Goal: Task Accomplishment & Management: Use online tool/utility

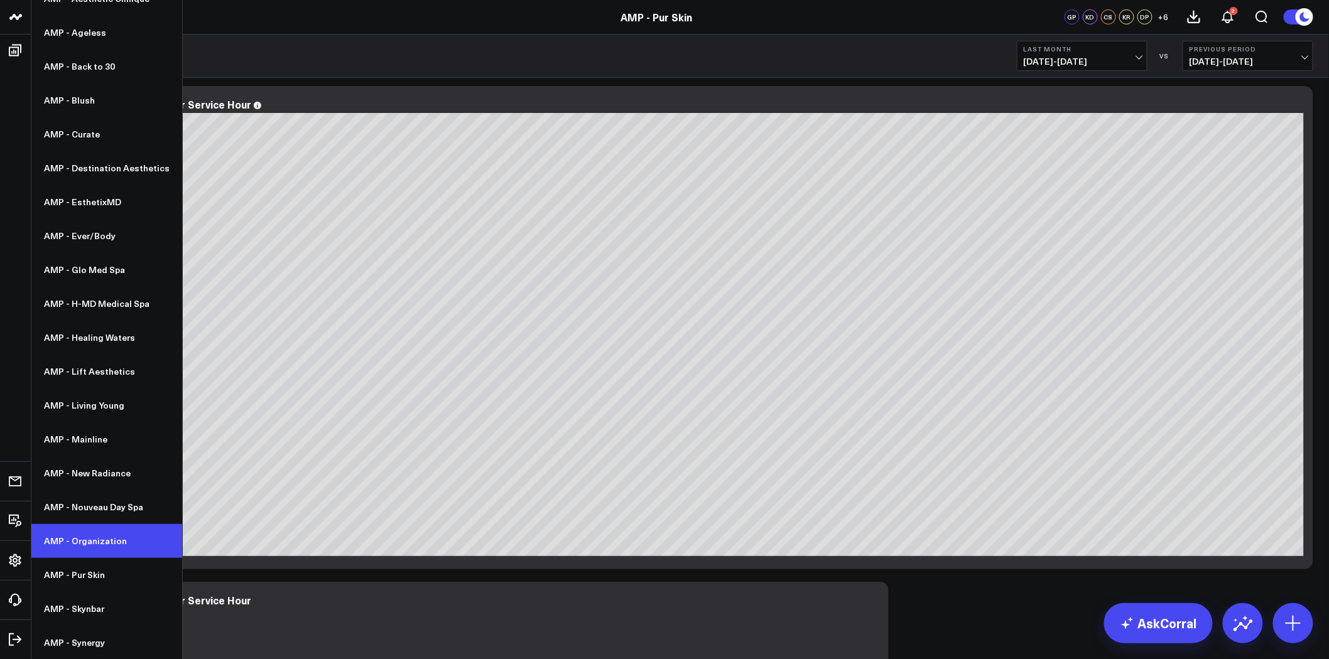
scroll to position [70, 0]
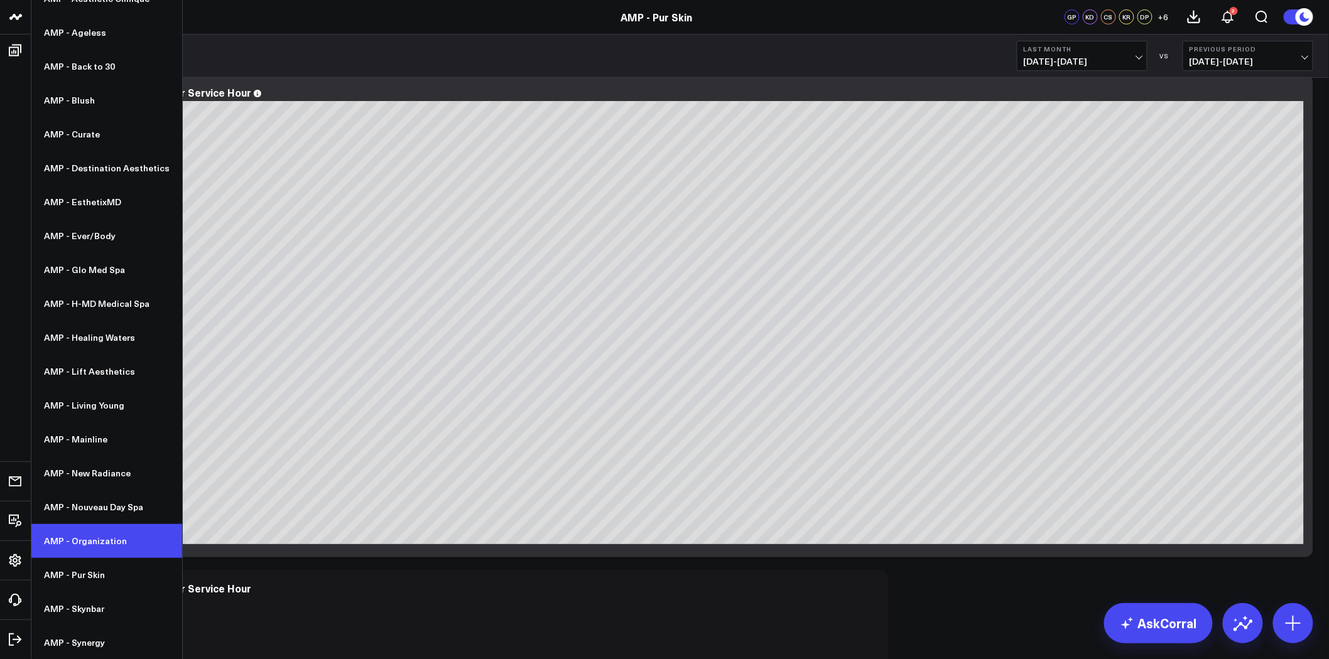
click at [112, 543] on link "AMP - Organization" at bounding box center [106, 541] width 151 height 34
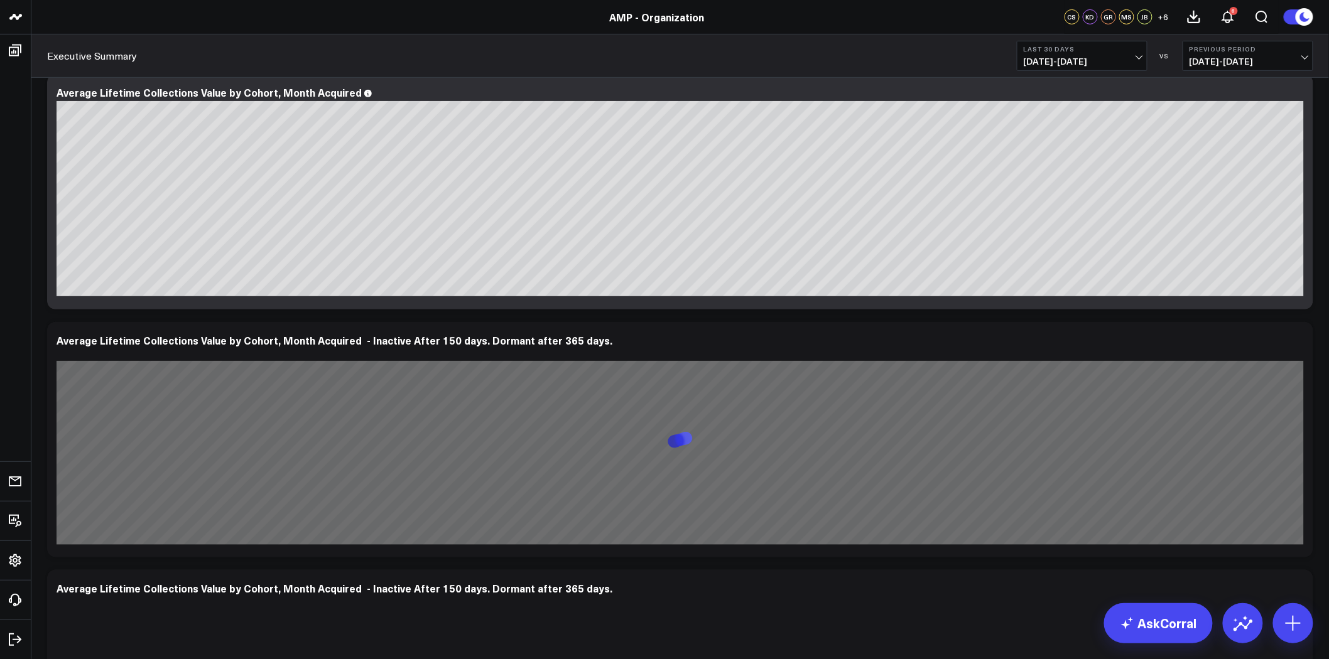
scroll to position [6140, 0]
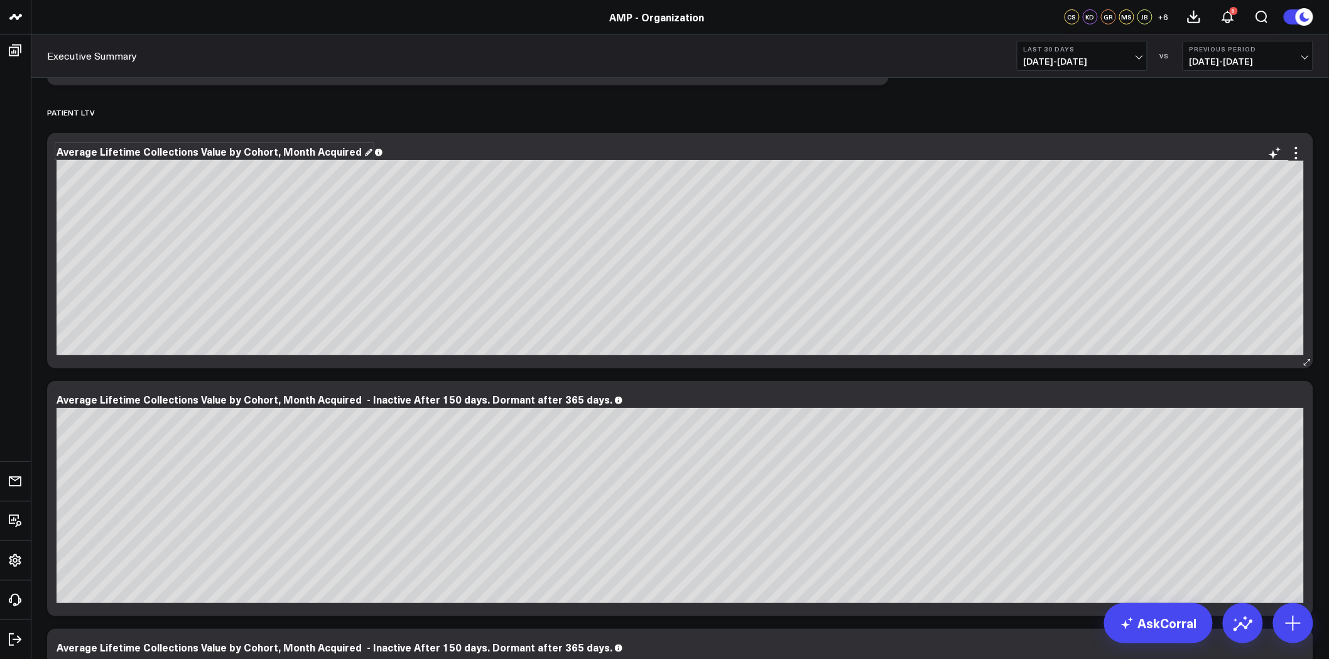
click at [294, 147] on div "Average Lifetime Collections Value by Cohort, Month Acquired" at bounding box center [215, 151] width 316 height 14
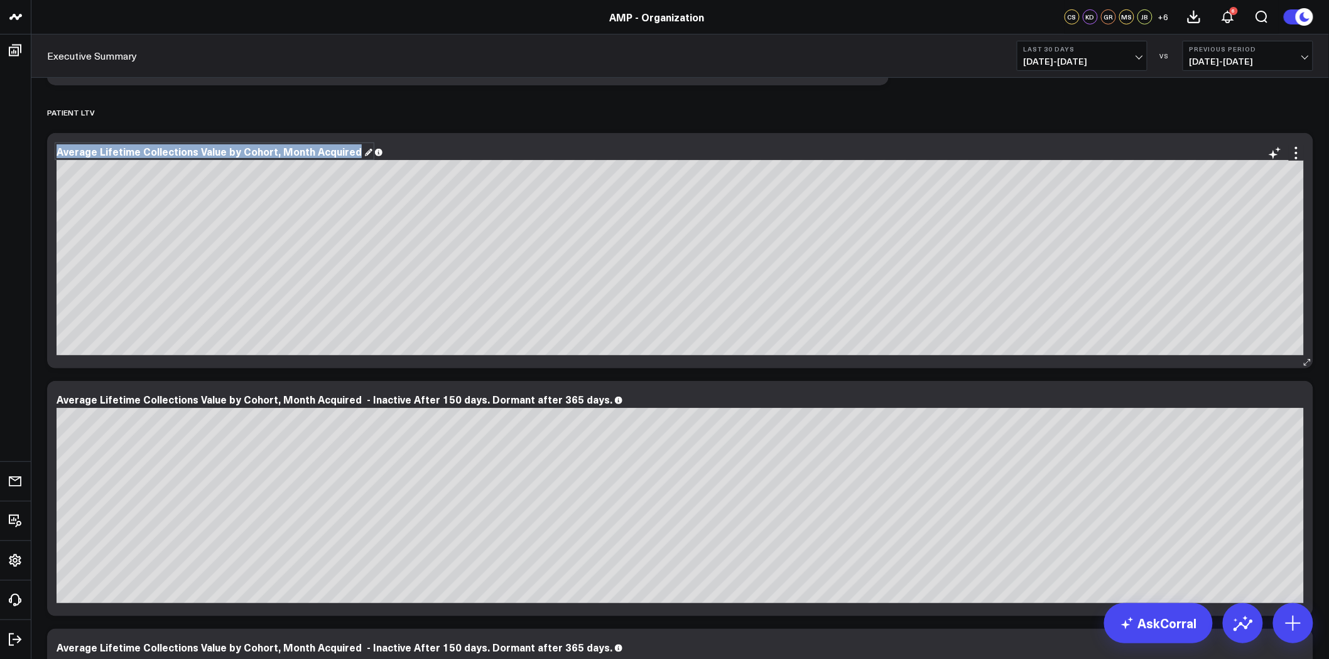
copy div "Average Lifetime Collections Value by Cohort, Month Acquired"
click at [512, 399] on div "Average Lifetime Collections Value by Cohort, Month Acquired - Inactive After 1…" at bounding box center [340, 400] width 566 height 14
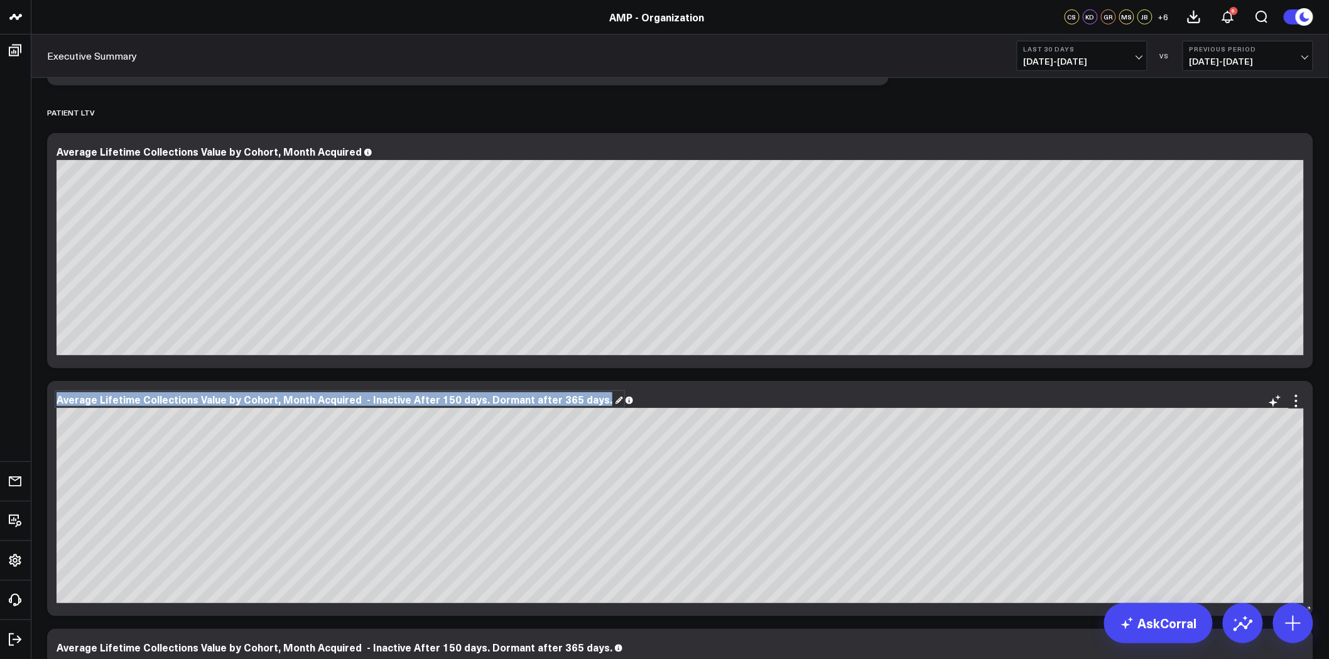
click at [512, 399] on div "Average Lifetime Collections Value by Cohort, Month Acquired - Inactive After 1…" at bounding box center [340, 400] width 566 height 14
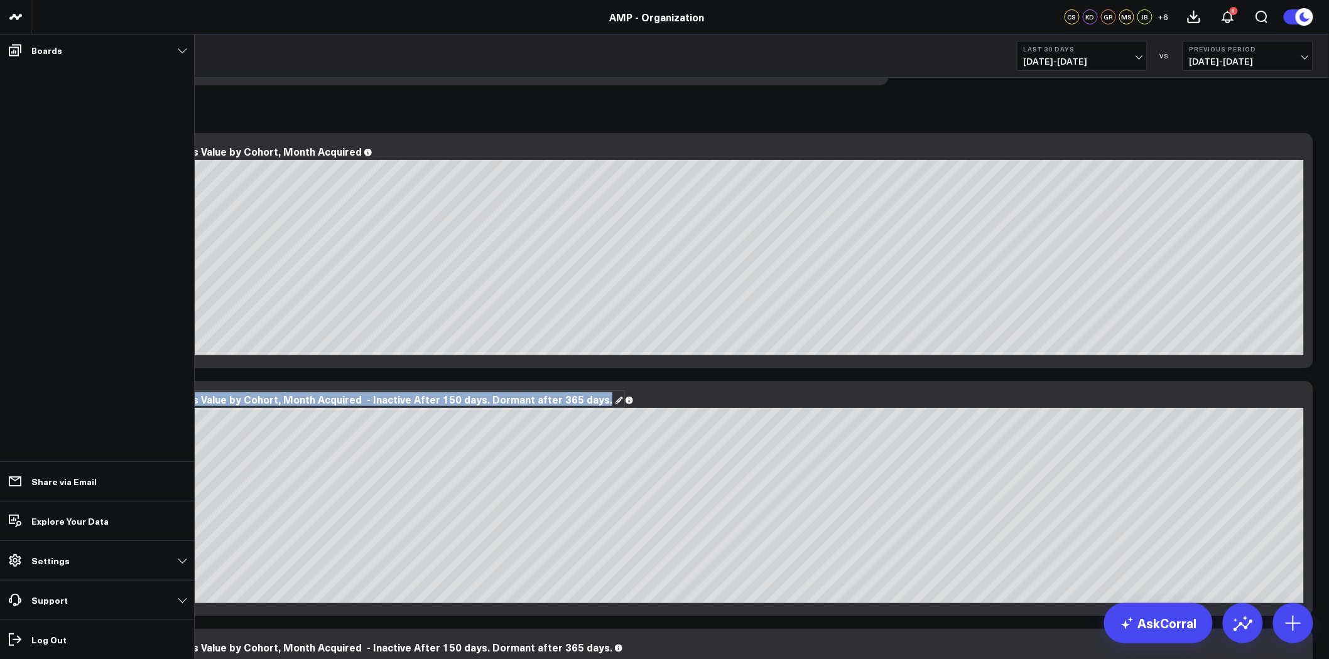
copy div "Average Lifetime Collections Value by Cohort, Month Acquired - Inactive After 1…"
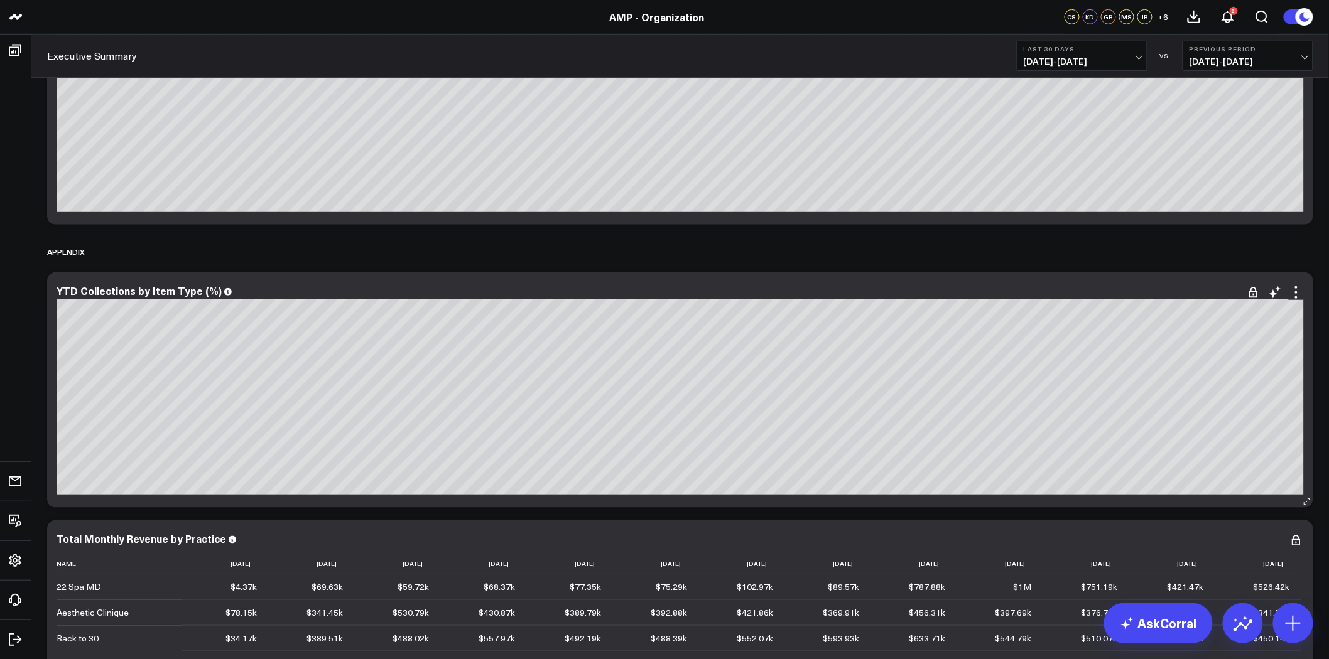
scroll to position [8373, 0]
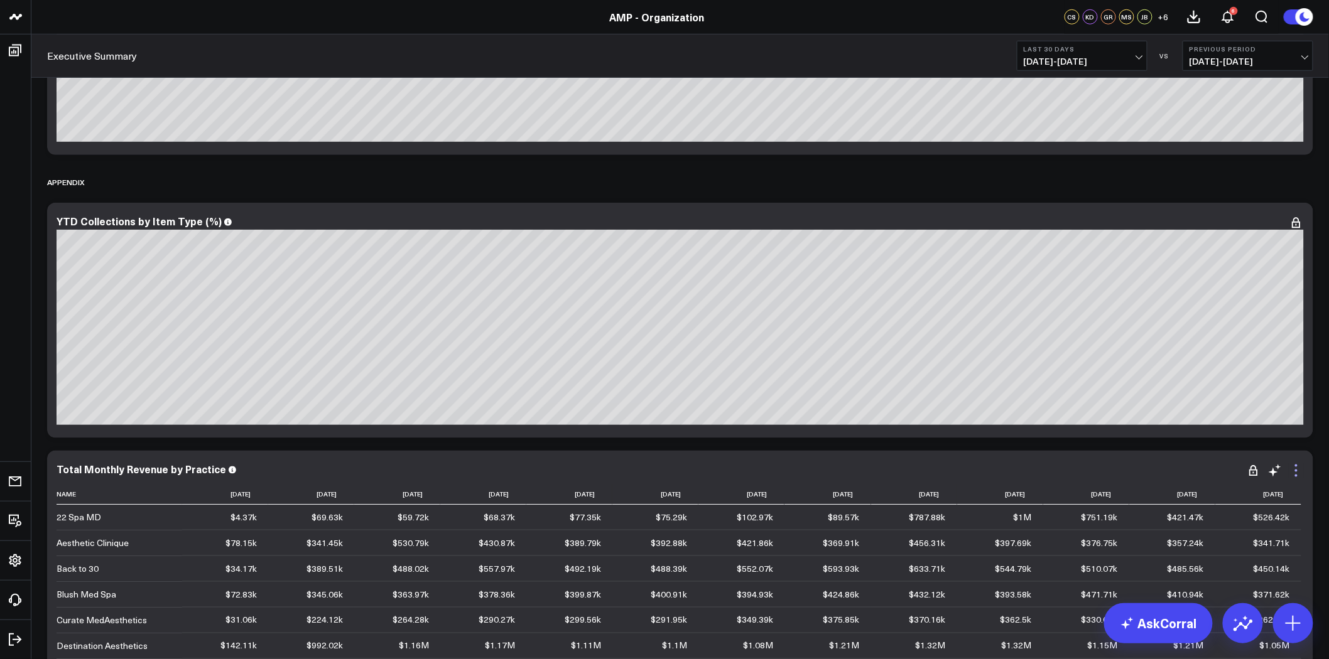
click at [1295, 471] on icon at bounding box center [1296, 470] width 15 height 15
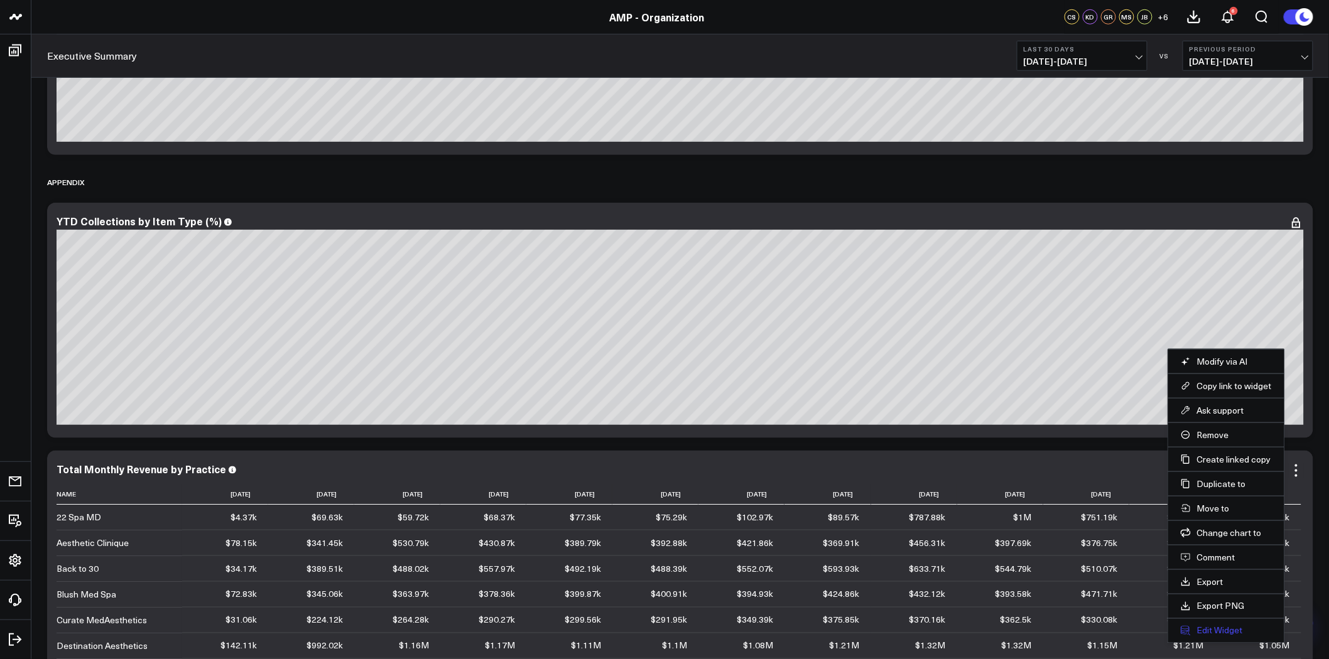
click at [1218, 627] on button "Edit Widget" at bounding box center [1226, 630] width 91 height 11
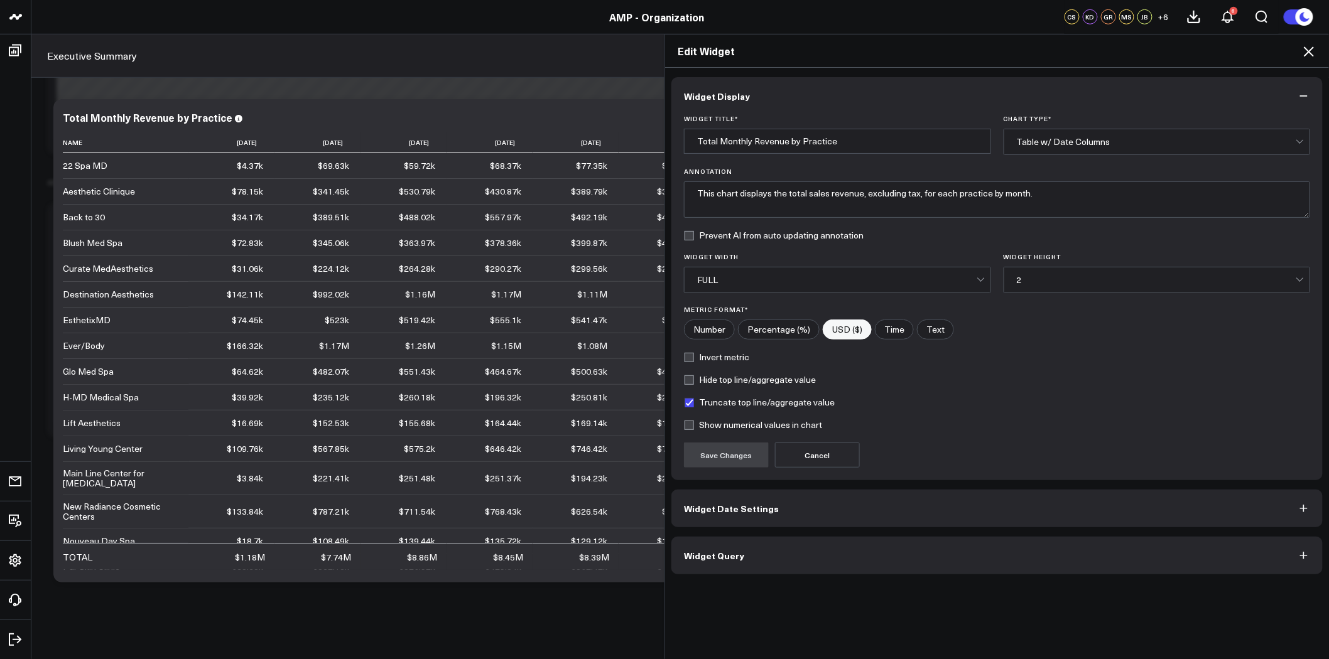
click at [780, 559] on button "Widget Query" at bounding box center [996, 556] width 651 height 38
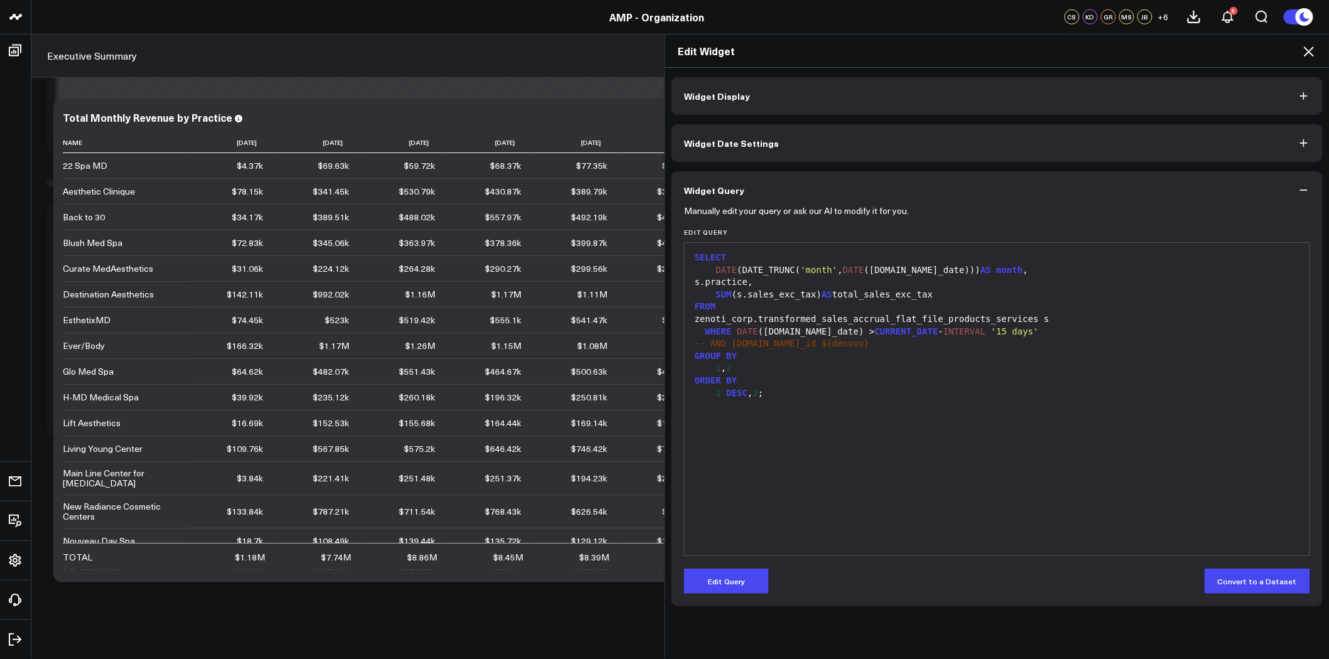
click at [1311, 48] on icon at bounding box center [1308, 51] width 15 height 15
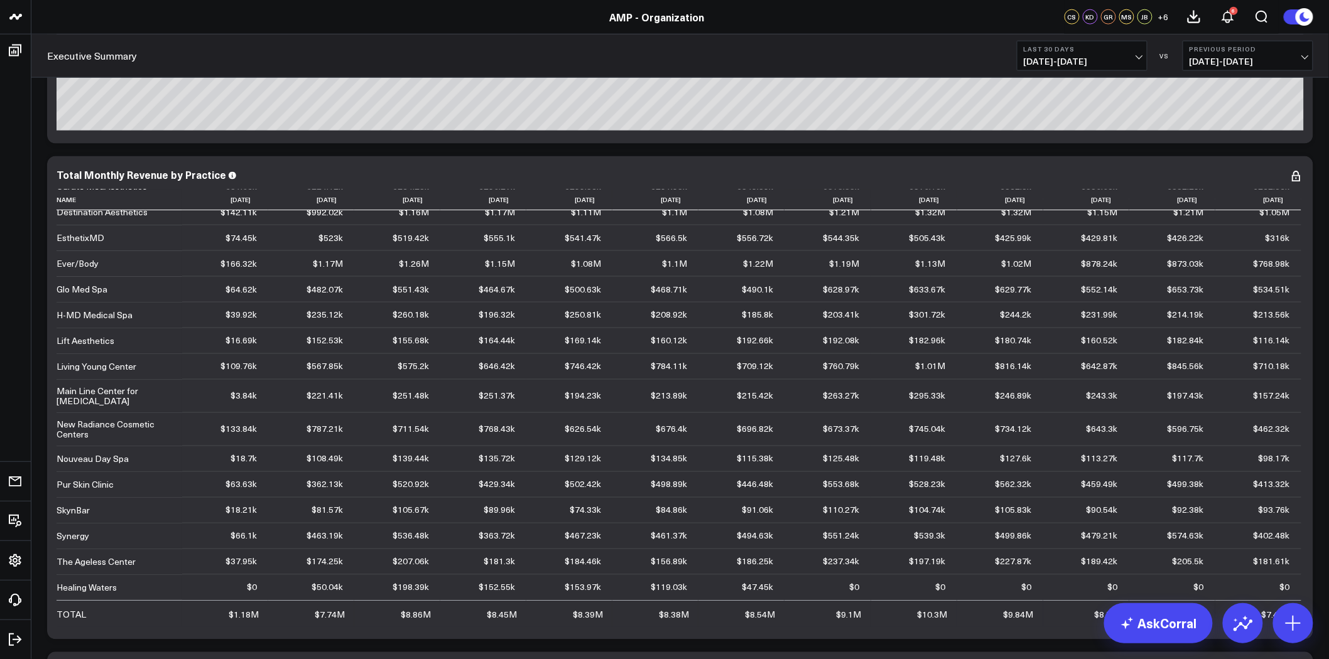
scroll to position [8947, 0]
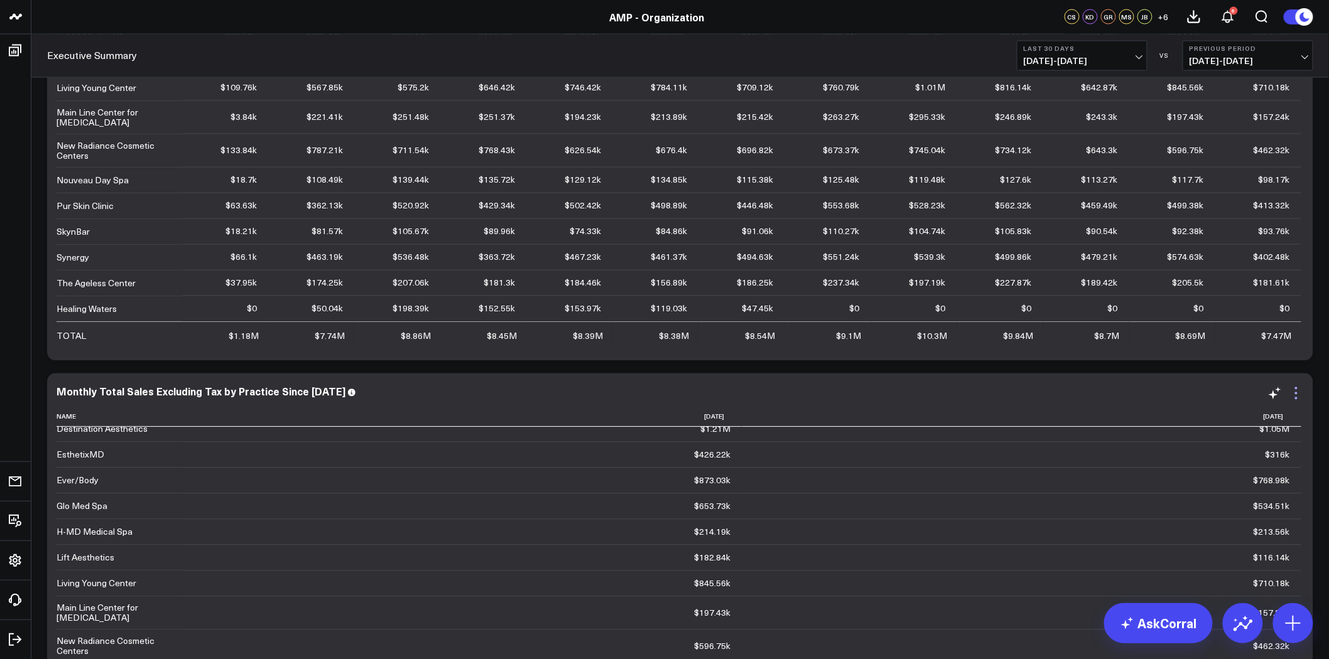
click at [1299, 392] on icon at bounding box center [1296, 393] width 15 height 15
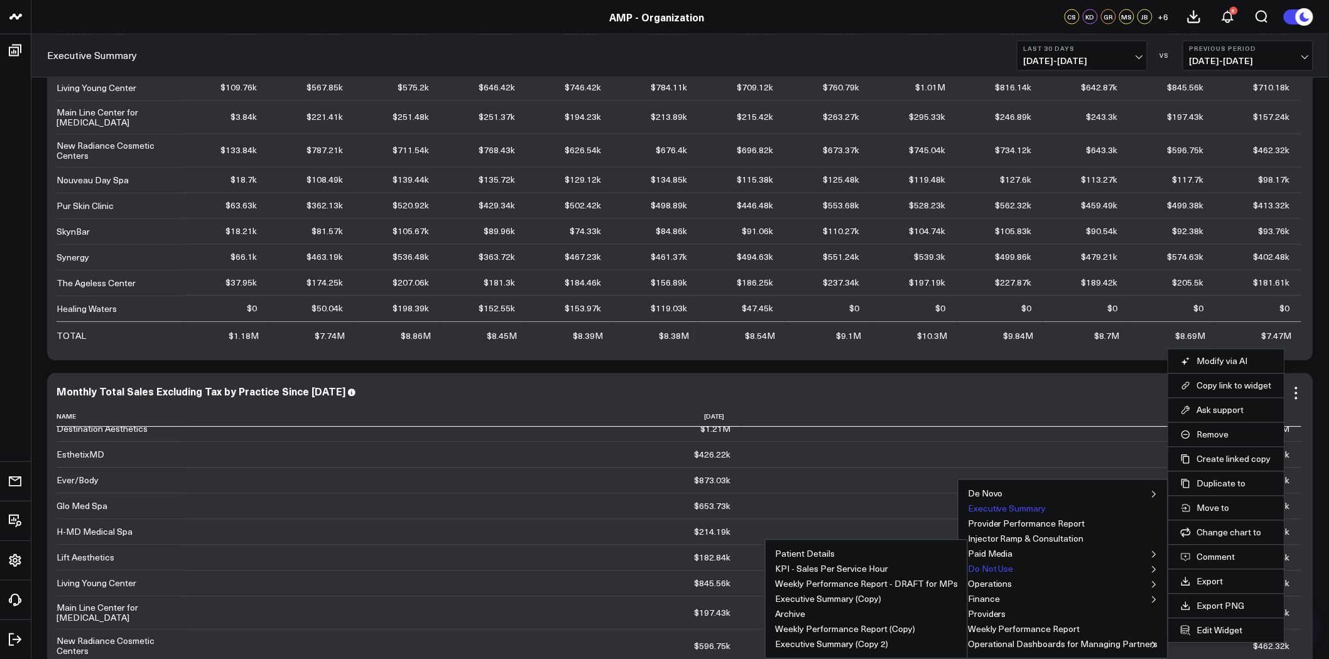
click at [1007, 569] on button "Do Not Use" at bounding box center [991, 569] width 46 height 9
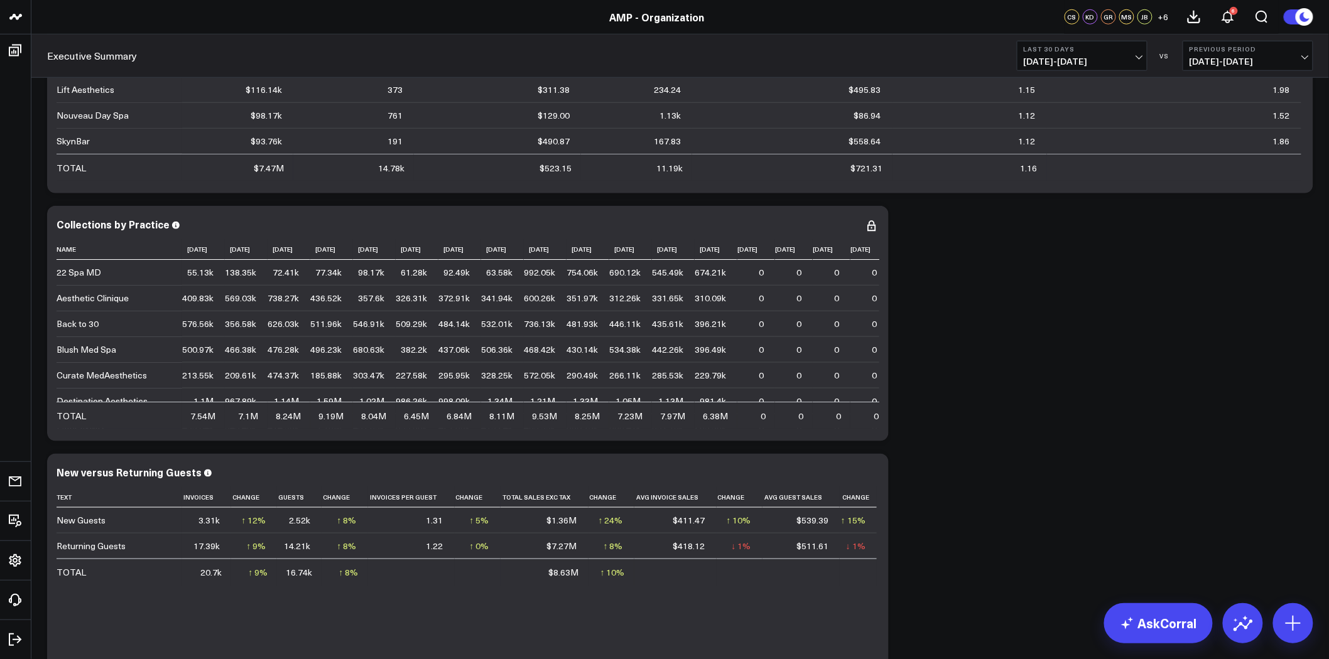
scroll to position [418, 0]
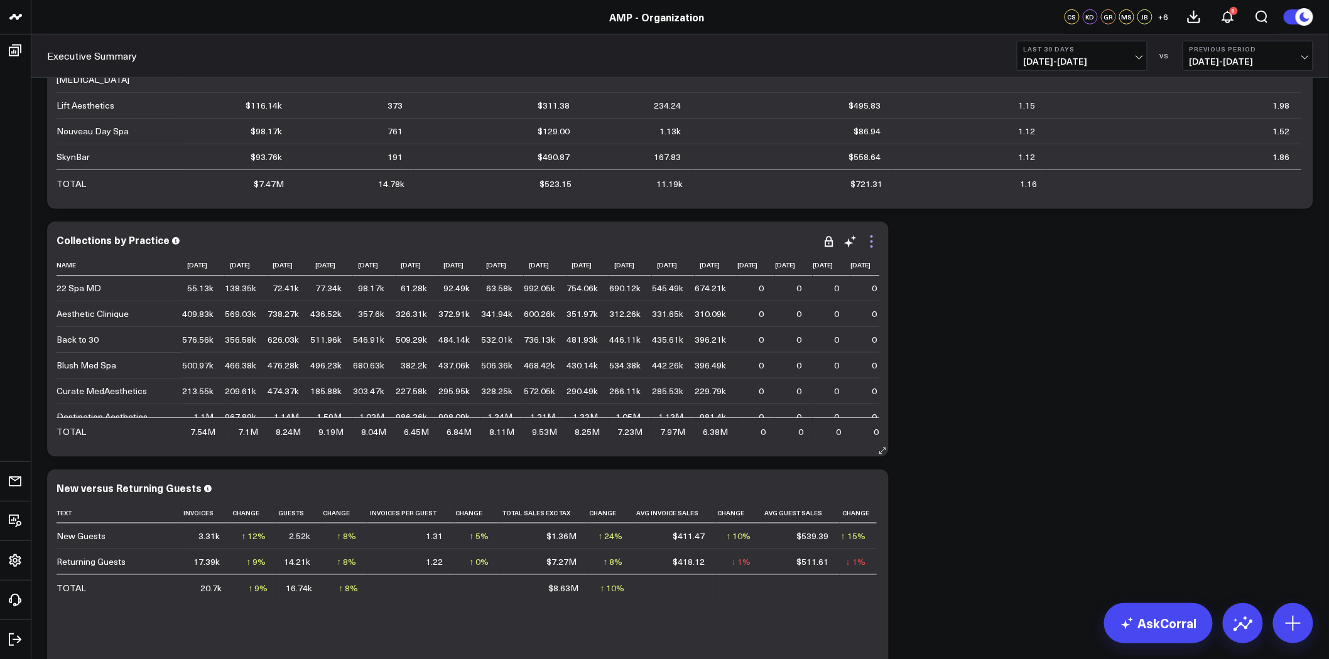
click at [871, 240] on icon at bounding box center [871, 241] width 15 height 15
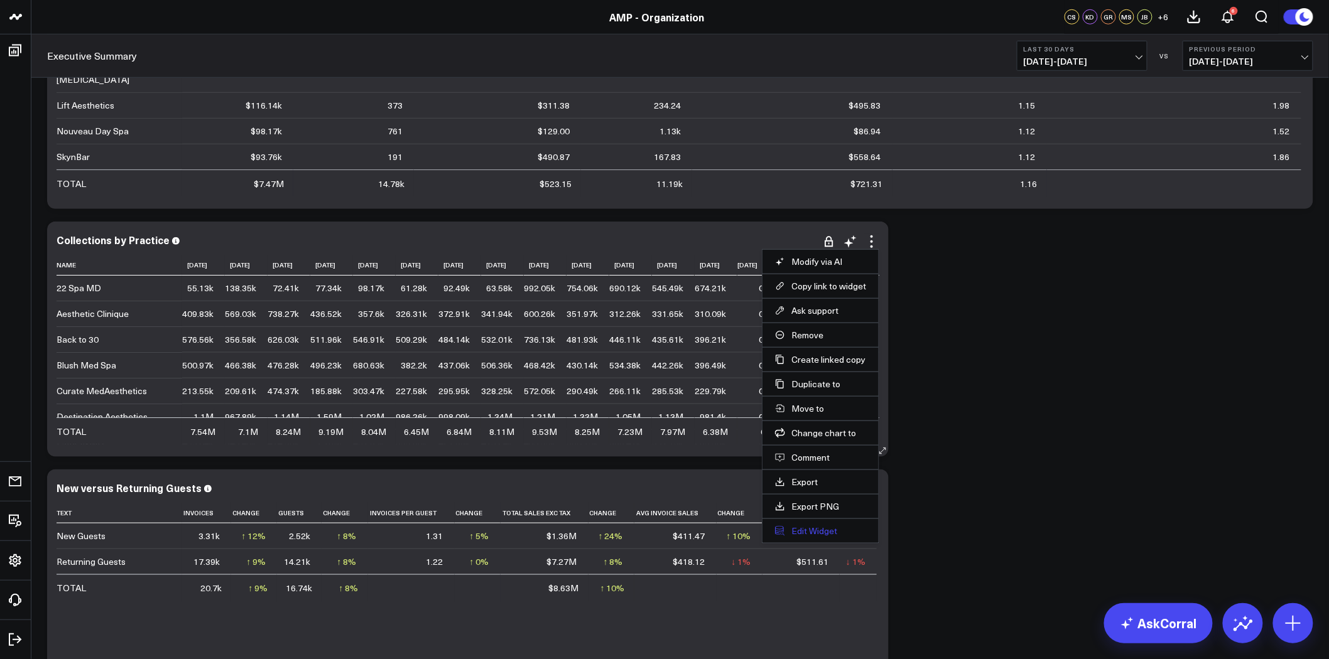
click at [823, 533] on button "Edit Widget" at bounding box center [820, 531] width 91 height 11
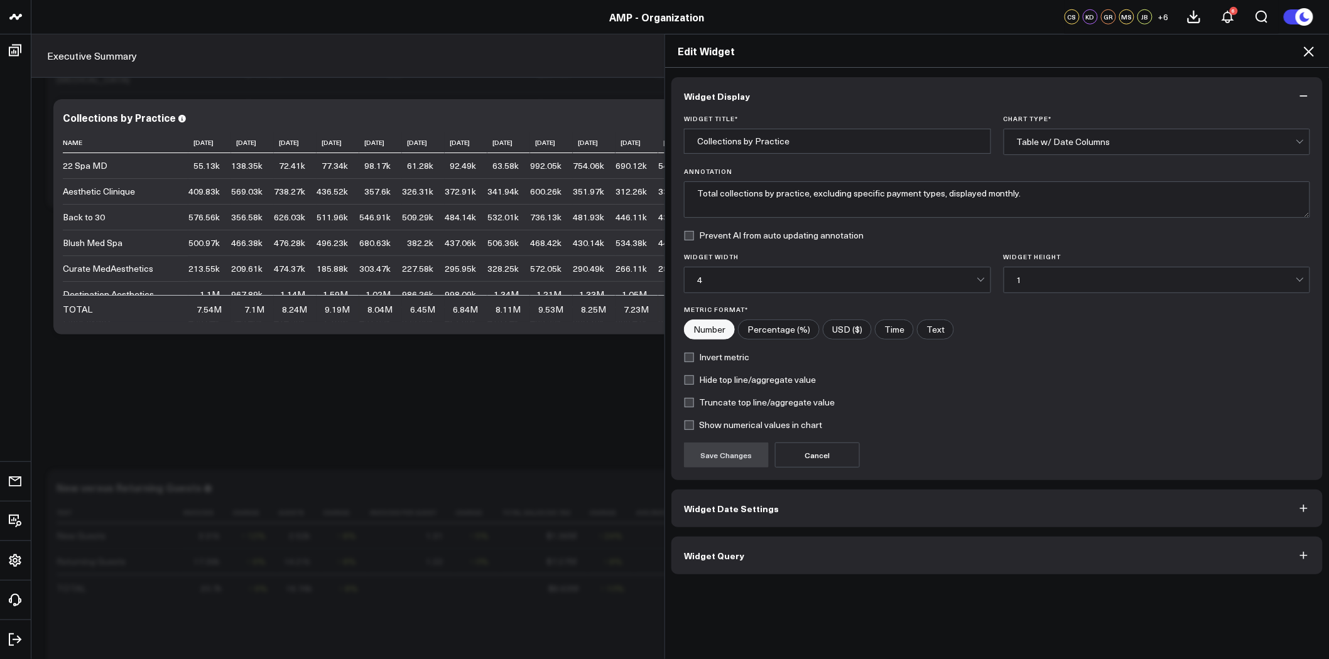
click at [814, 569] on button "Widget Query" at bounding box center [996, 556] width 651 height 38
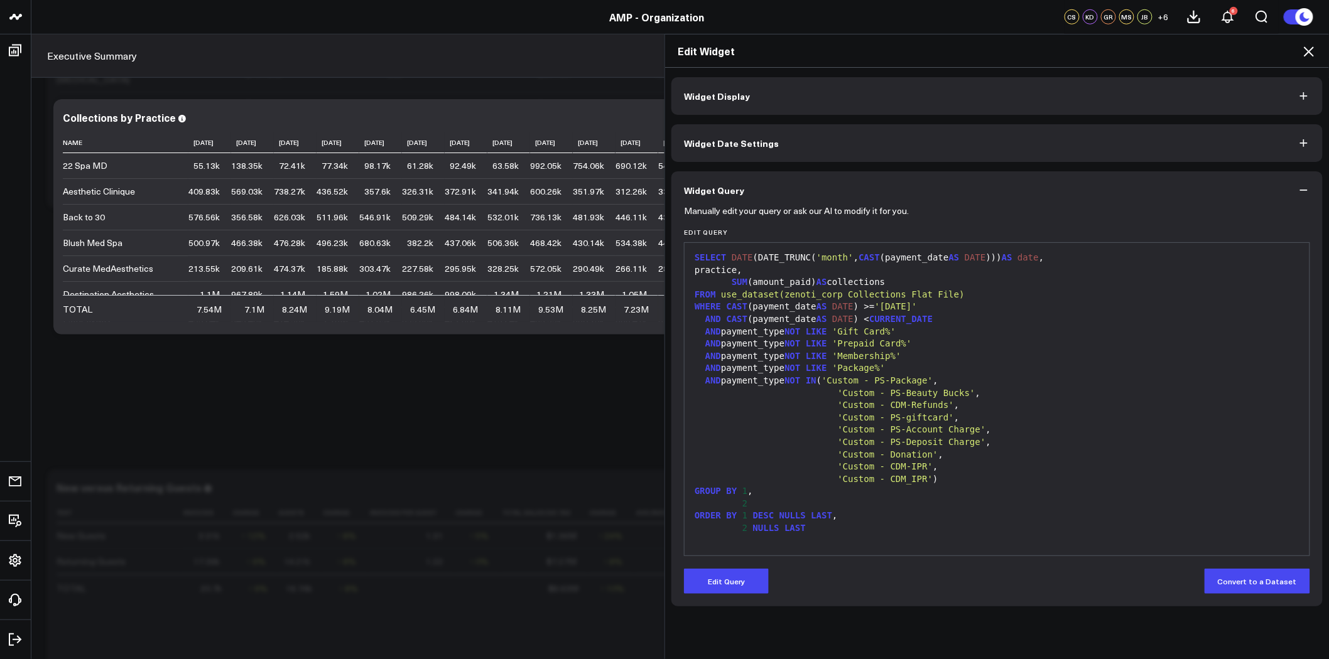
click at [568, 423] on div "Edit Widget Widget Display Widget Date Settings Widget Query Manually edit your…" at bounding box center [664, 346] width 1329 height 625
click at [1301, 190] on icon "button" at bounding box center [1304, 190] width 8 height 1
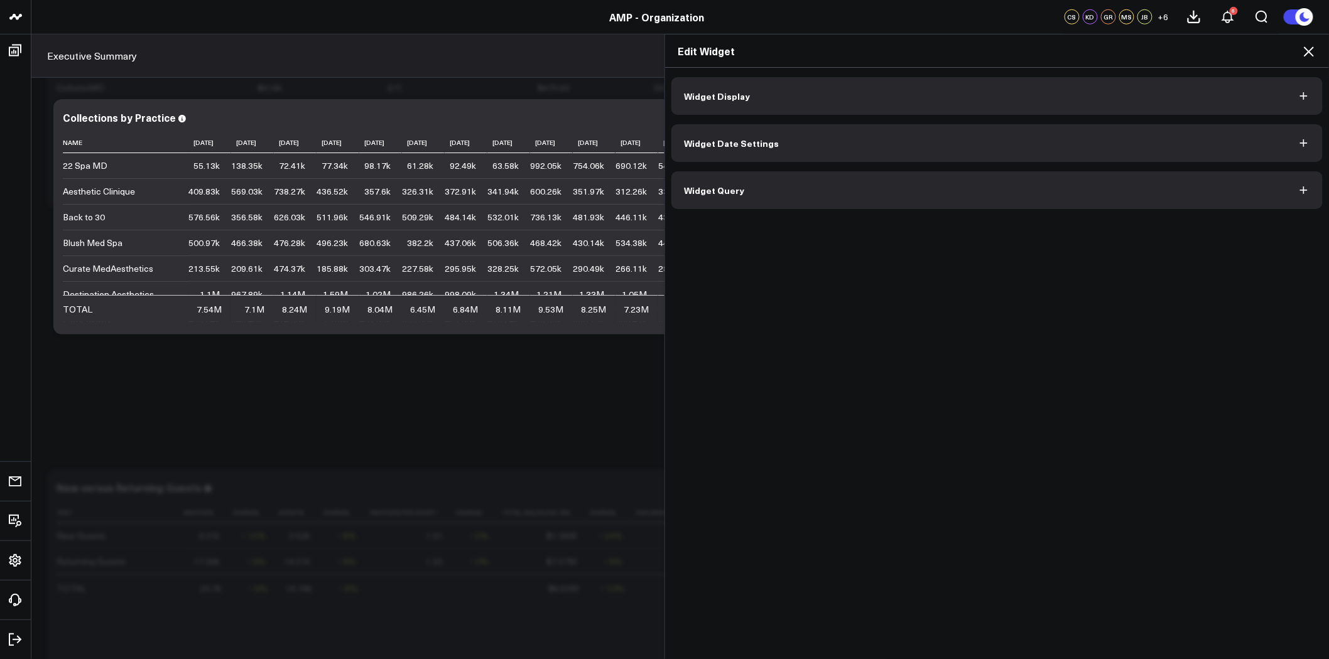
click at [864, 193] on button "Widget Query" at bounding box center [996, 190] width 651 height 38
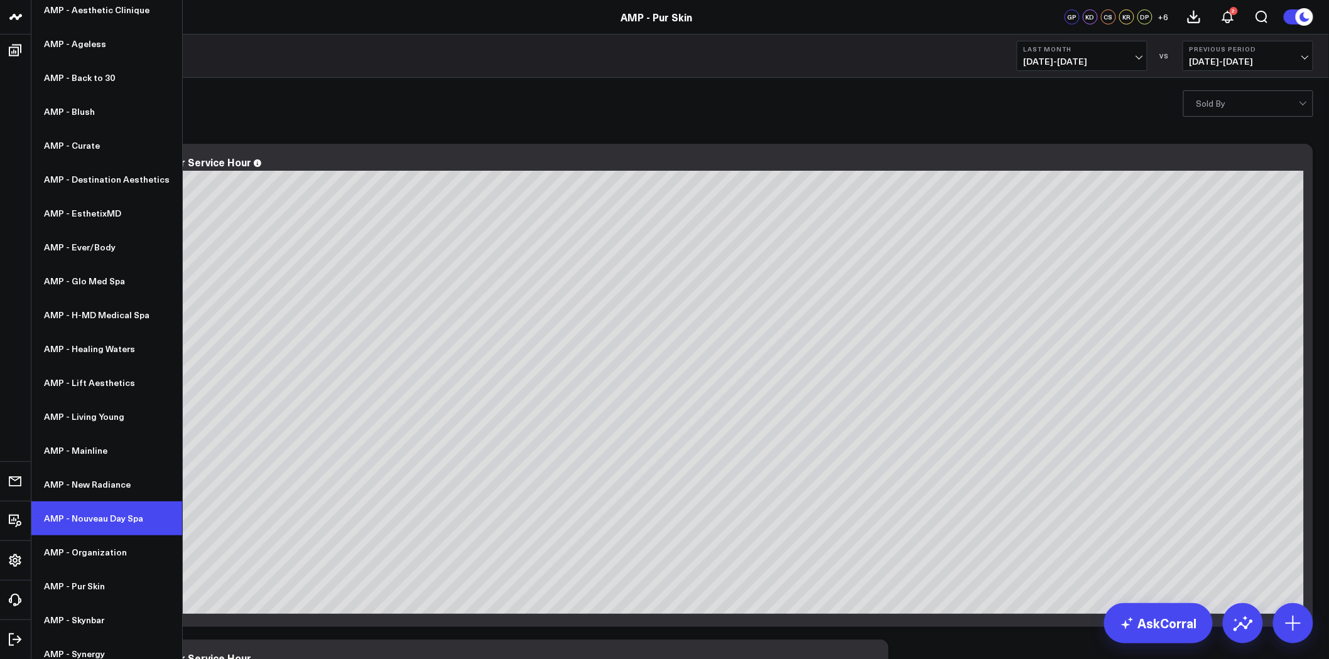
scroll to position [116, 0]
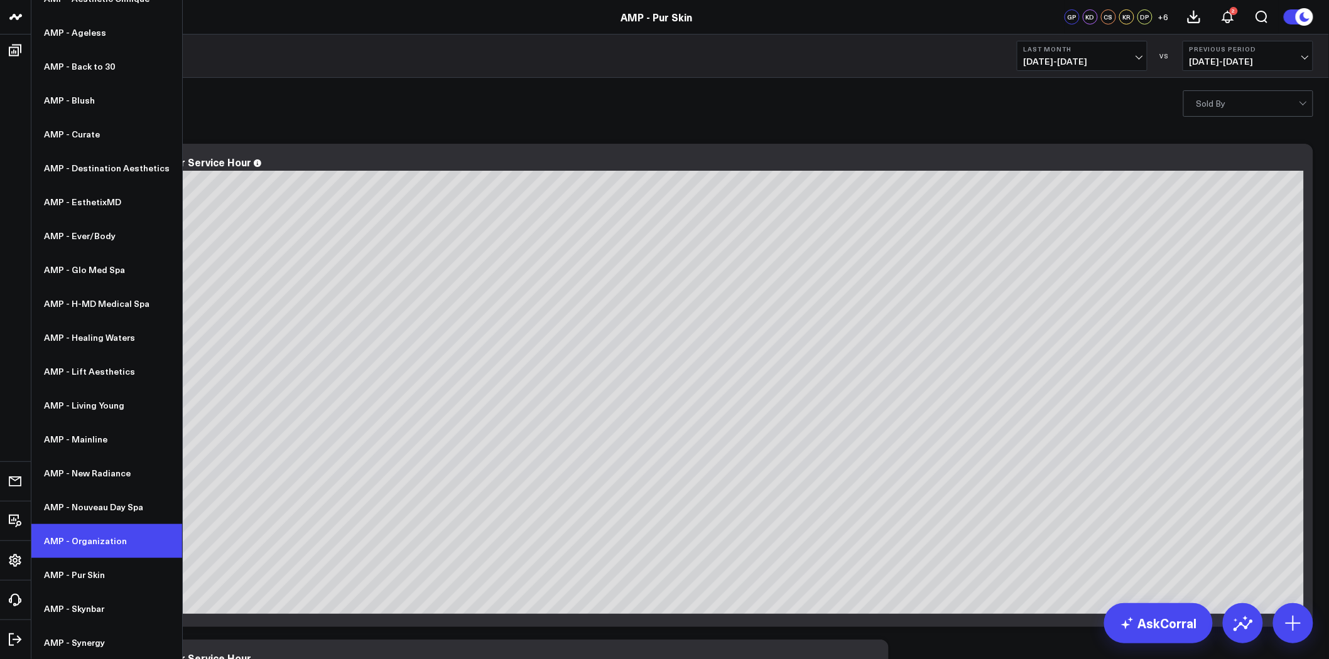
click at [107, 549] on link "AMP - Organization" at bounding box center [106, 541] width 151 height 34
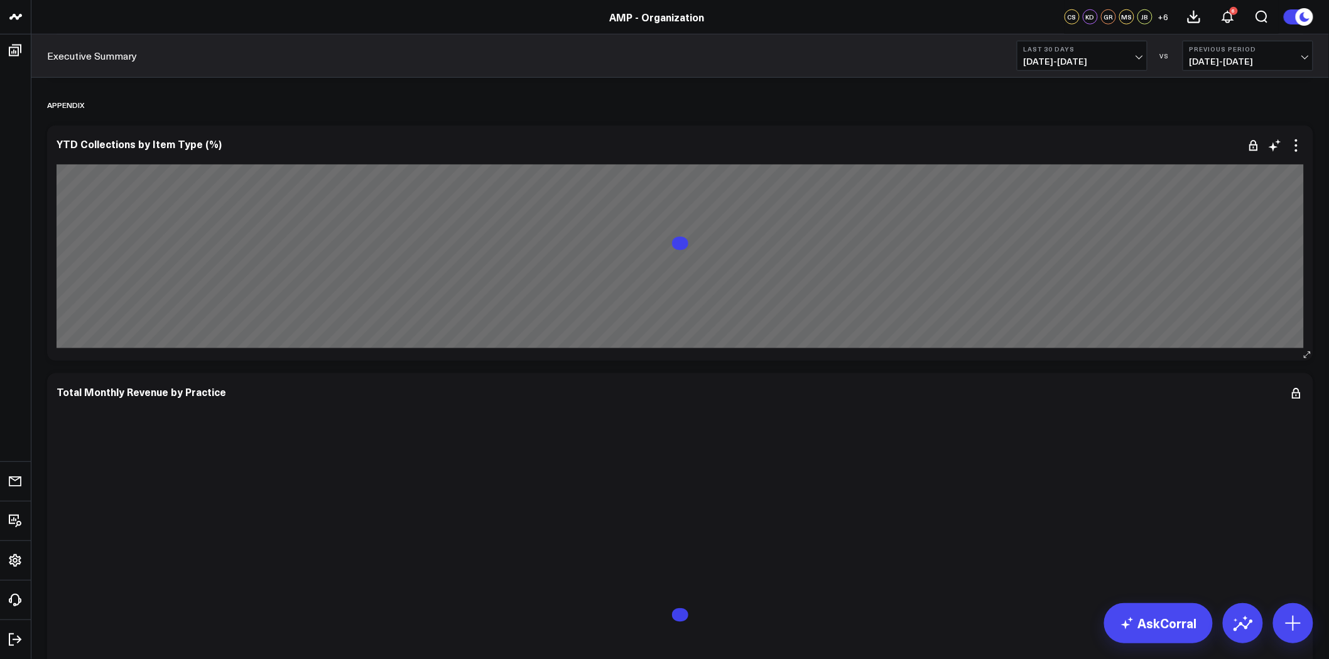
scroll to position [8311, 0]
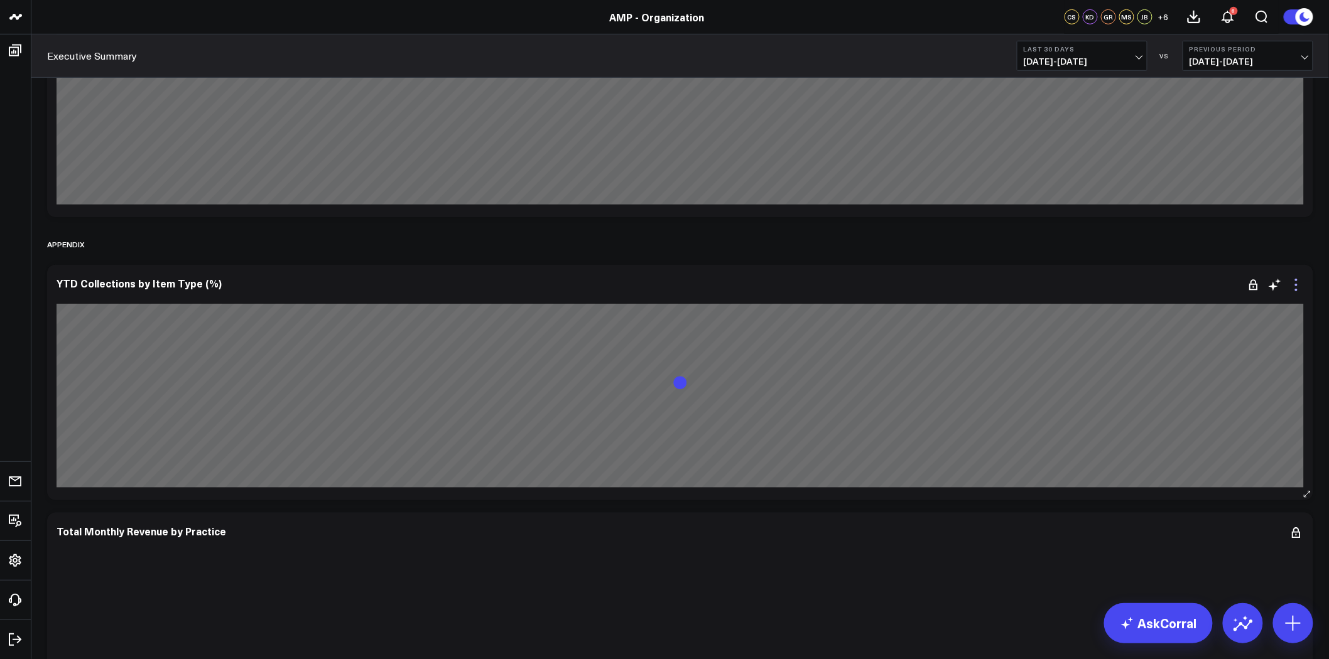
click at [1296, 284] on icon at bounding box center [1296, 285] width 3 height 3
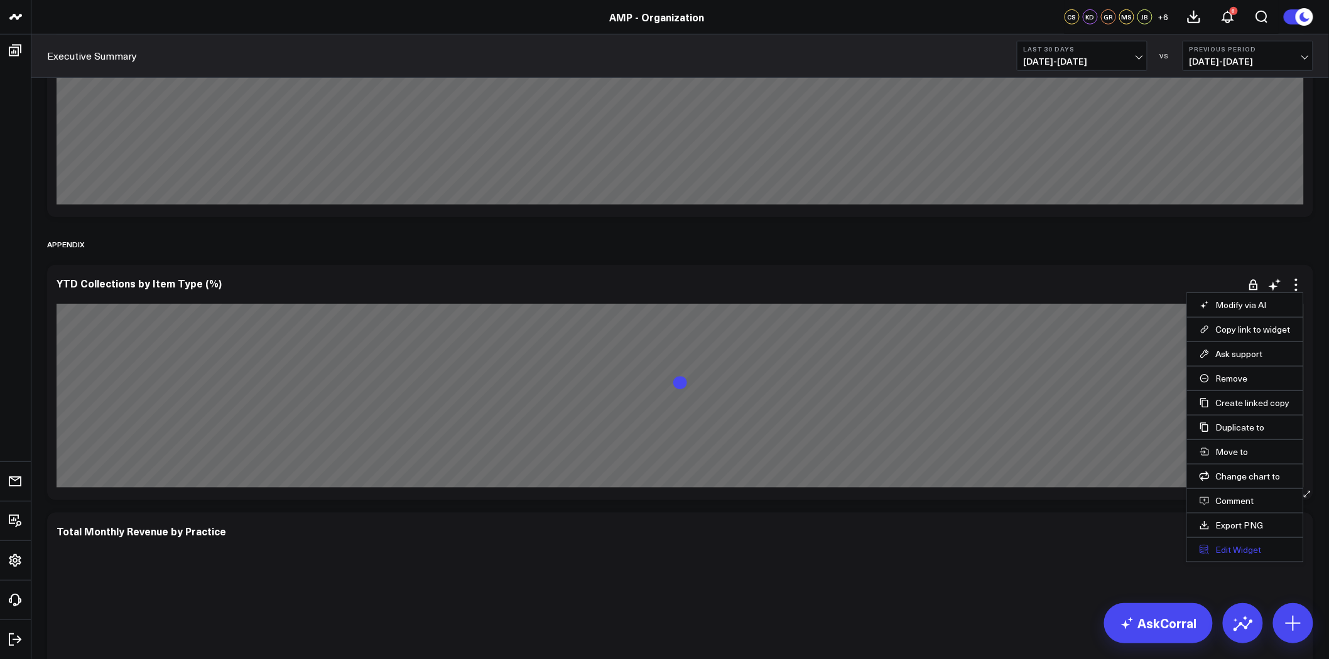
click at [1250, 548] on button "Edit Widget" at bounding box center [1244, 549] width 91 height 11
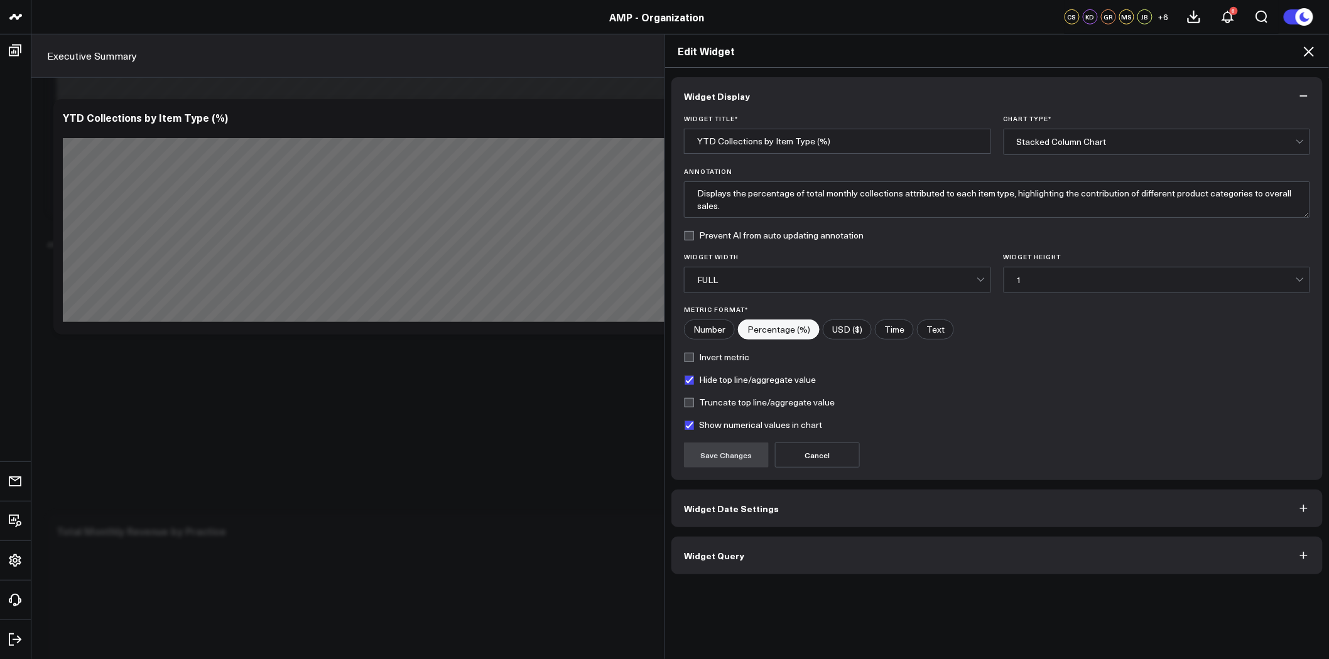
click at [848, 557] on button "Widget Query" at bounding box center [996, 556] width 651 height 38
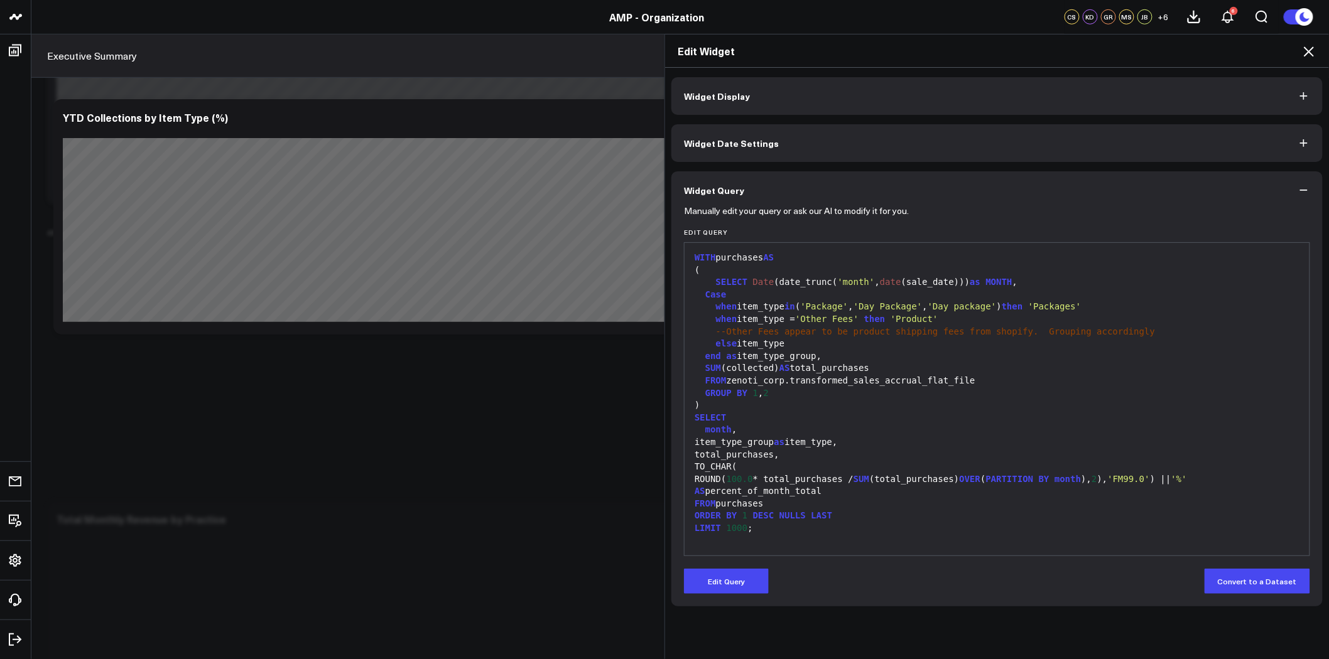
scroll to position [8299, 0]
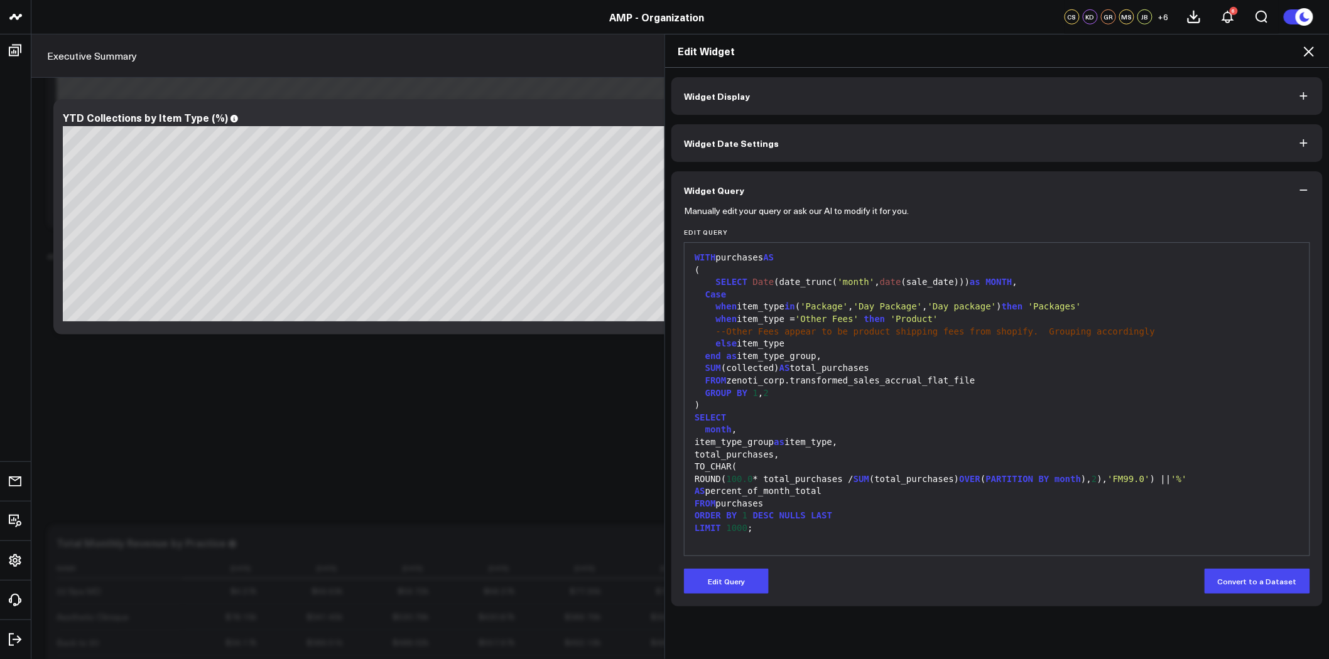
click at [1308, 50] on icon at bounding box center [1309, 51] width 10 height 10
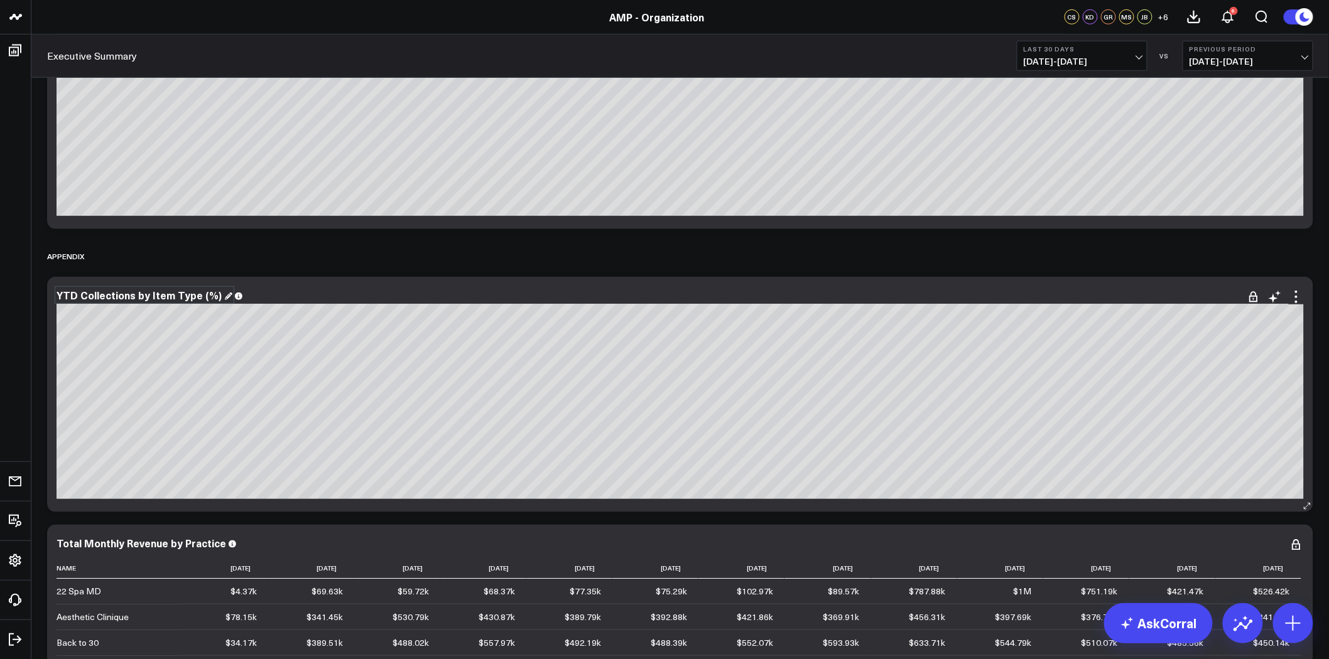
click at [104, 290] on div "YTD Collections by Item Type (%)" at bounding box center [145, 295] width 176 height 14
click at [58, 293] on div "YTD Collections by Item Type (%)" at bounding box center [145, 295] width 176 height 14
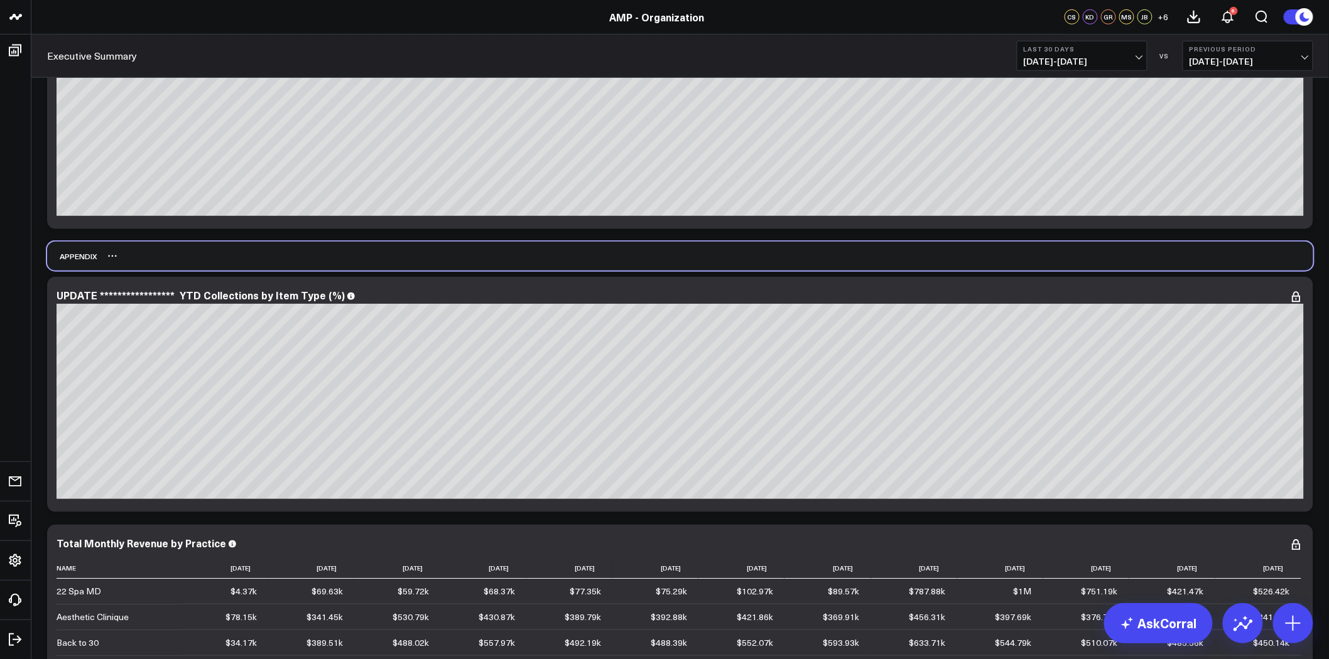
click at [170, 261] on div "APPENDIX" at bounding box center [680, 256] width 1266 height 29
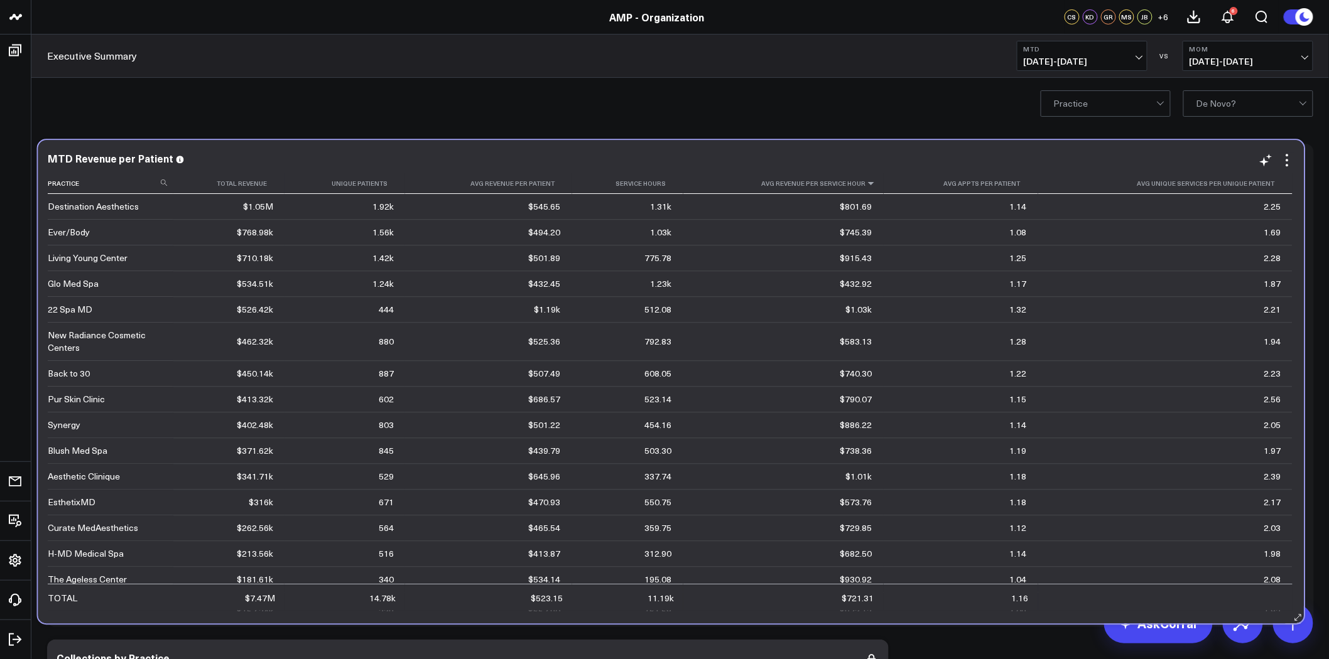
drag, startPoint x: 821, startPoint y: 190, endPoint x: 871, endPoint y: 187, distance: 49.8
click at [813, 187] on th "Avg Revenue Per Service Hour" at bounding box center [783, 183] width 200 height 21
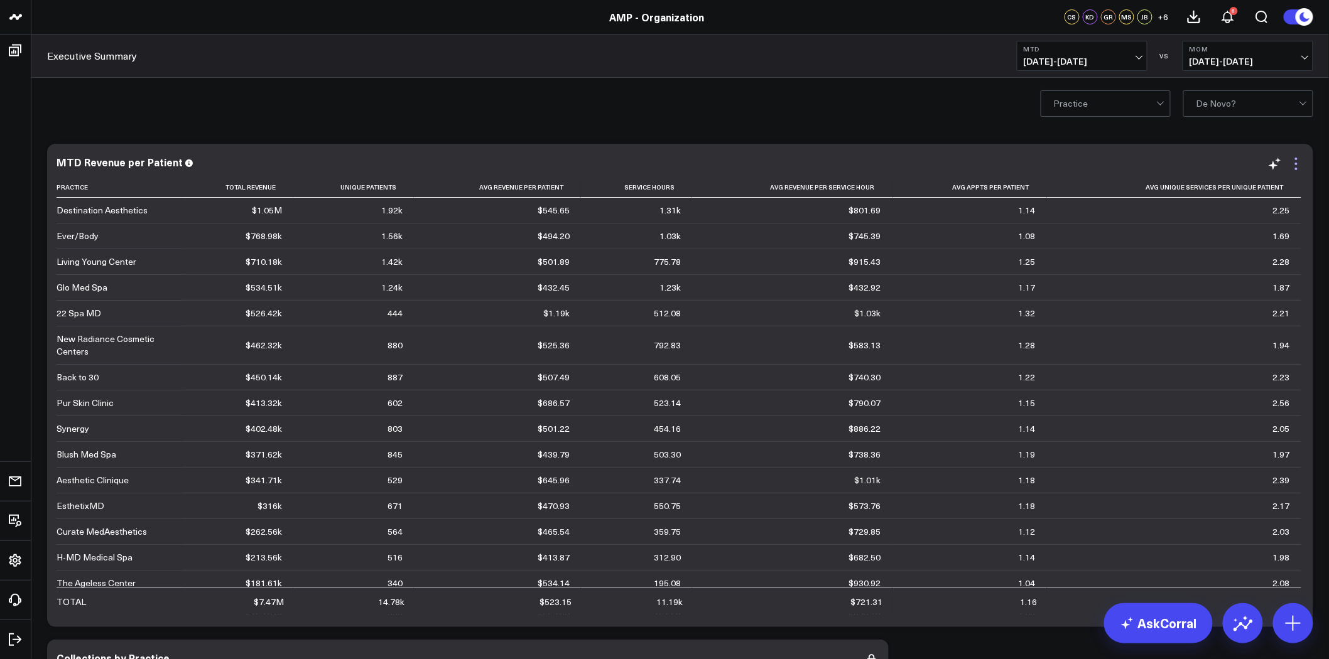
click at [1296, 166] on icon at bounding box center [1296, 163] width 15 height 15
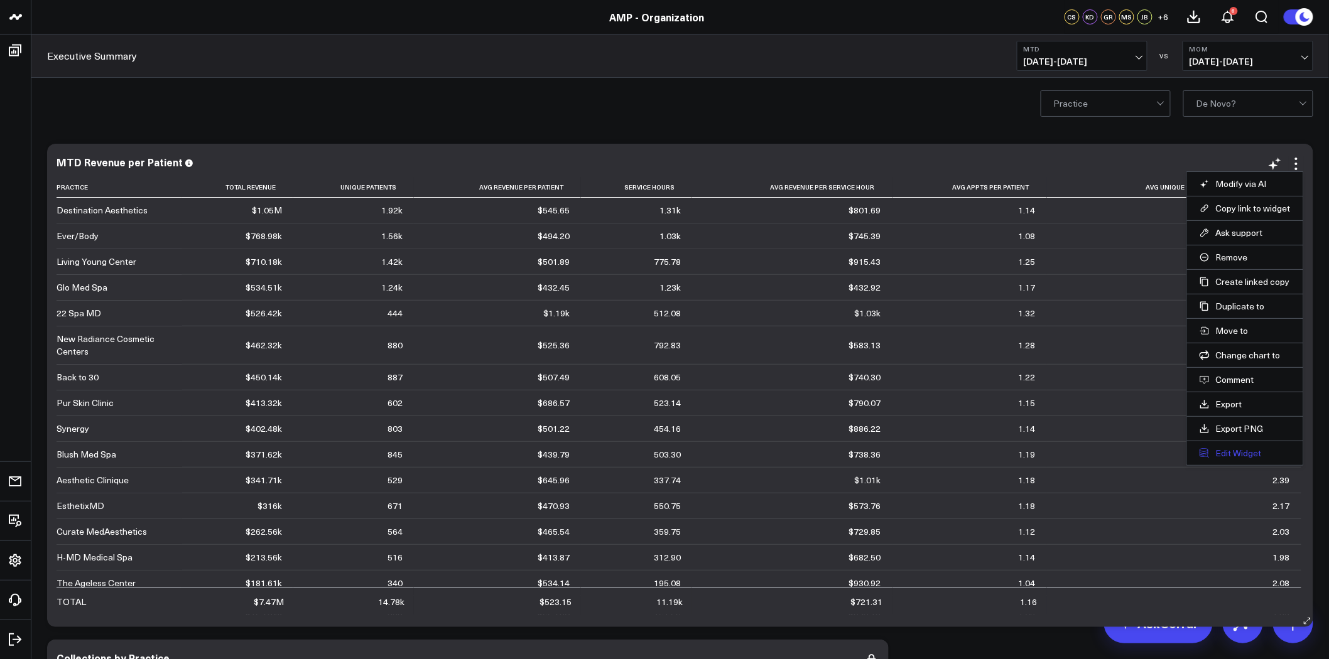
click at [1234, 453] on button "Edit Widget" at bounding box center [1244, 453] width 91 height 11
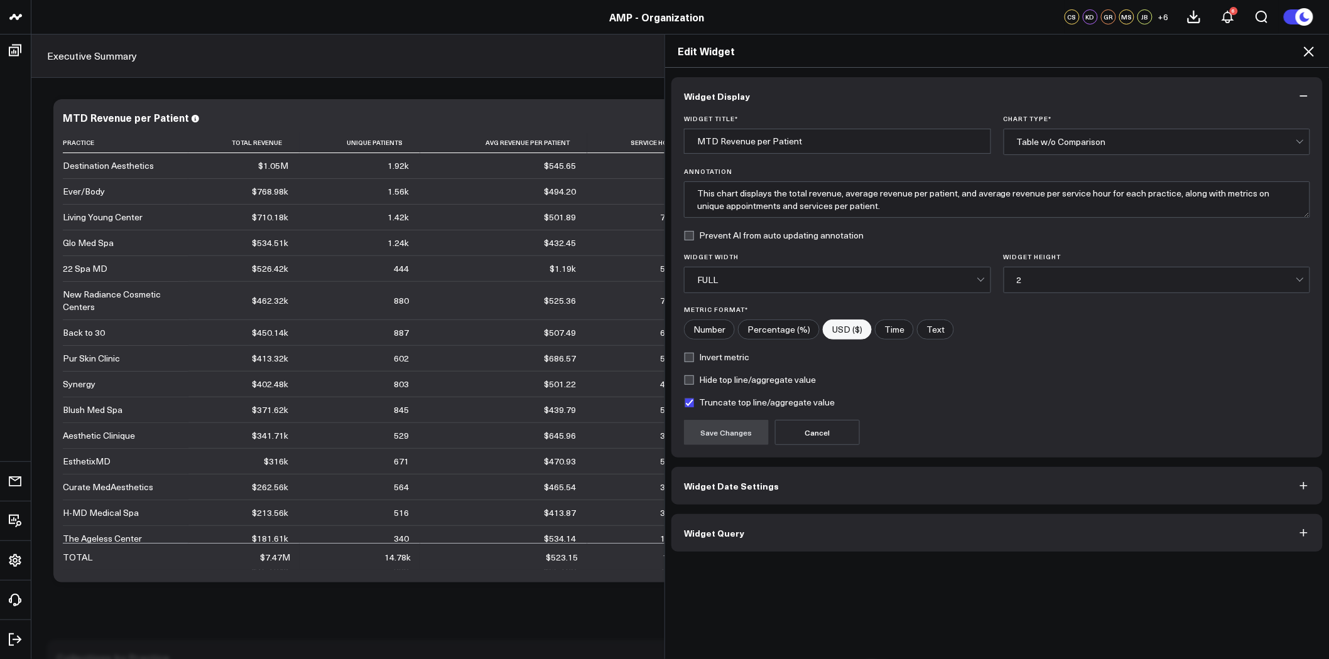
click at [751, 481] on span "Widget Date Settings" at bounding box center [731, 486] width 95 height 10
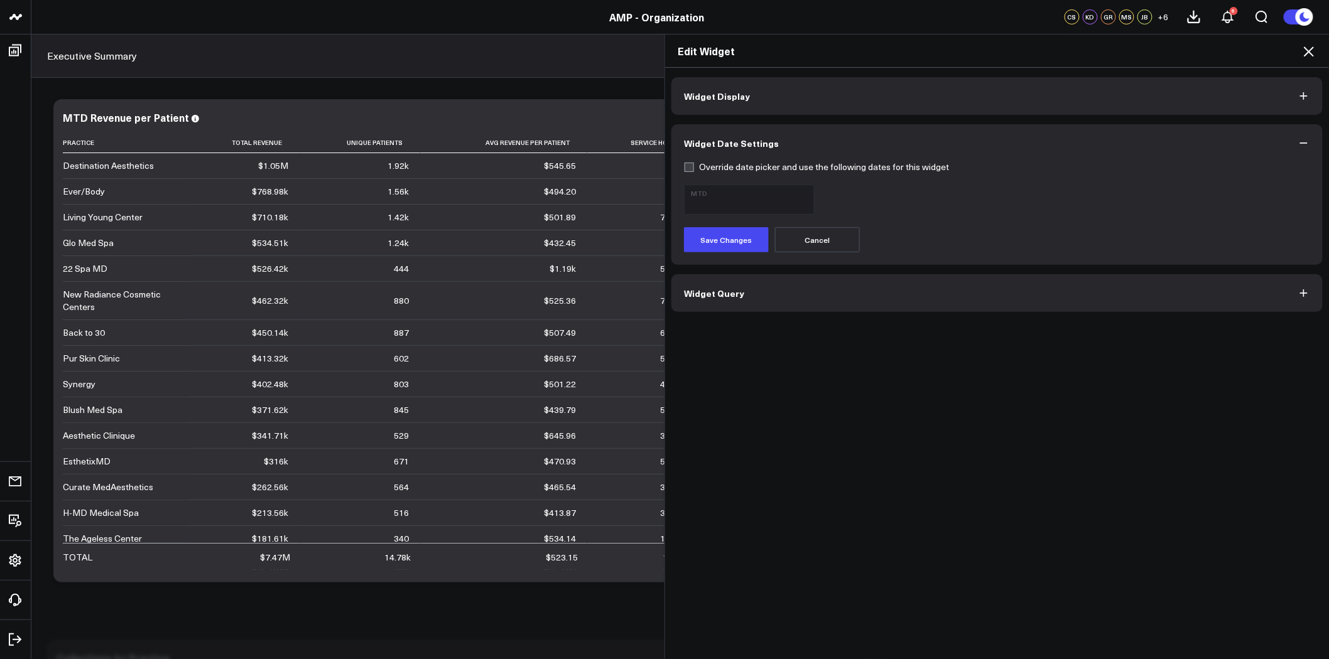
click at [761, 299] on button "Widget Query" at bounding box center [996, 293] width 651 height 38
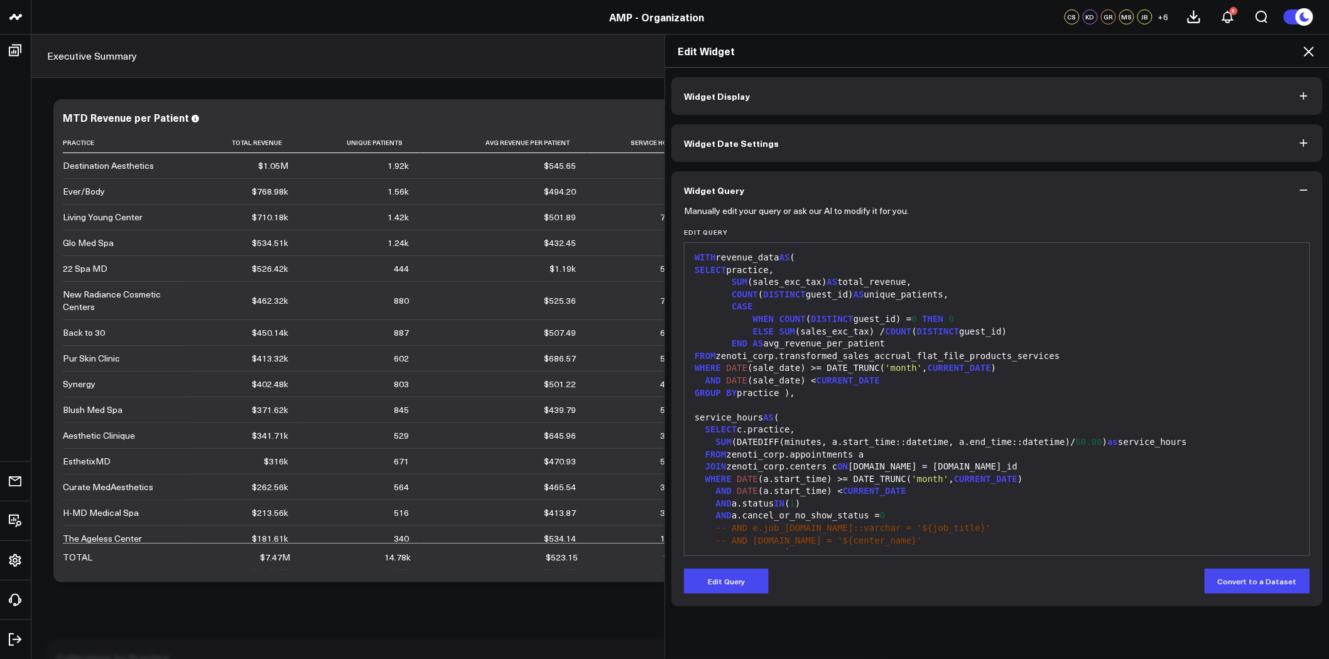
click at [764, 99] on button "Widget Display" at bounding box center [996, 96] width 651 height 38
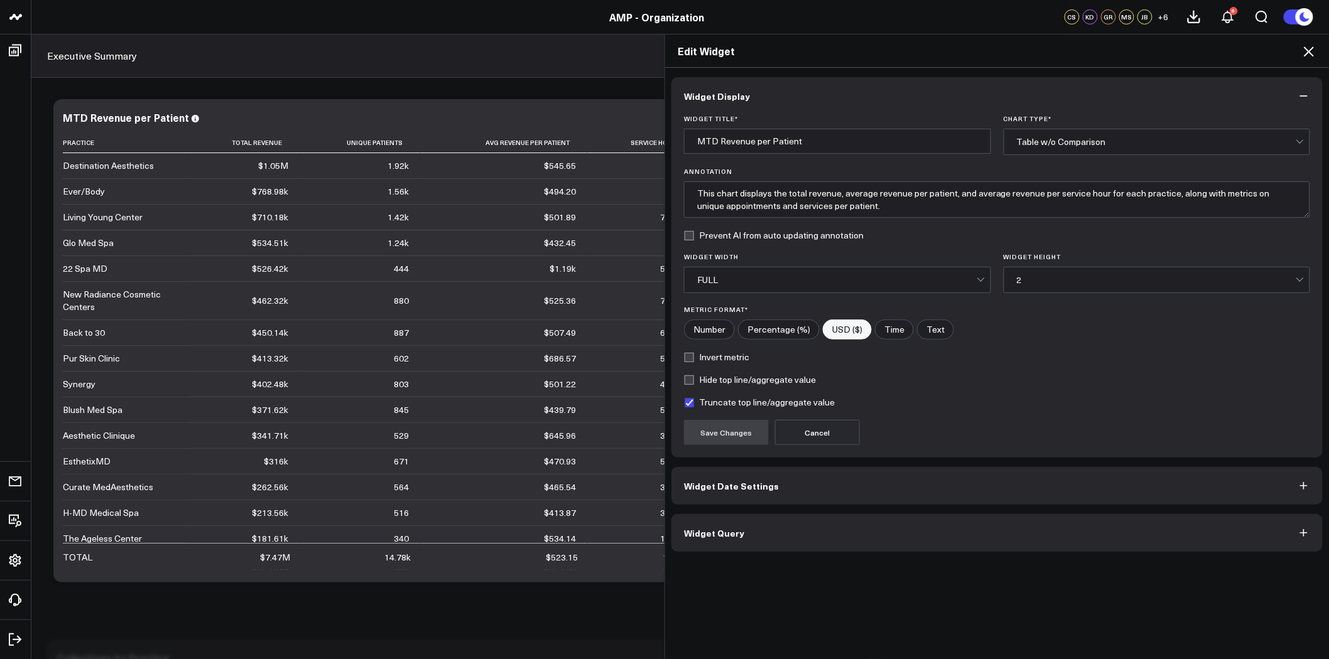
click at [1083, 142] on div "Table w/o Comparison" at bounding box center [1156, 142] width 279 height 10
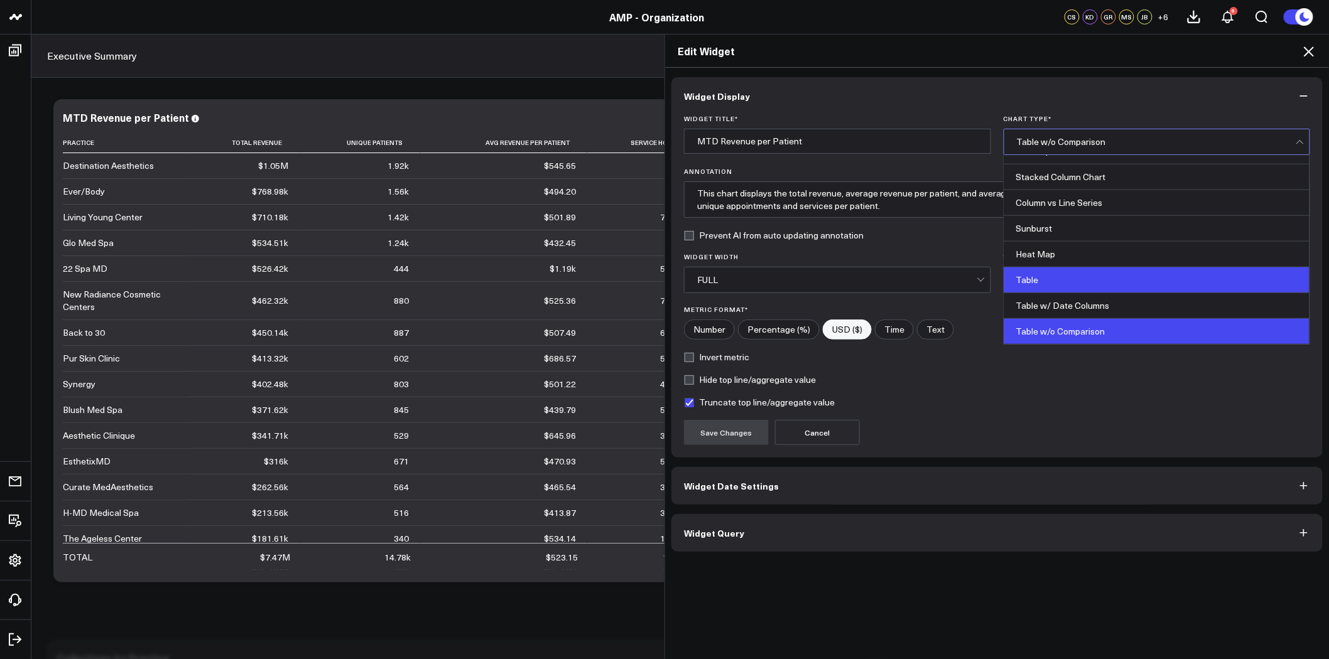
click at [1127, 279] on div "Table" at bounding box center [1157, 281] width 306 height 26
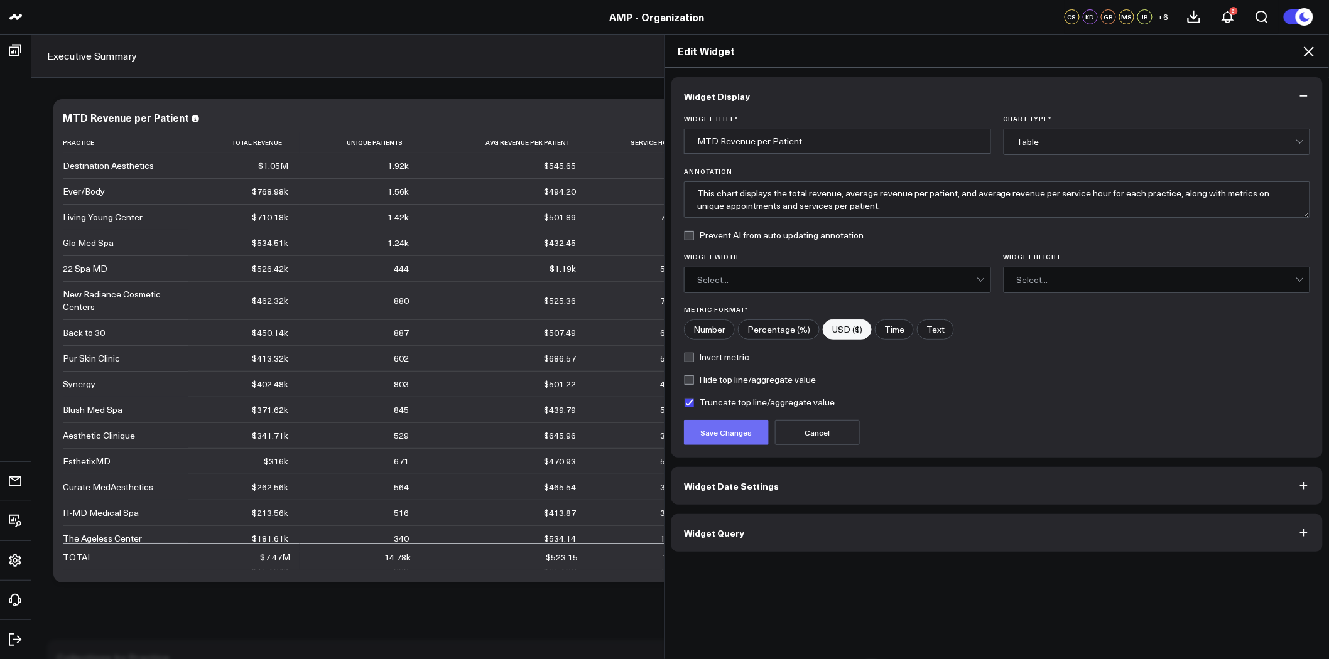
click at [734, 433] on button "Save Changes" at bounding box center [726, 432] width 85 height 25
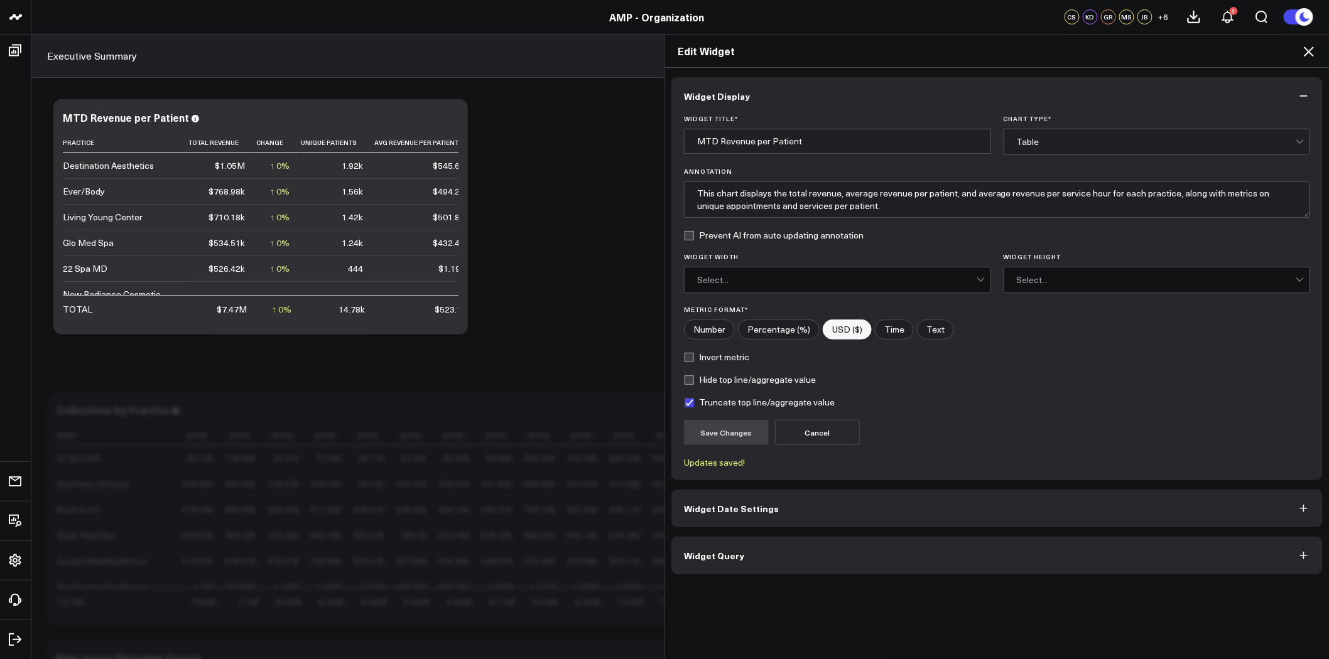
click at [1311, 49] on icon at bounding box center [1309, 51] width 10 height 10
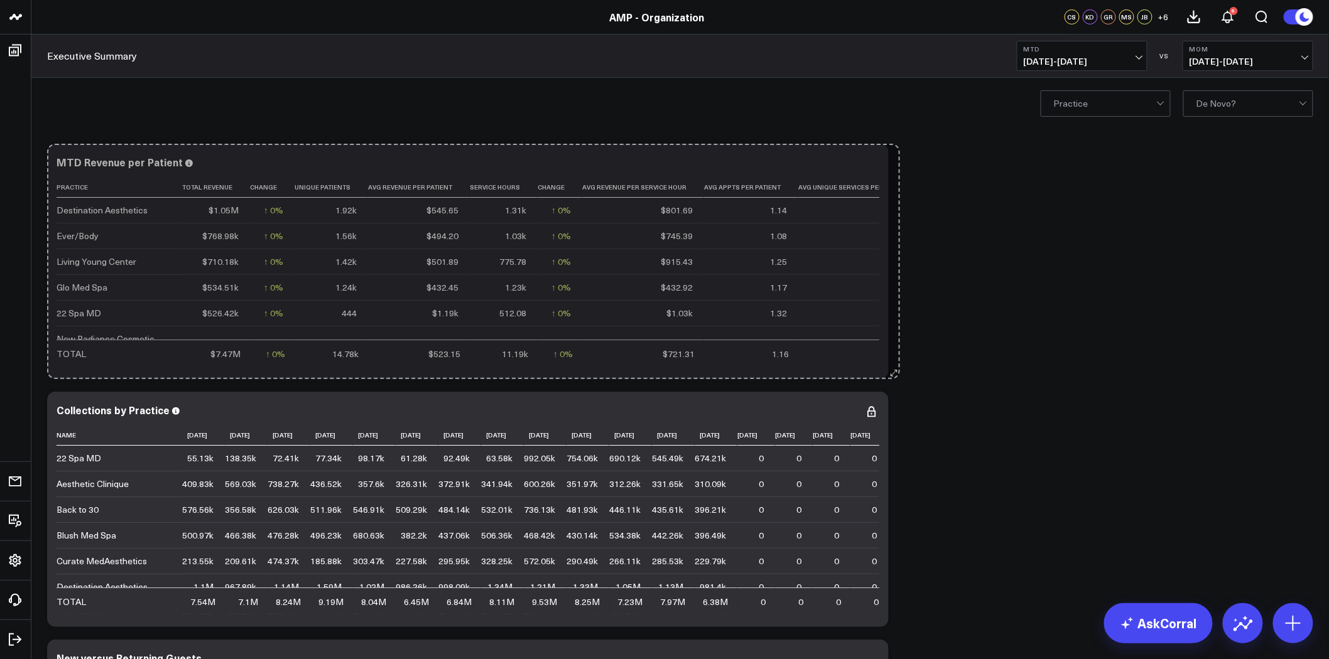
drag, startPoint x: 457, startPoint y: 371, endPoint x: 894, endPoint y: 357, distance: 437.3
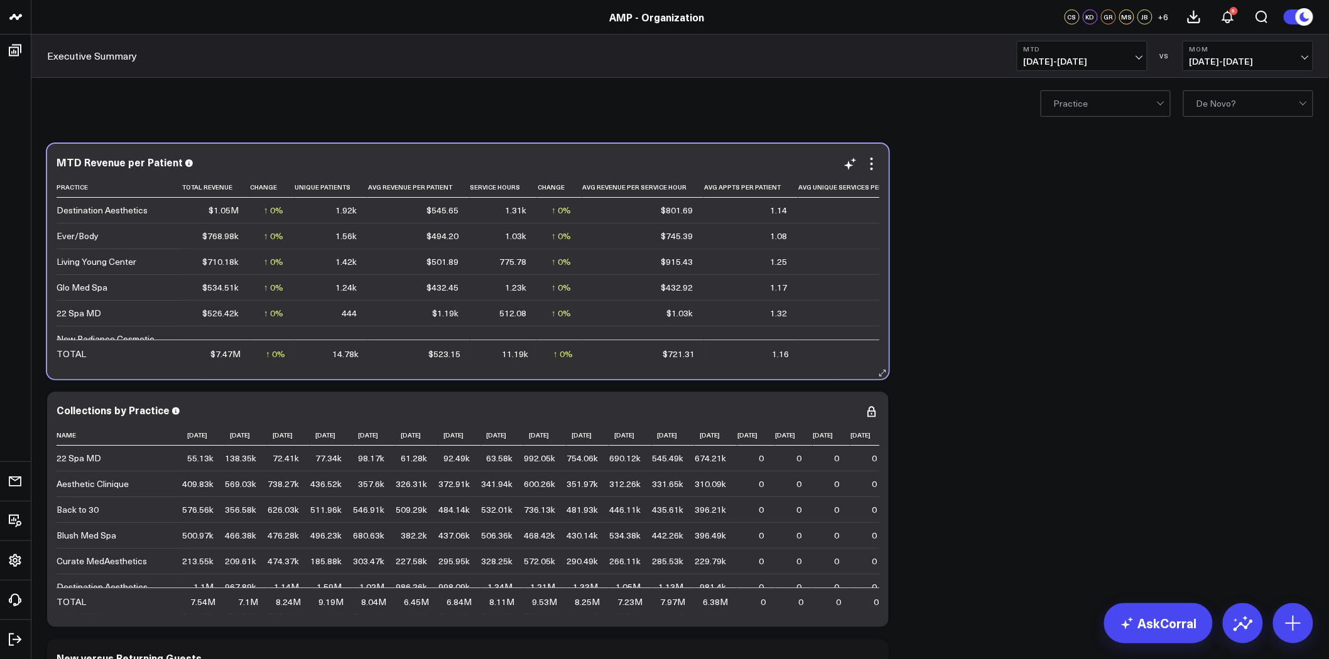
click at [431, 211] on div "$545.65" at bounding box center [442, 210] width 32 height 13
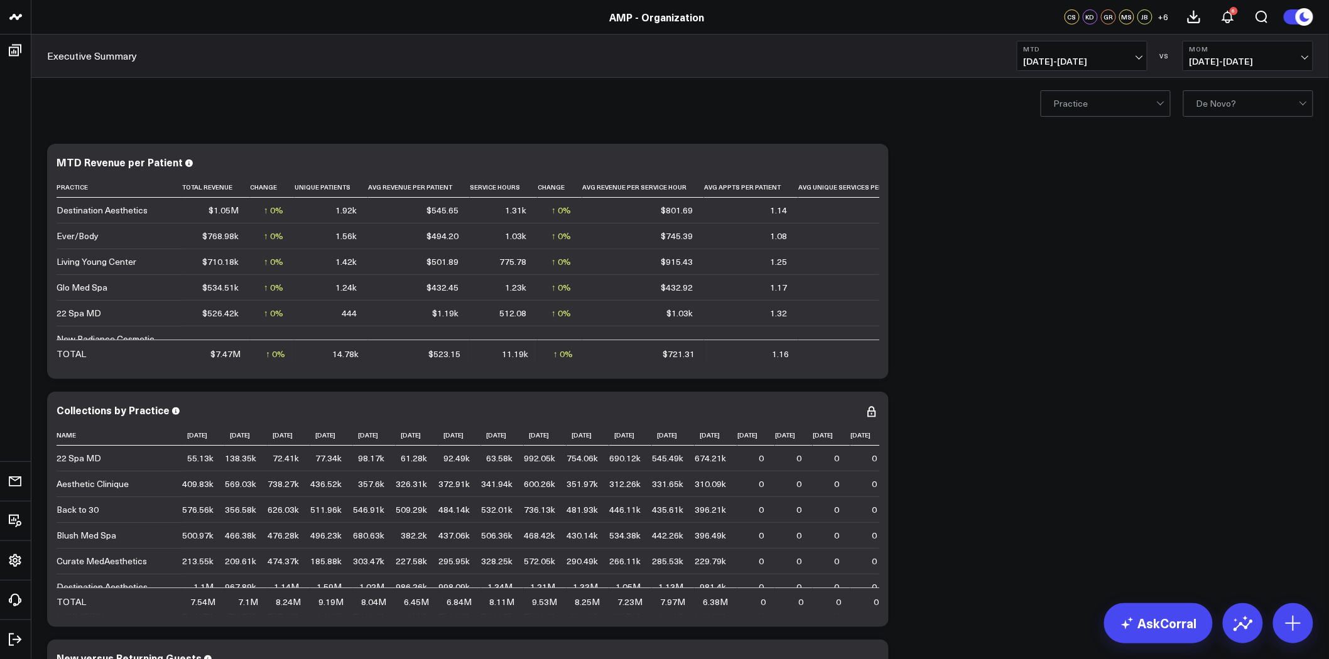
click at [1118, 57] on span "08/01/25 - 08/27/25" at bounding box center [1082, 62] width 117 height 10
click at [1093, 129] on link "Last 30 Days" at bounding box center [1081, 132] width 129 height 24
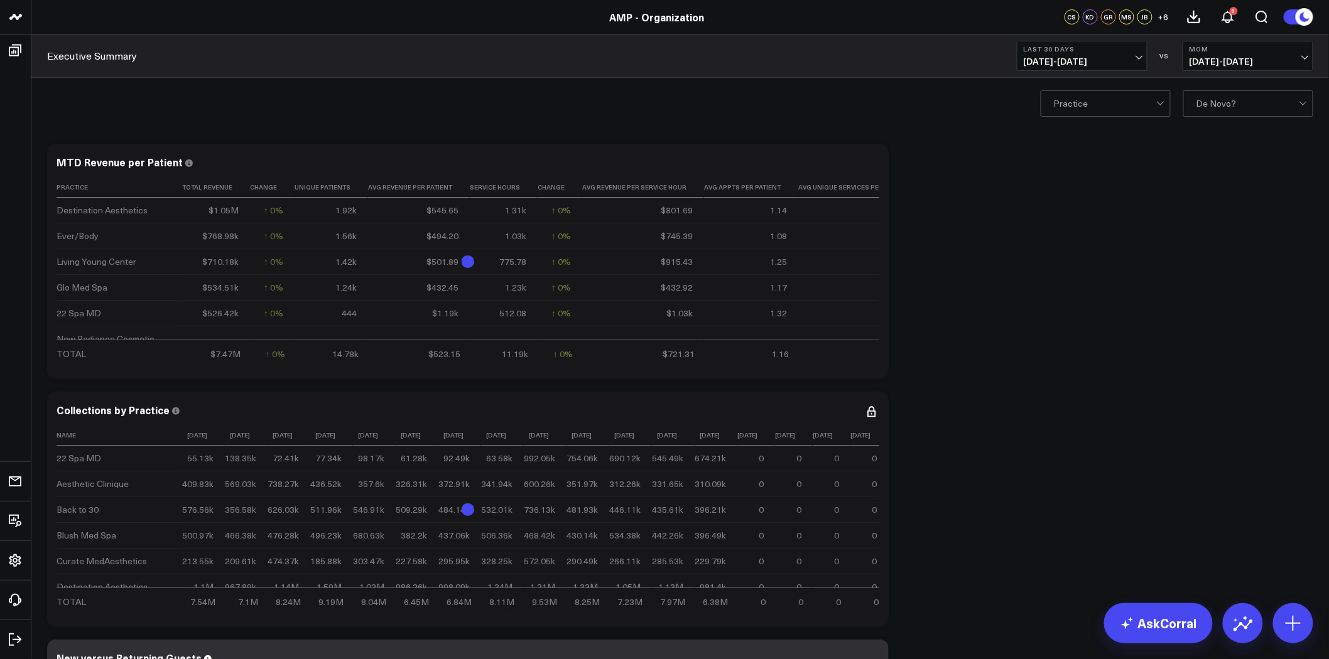
click at [1221, 60] on span "06/29/25 - 07/27/25" at bounding box center [1247, 62] width 117 height 10
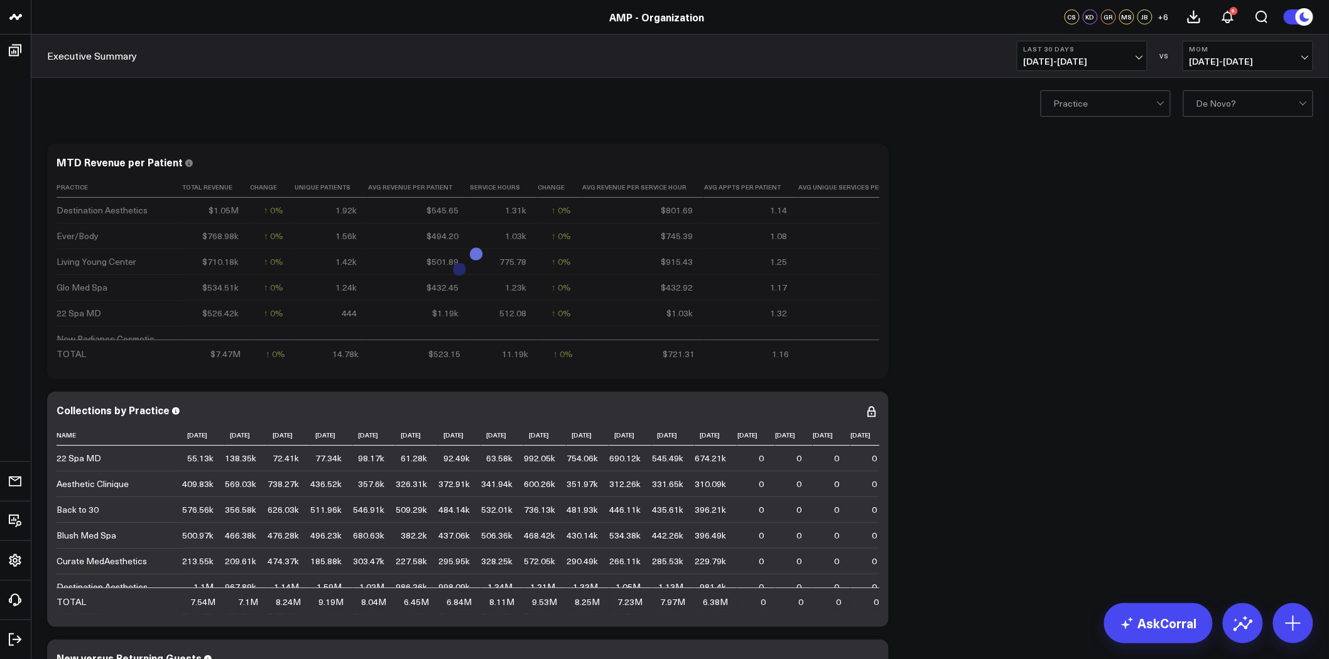
click at [1126, 45] on b "Last 30 Days" at bounding box center [1082, 49] width 117 height 8
click at [1064, 259] on link "Last Month" at bounding box center [1081, 254] width 129 height 24
click at [874, 165] on icon at bounding box center [871, 163] width 15 height 15
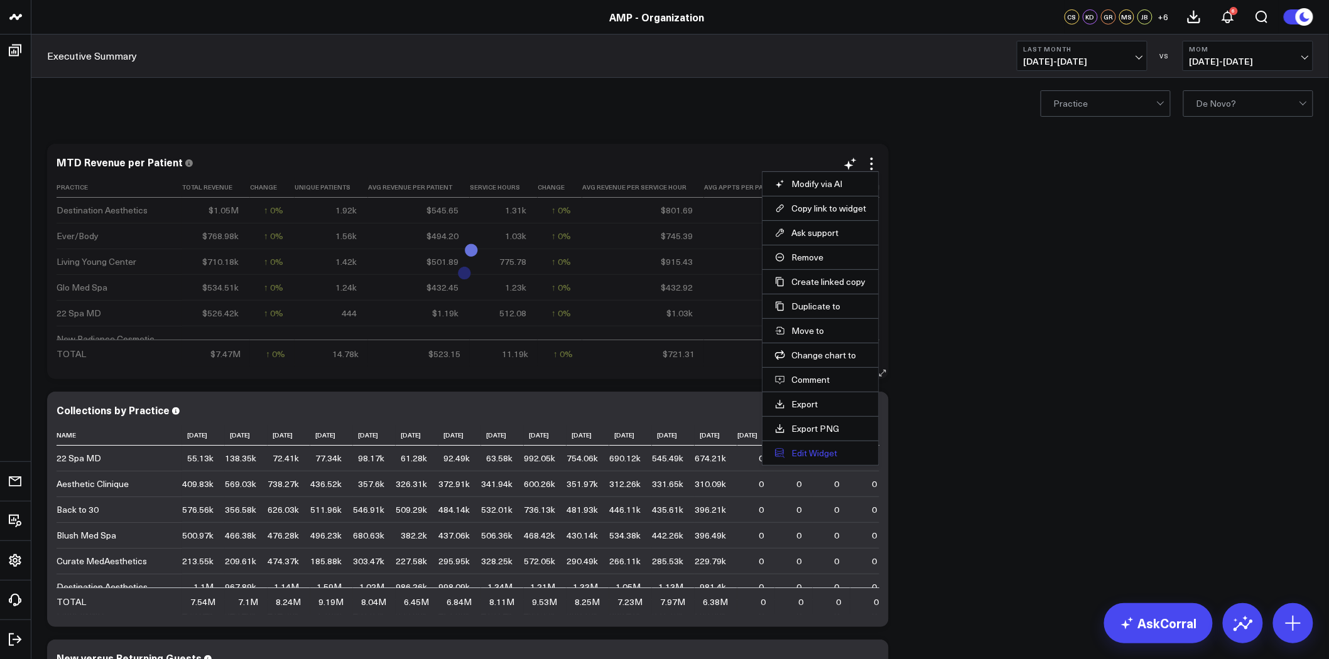
click at [804, 457] on button "Edit Widget" at bounding box center [820, 453] width 91 height 11
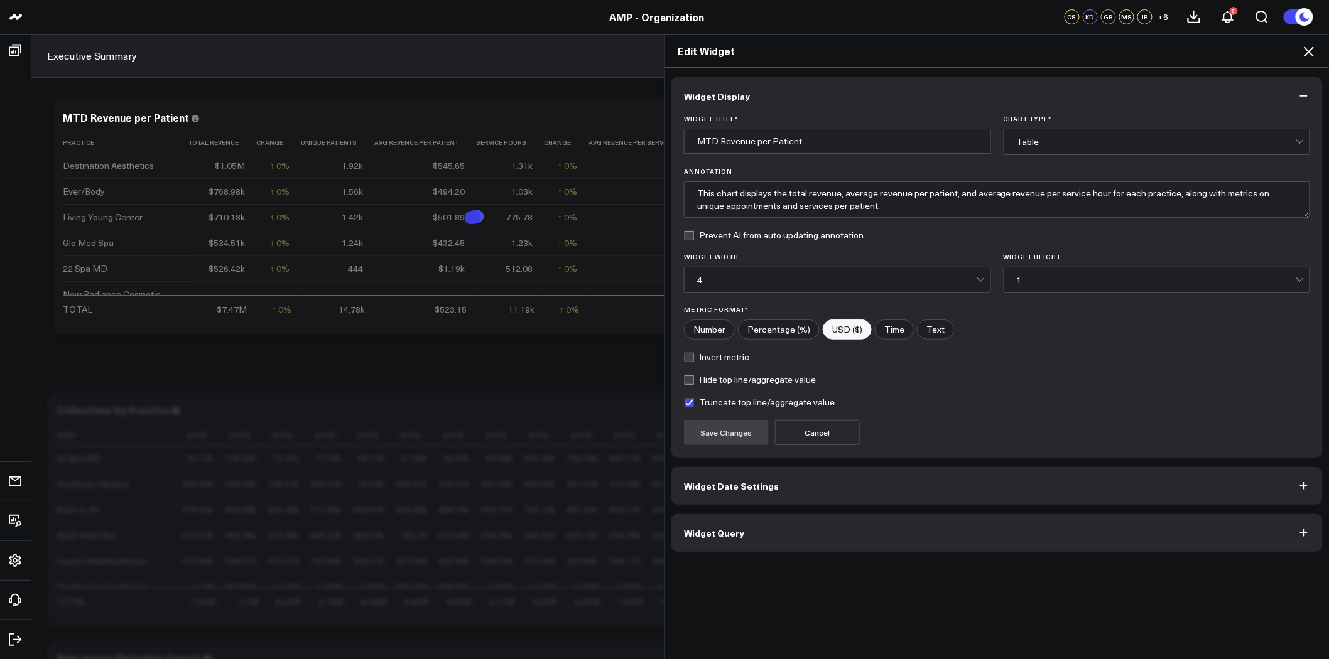
click at [1316, 54] on icon at bounding box center [1308, 51] width 15 height 15
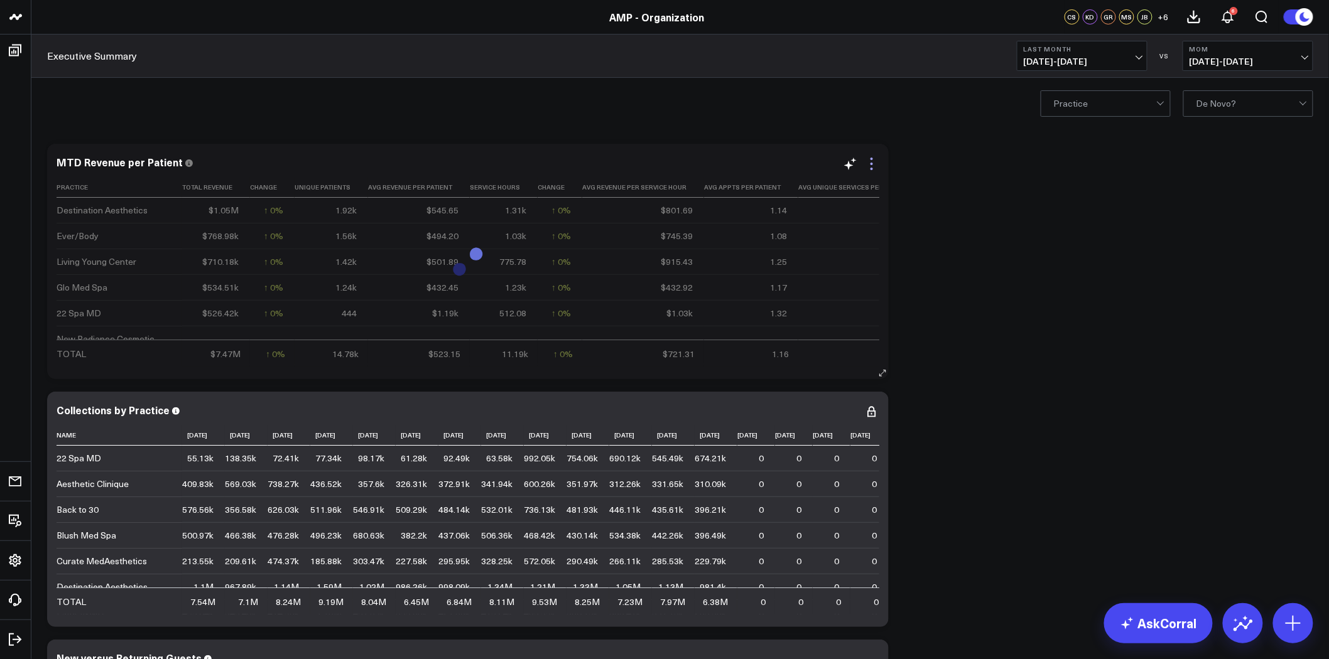
click at [873, 161] on icon at bounding box center [871, 163] width 15 height 15
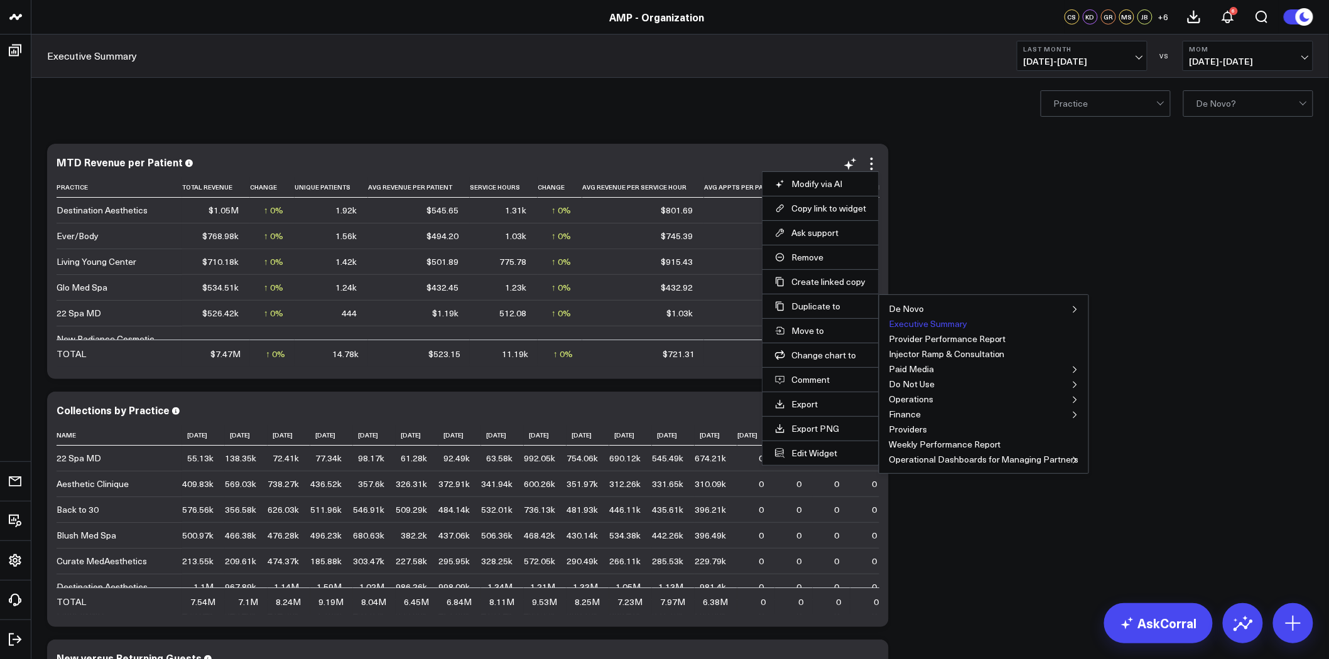
click at [933, 323] on button "Executive Summary" at bounding box center [928, 324] width 79 height 9
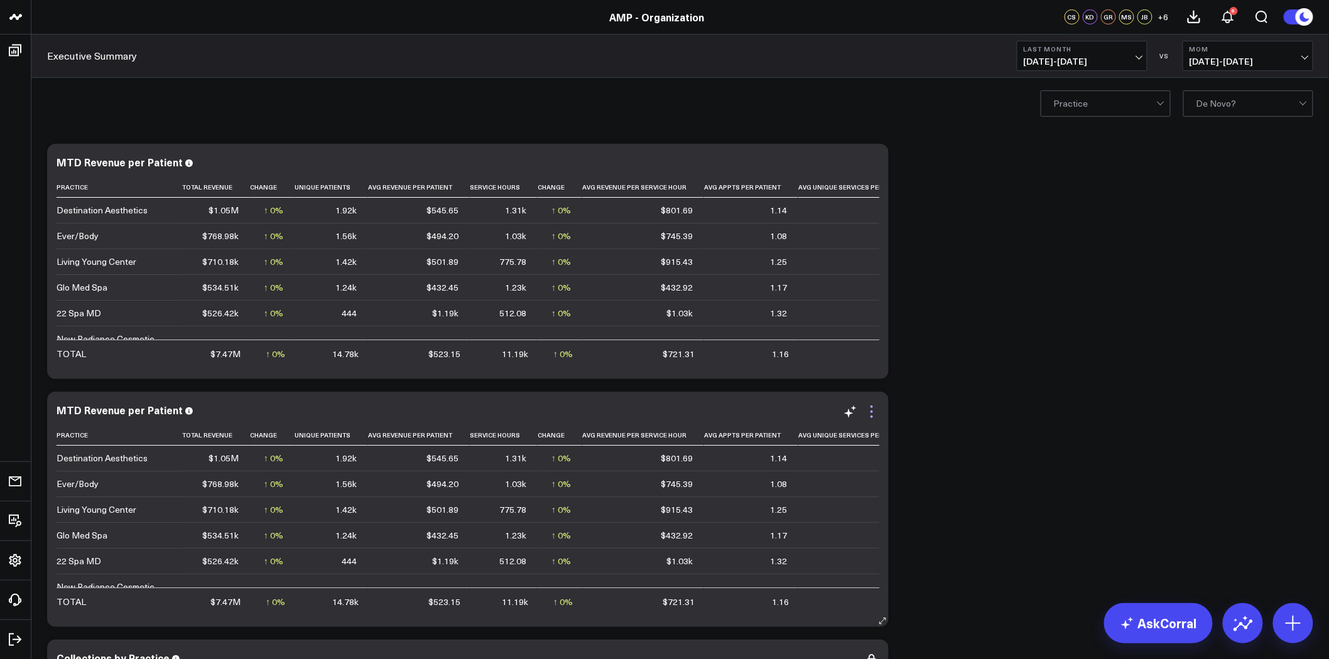
click at [871, 413] on icon at bounding box center [871, 412] width 3 height 3
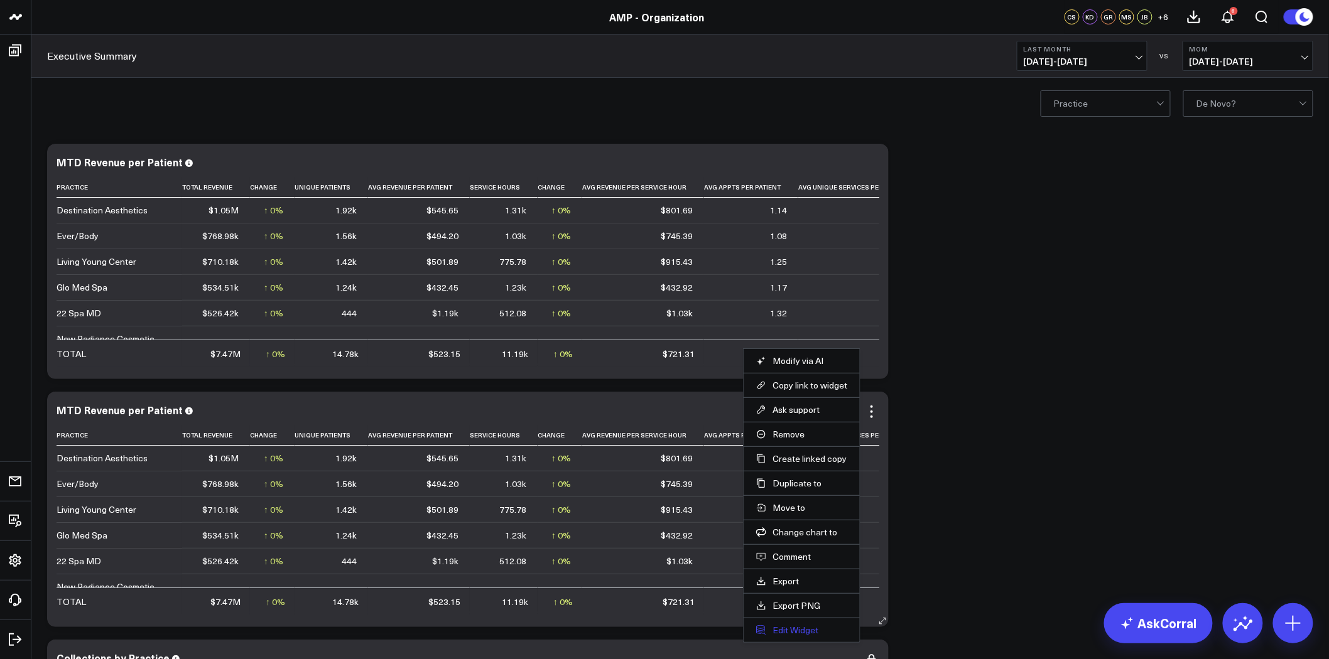
drag, startPoint x: 871, startPoint y: 413, endPoint x: 799, endPoint y: 629, distance: 228.2
click at [799, 629] on button "Edit Widget" at bounding box center [801, 630] width 91 height 11
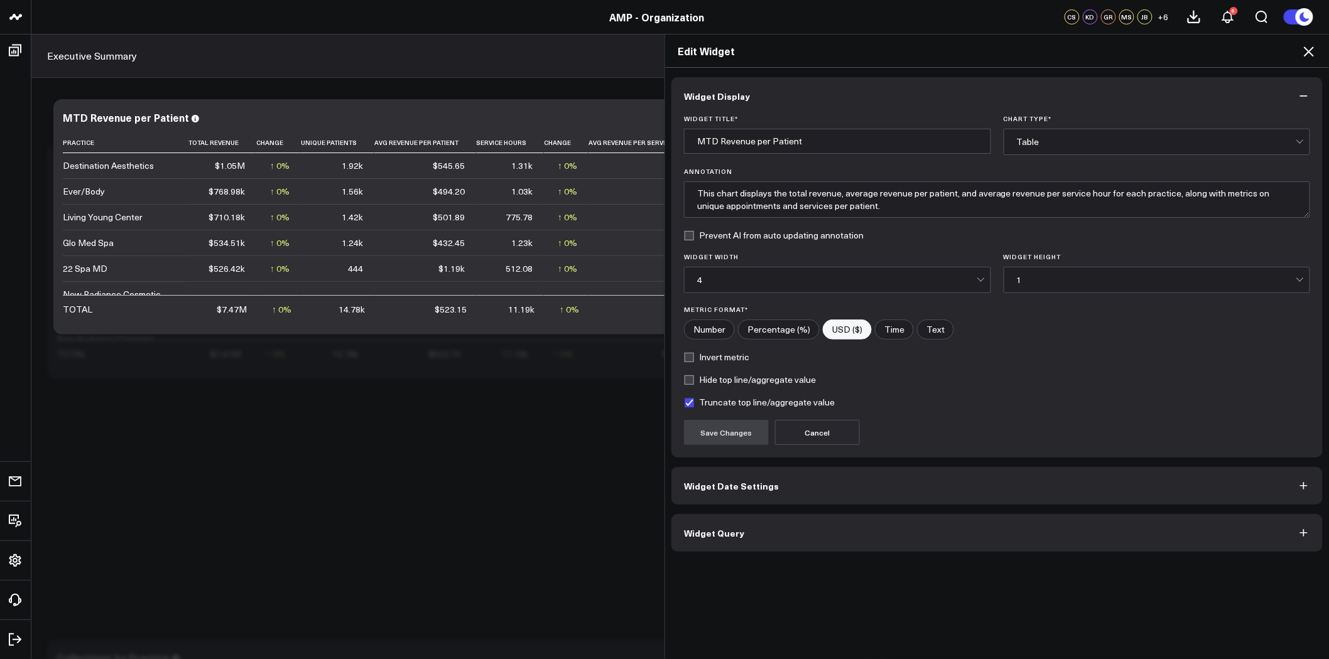
click at [775, 534] on button "Widget Query" at bounding box center [996, 533] width 651 height 38
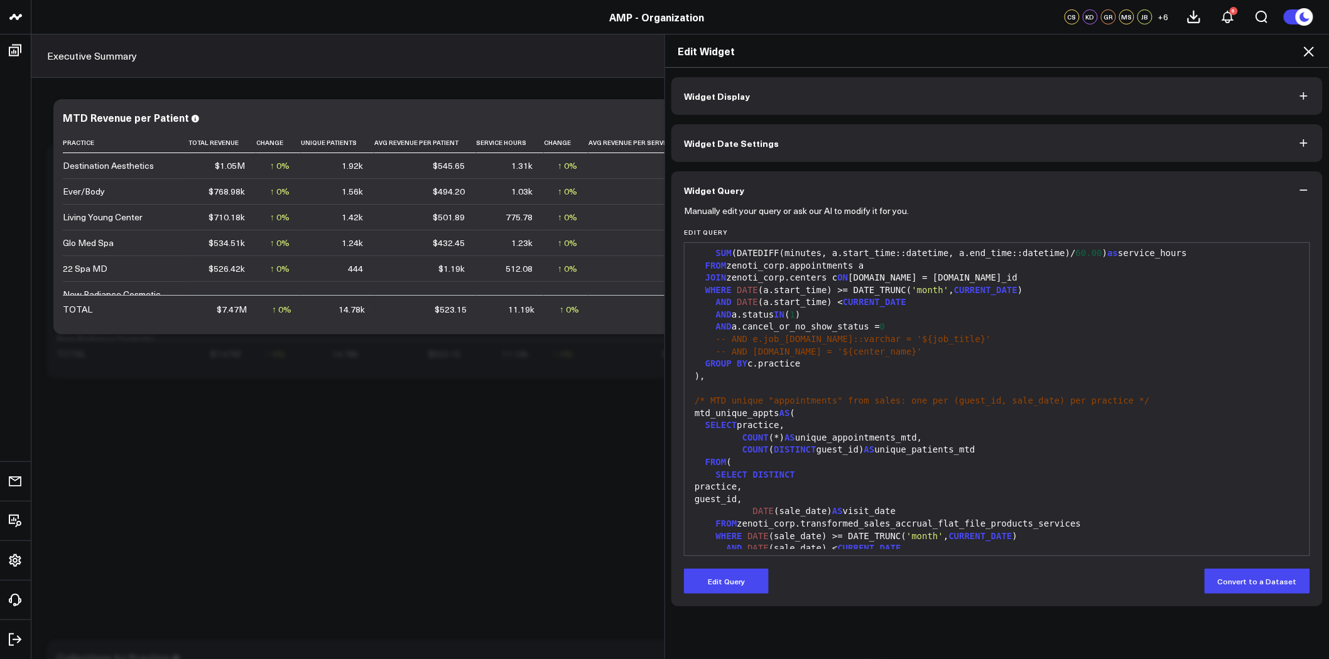
scroll to position [209, 0]
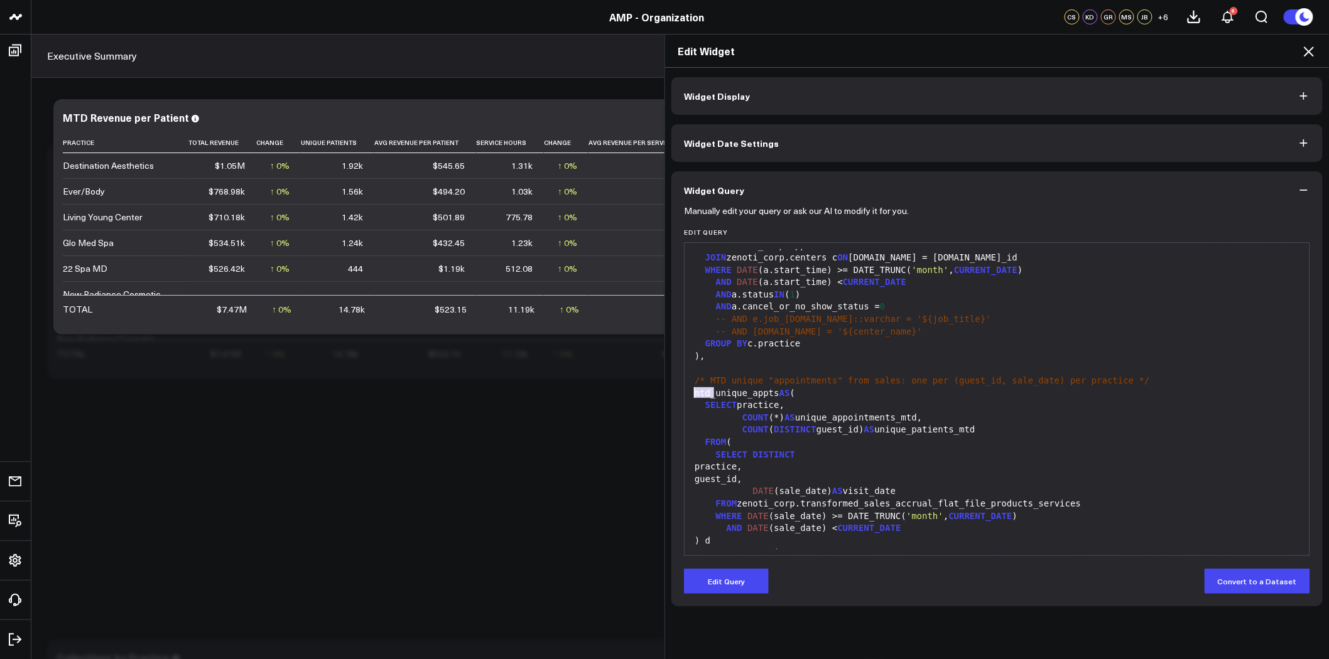
drag, startPoint x: 711, startPoint y: 396, endPoint x: 688, endPoint y: 396, distance: 23.2
click at [691, 396] on div "mtd_unique_appts AS (" at bounding box center [997, 393] width 612 height 13
click at [739, 587] on button "Edit Query" at bounding box center [726, 581] width 85 height 25
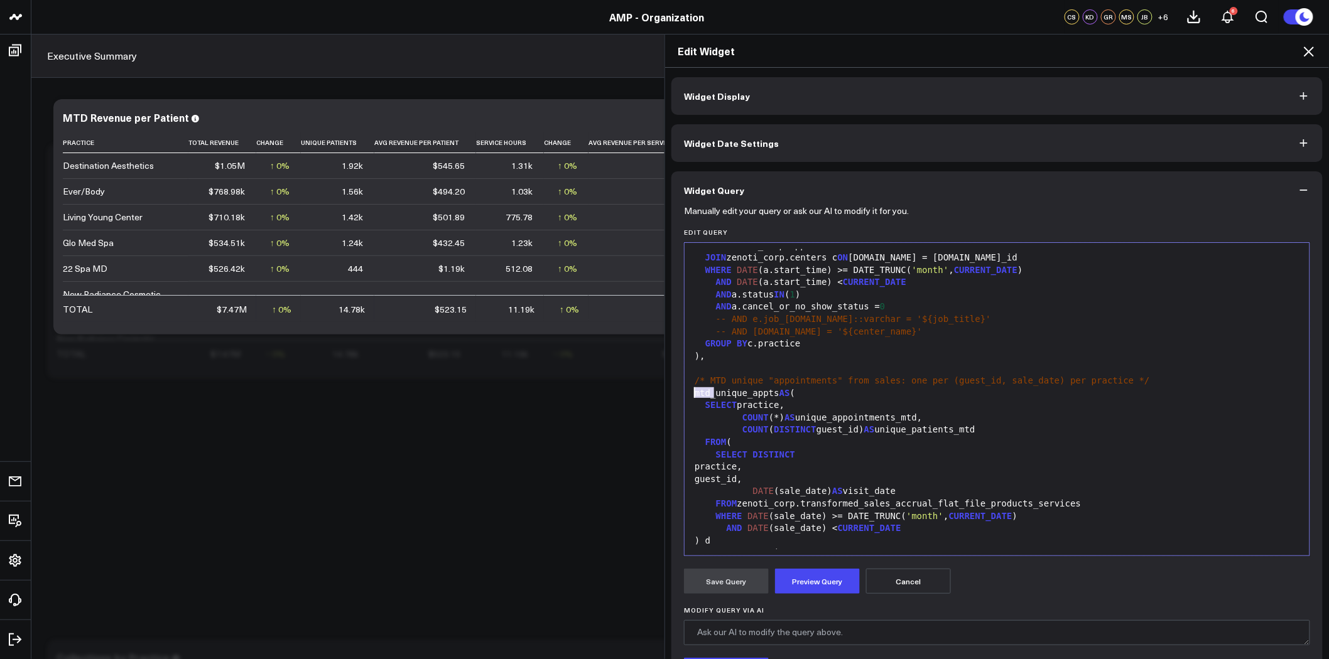
click at [707, 392] on div "mtd_unique_appts AS (" at bounding box center [997, 393] width 612 height 13
drag, startPoint x: 883, startPoint y: 418, endPoint x: 902, endPoint y: 418, distance: 19.5
click at [902, 418] on div "COUNT (*) AS unique_appointments_mtd," at bounding box center [997, 418] width 612 height 13
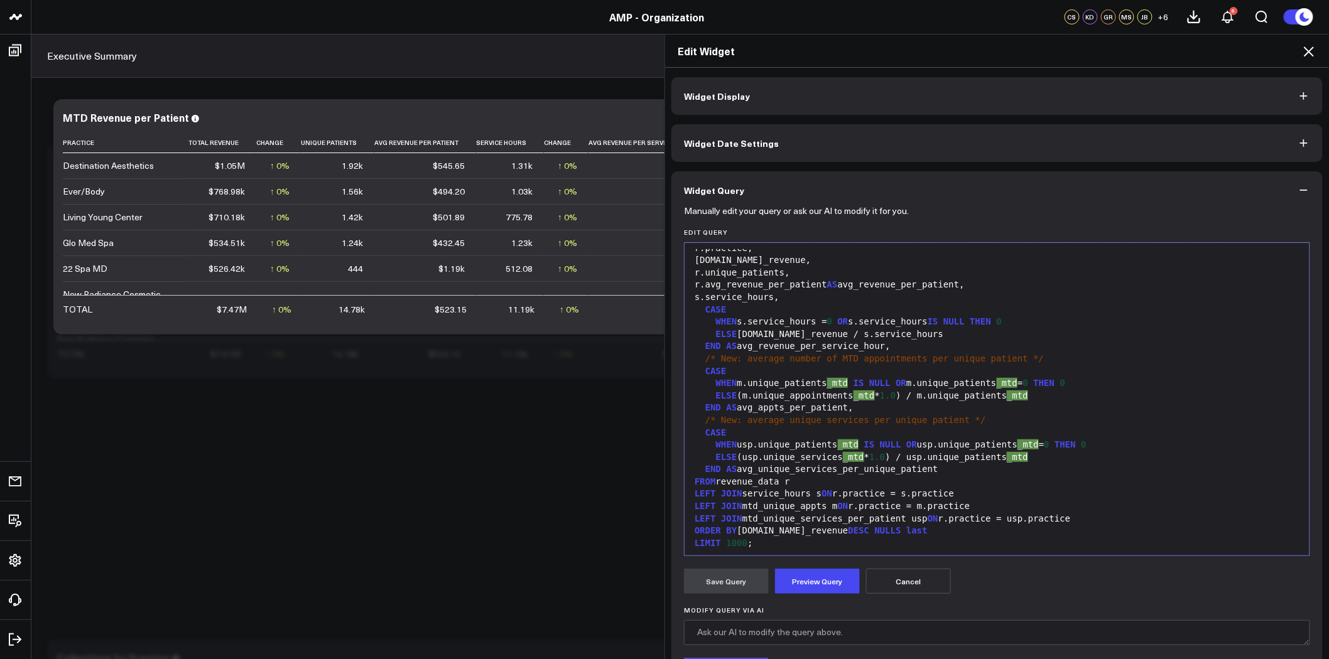
scroll to position [713, 0]
click at [894, 584] on button "Cancel" at bounding box center [908, 581] width 85 height 25
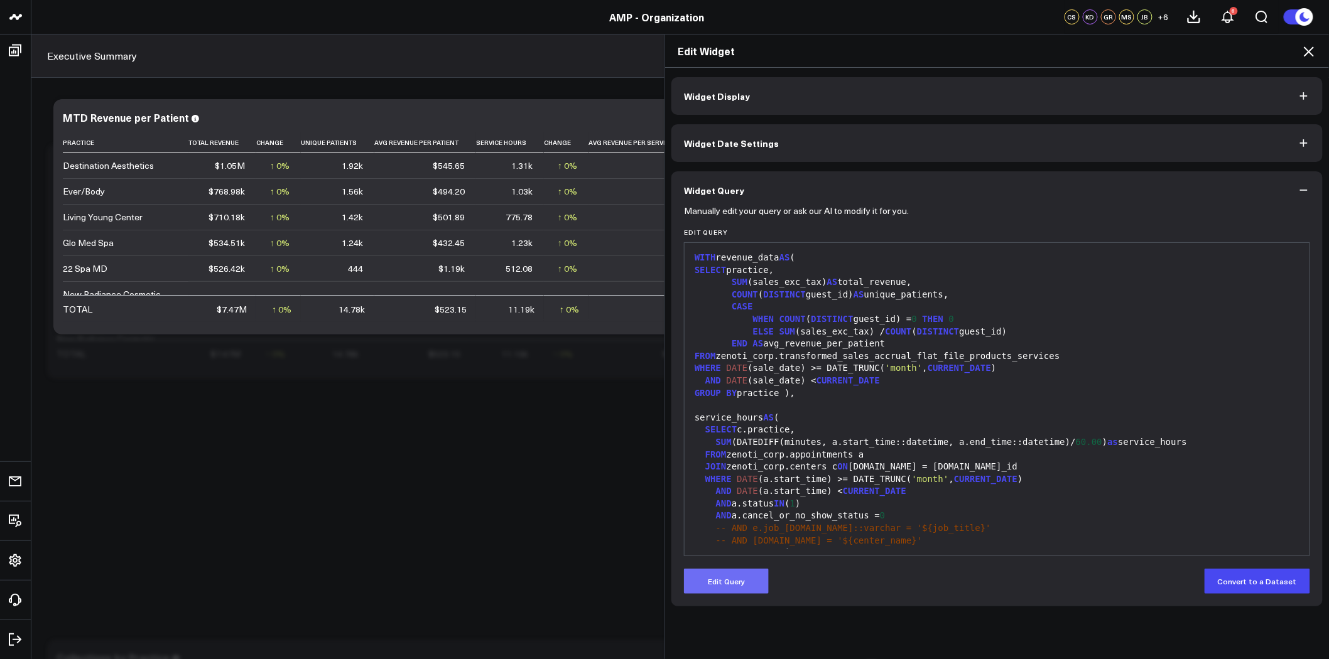
click at [723, 588] on button "Edit Query" at bounding box center [726, 581] width 85 height 25
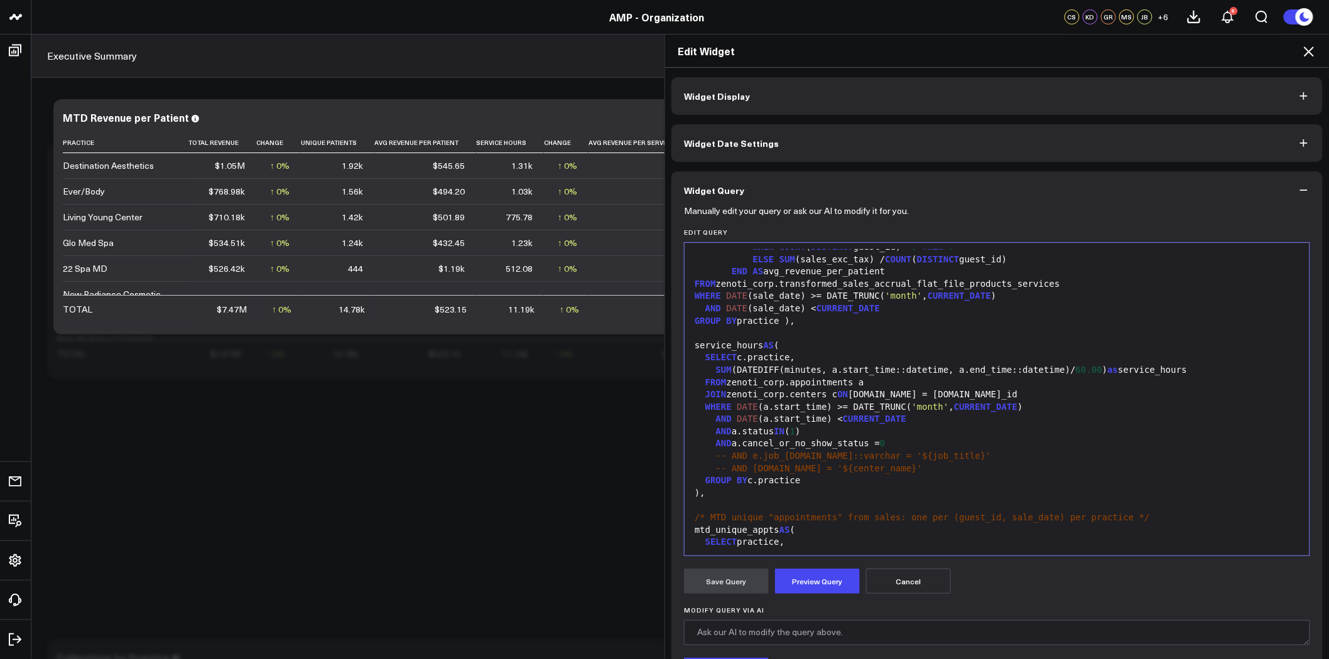
scroll to position [139, 0]
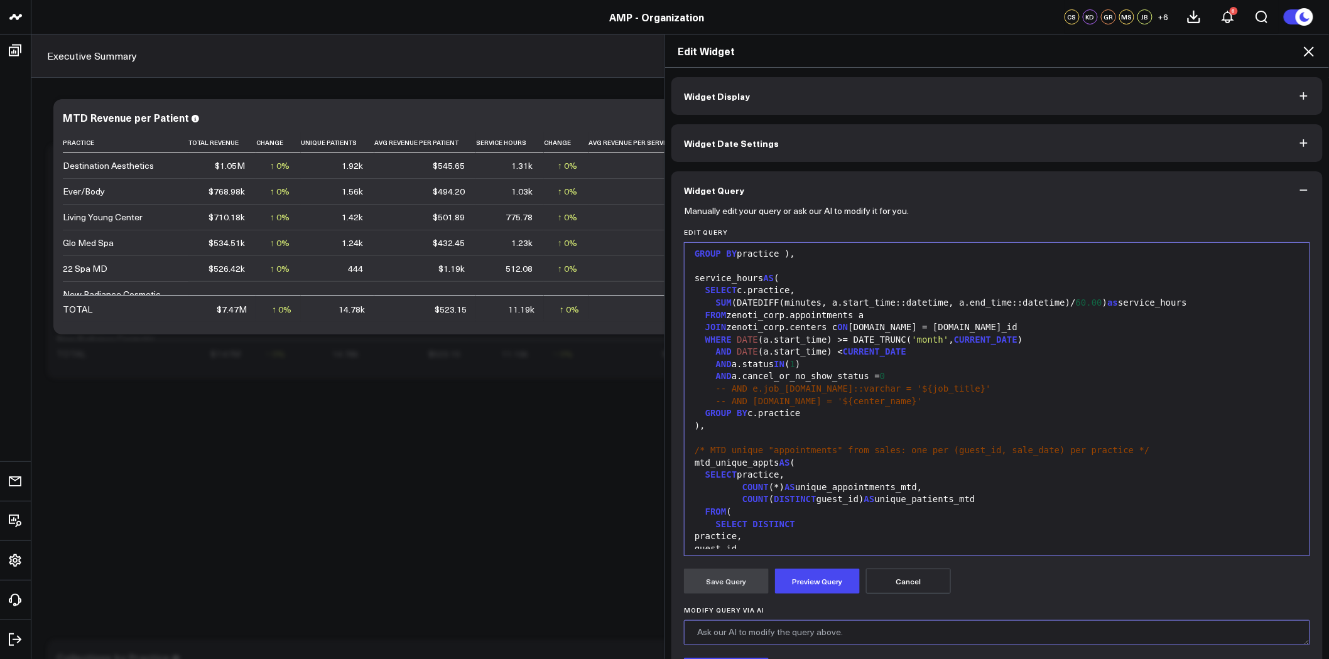
click at [747, 634] on textarea "Modify Query via AI" at bounding box center [997, 632] width 626 height 25
type textarea "<"
type textarea "M"
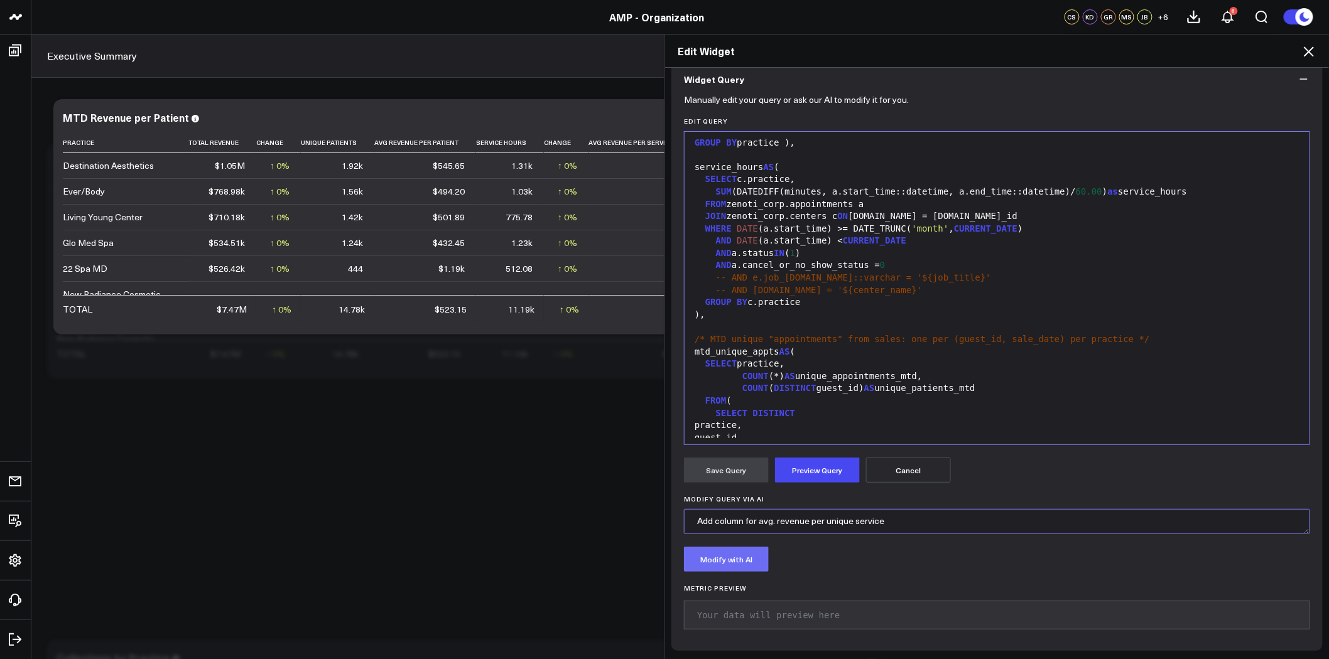
type textarea "Add column for avg. revenue per unique service"
click at [739, 558] on button "Modify with AI" at bounding box center [726, 559] width 85 height 25
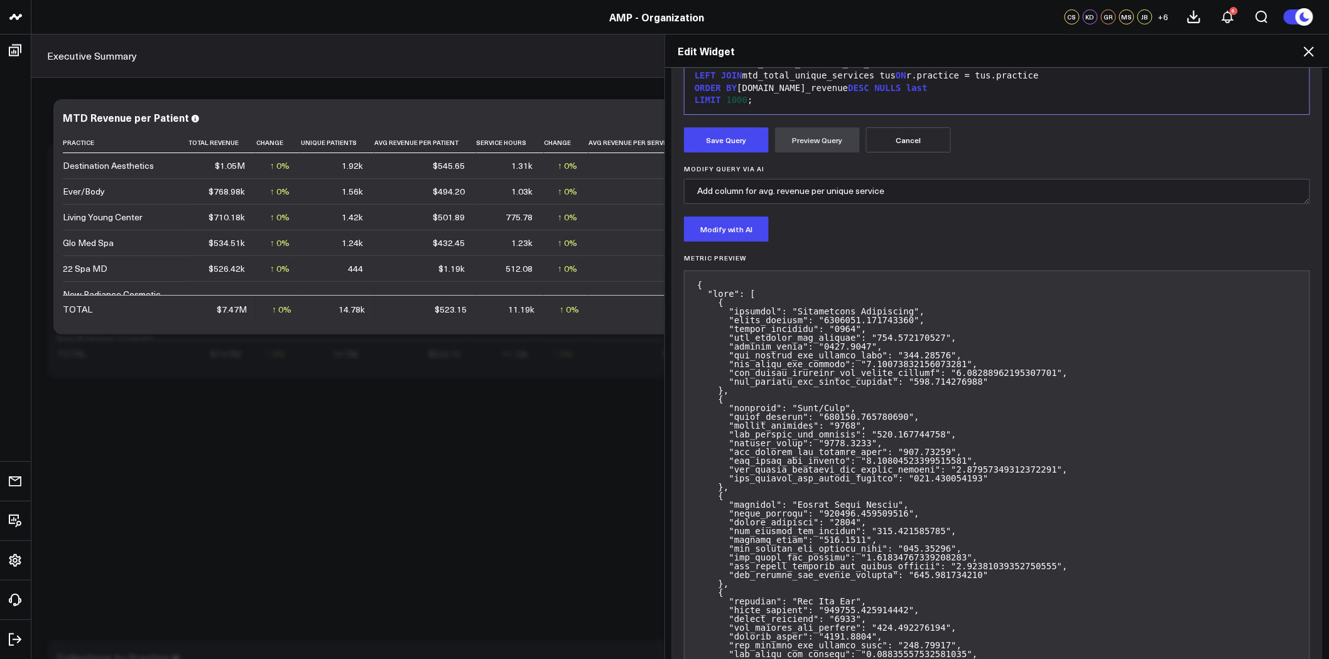
scroll to position [321, 0]
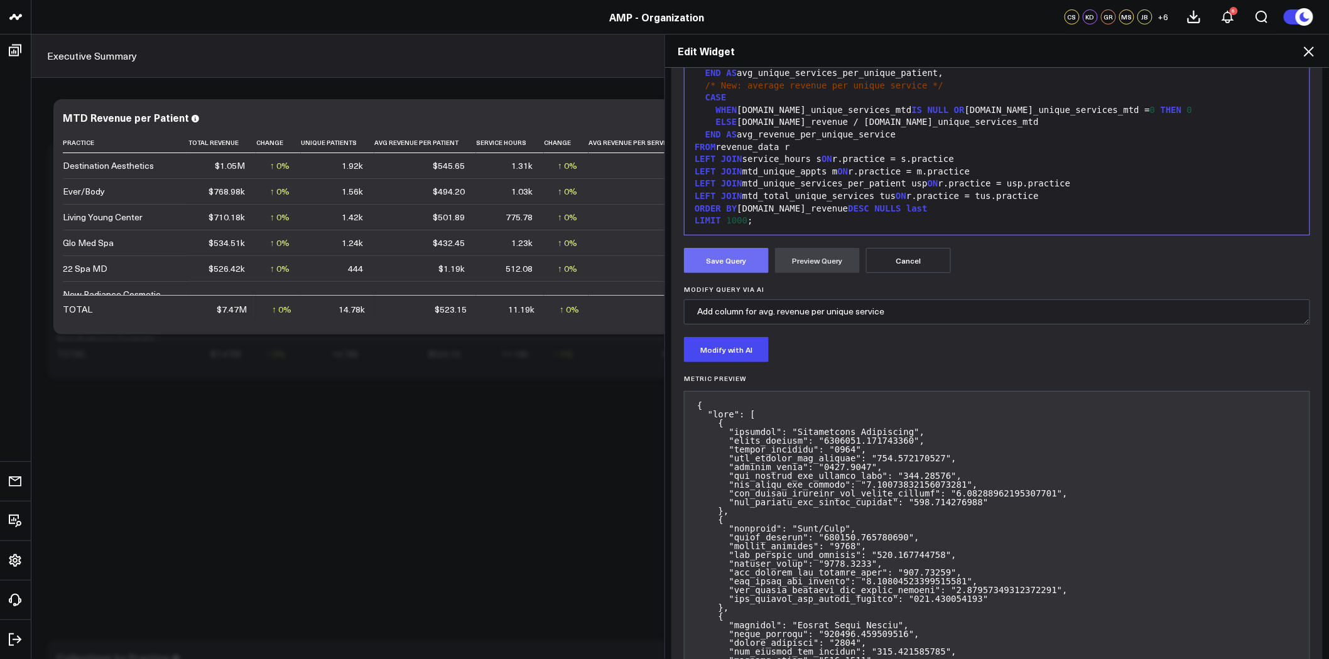
click at [710, 258] on button "Save Query" at bounding box center [726, 260] width 85 height 25
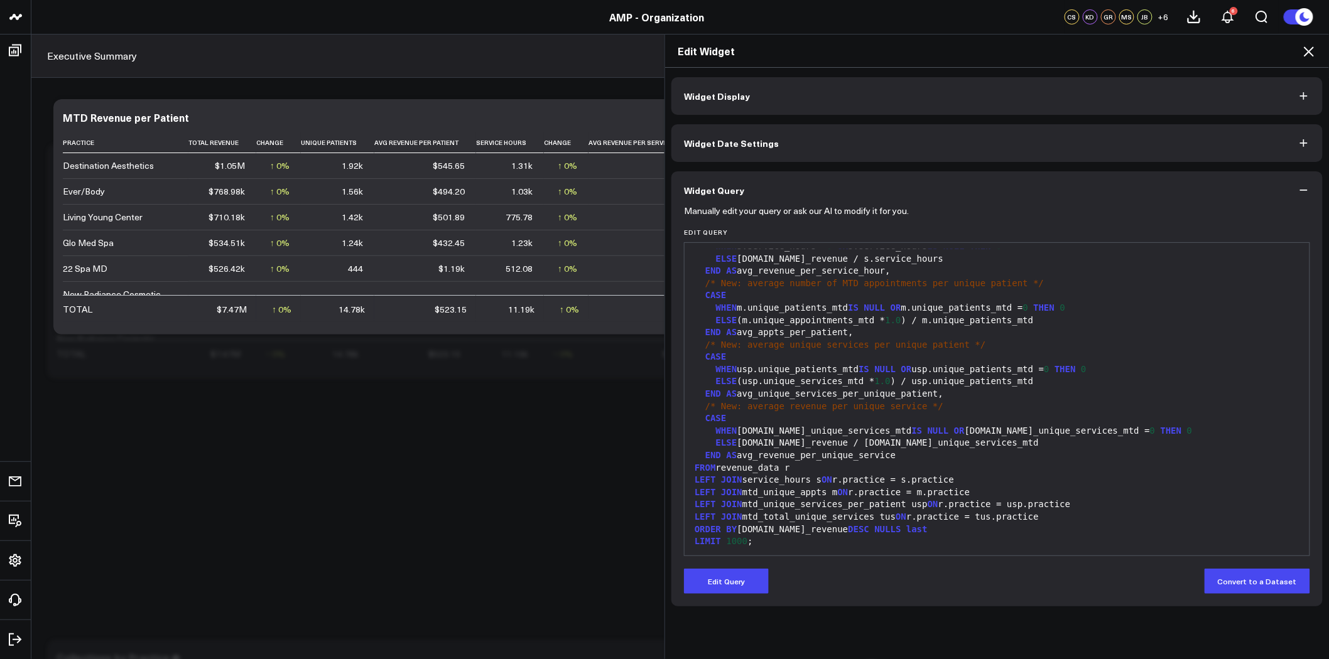
scroll to position [0, 0]
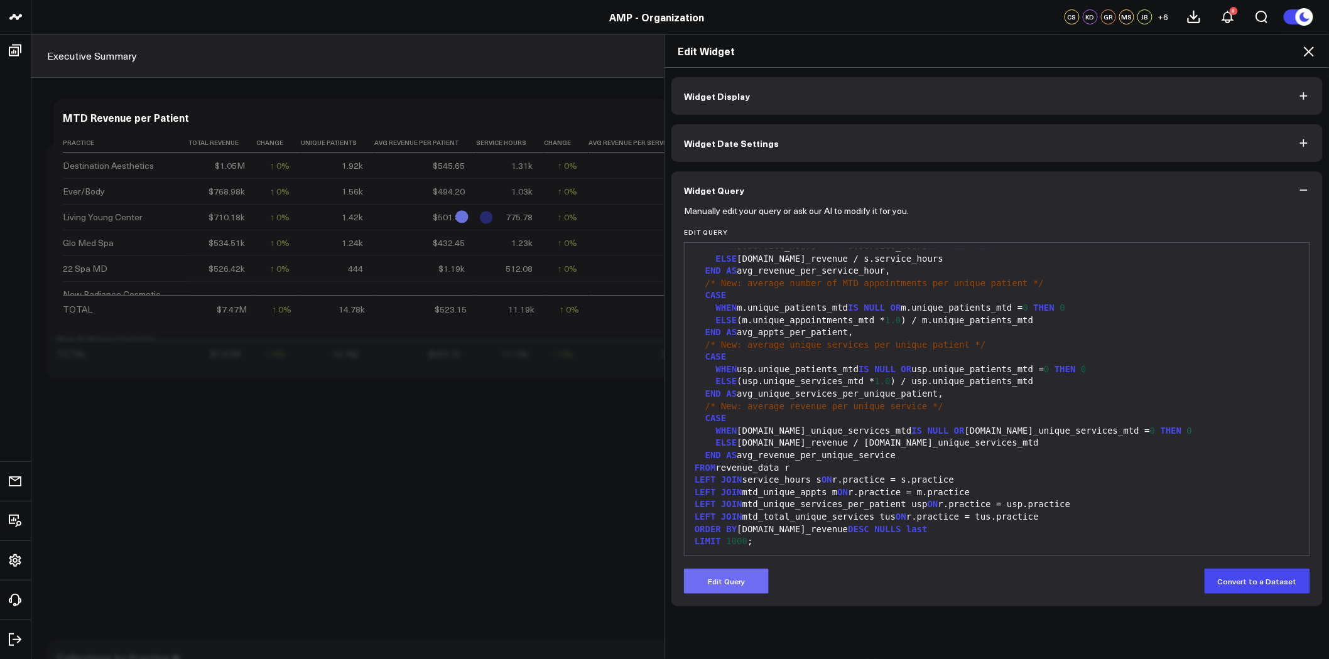
click at [740, 578] on button "Edit Query" at bounding box center [726, 581] width 85 height 25
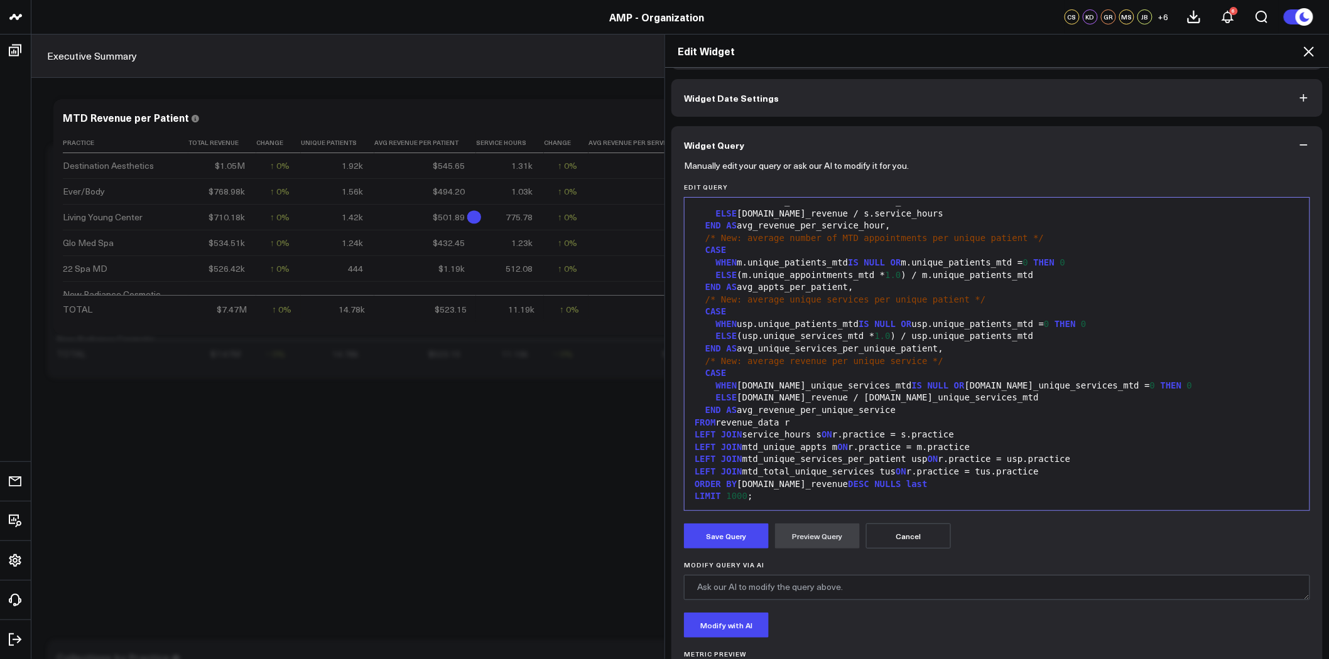
scroll to position [70, 0]
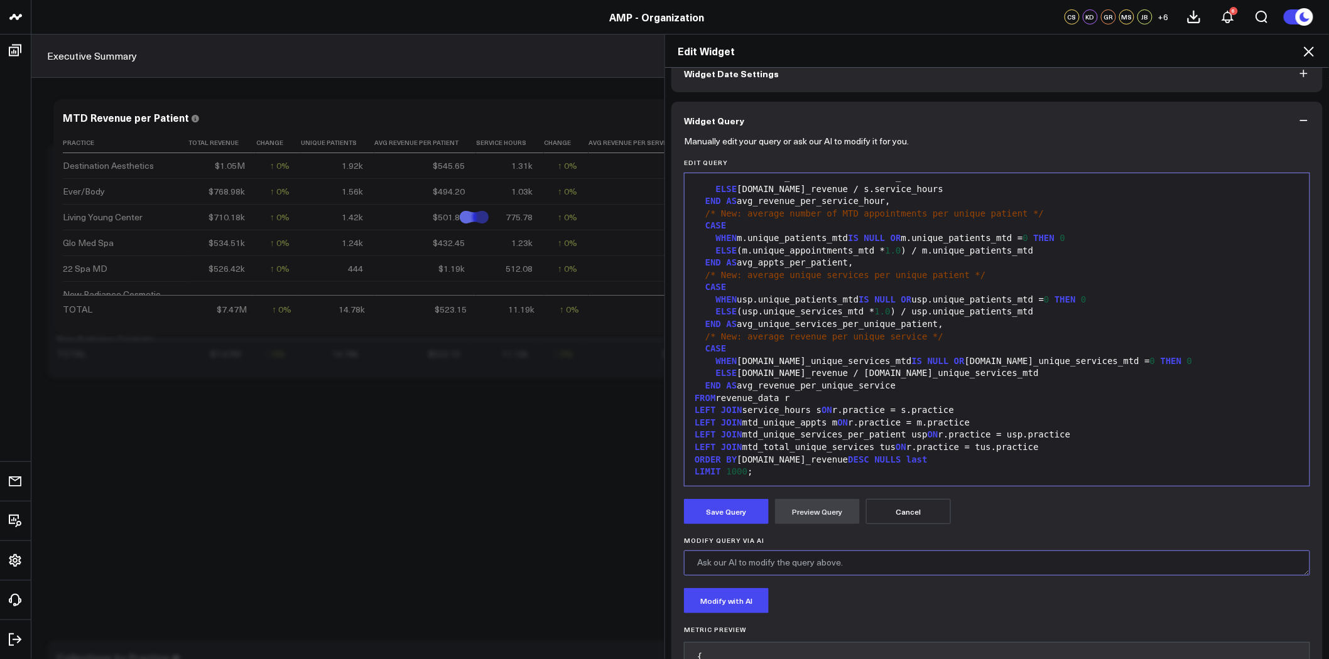
click at [858, 562] on textarea "Modify Query via AI" at bounding box center [997, 563] width 626 height 25
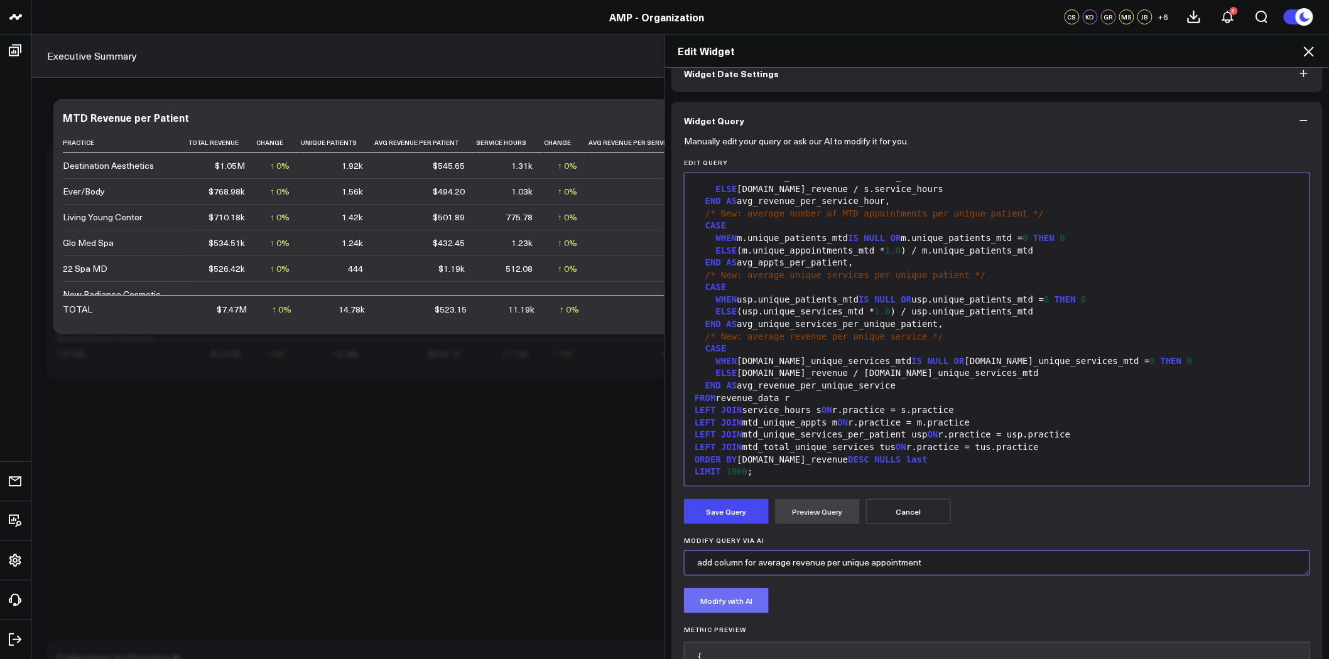
type textarea "add column for average revenue per unique appointment"
click at [720, 600] on button "Modify with AI" at bounding box center [726, 600] width 85 height 25
click at [928, 563] on textarea "add column for average revenue per unique appointment" at bounding box center [997, 563] width 626 height 25
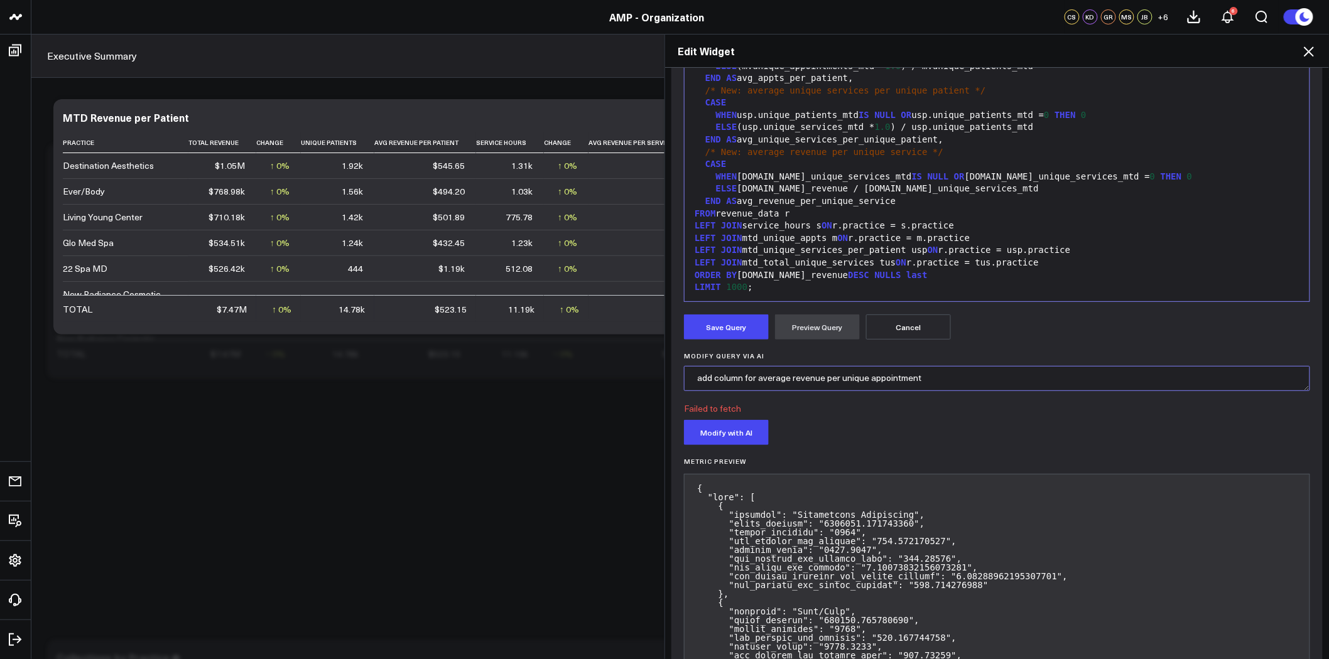
scroll to position [279, 0]
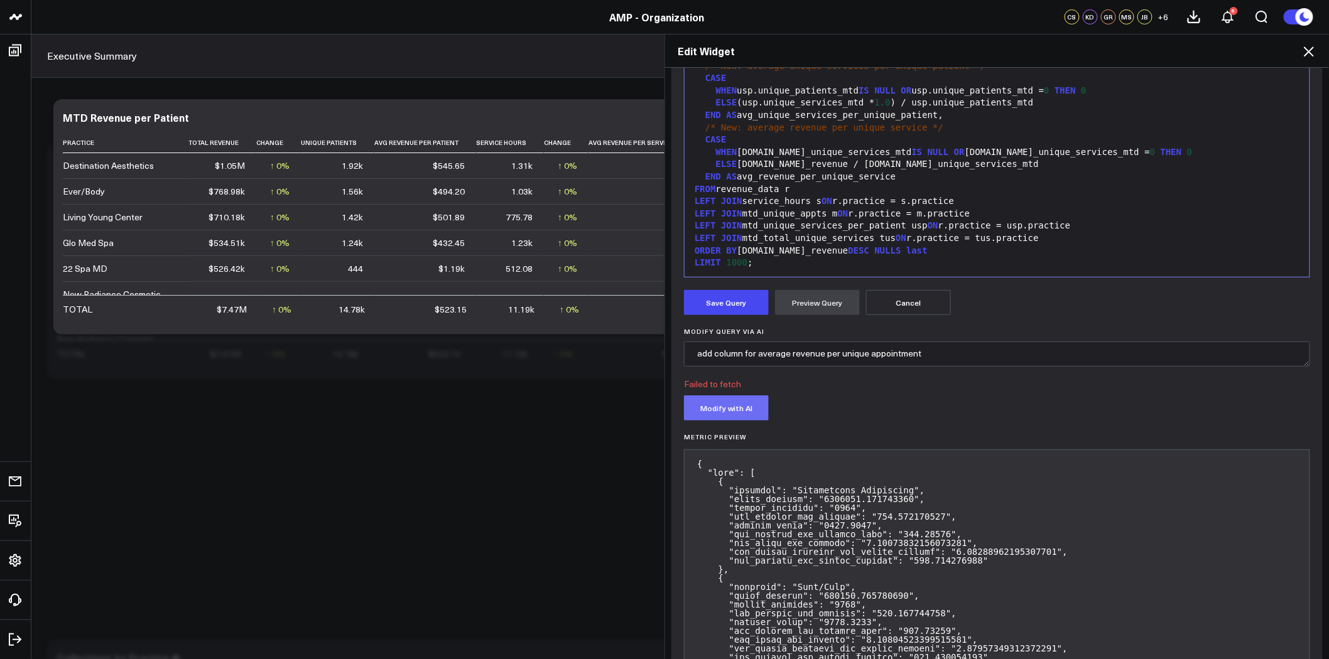
click at [738, 404] on button "Modify with AI" at bounding box center [726, 408] width 85 height 25
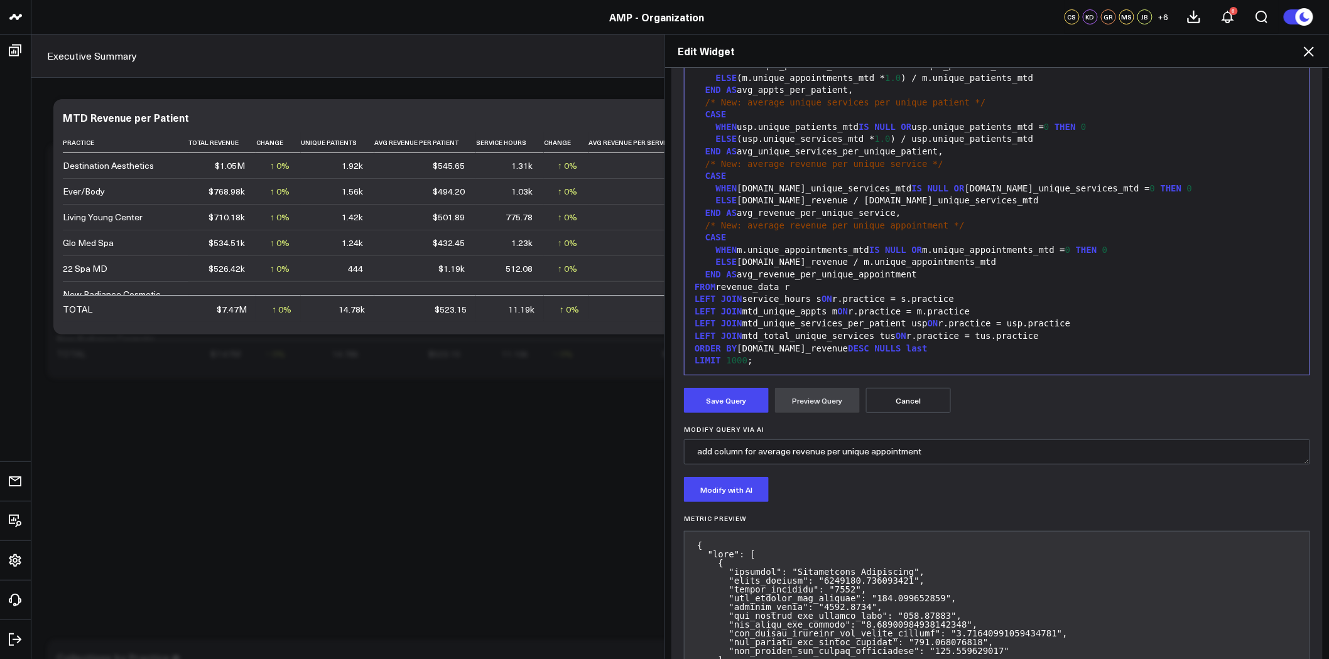
scroll to position [251, 0]
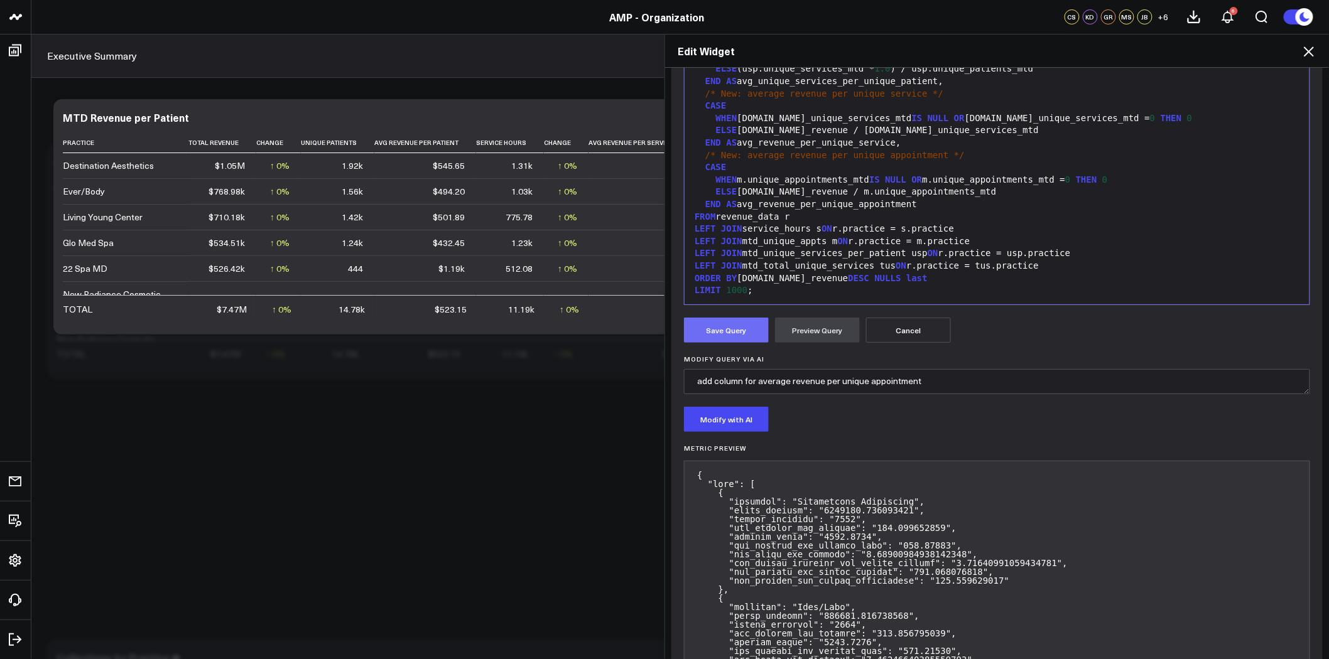
click at [712, 330] on button "Save Query" at bounding box center [726, 330] width 85 height 25
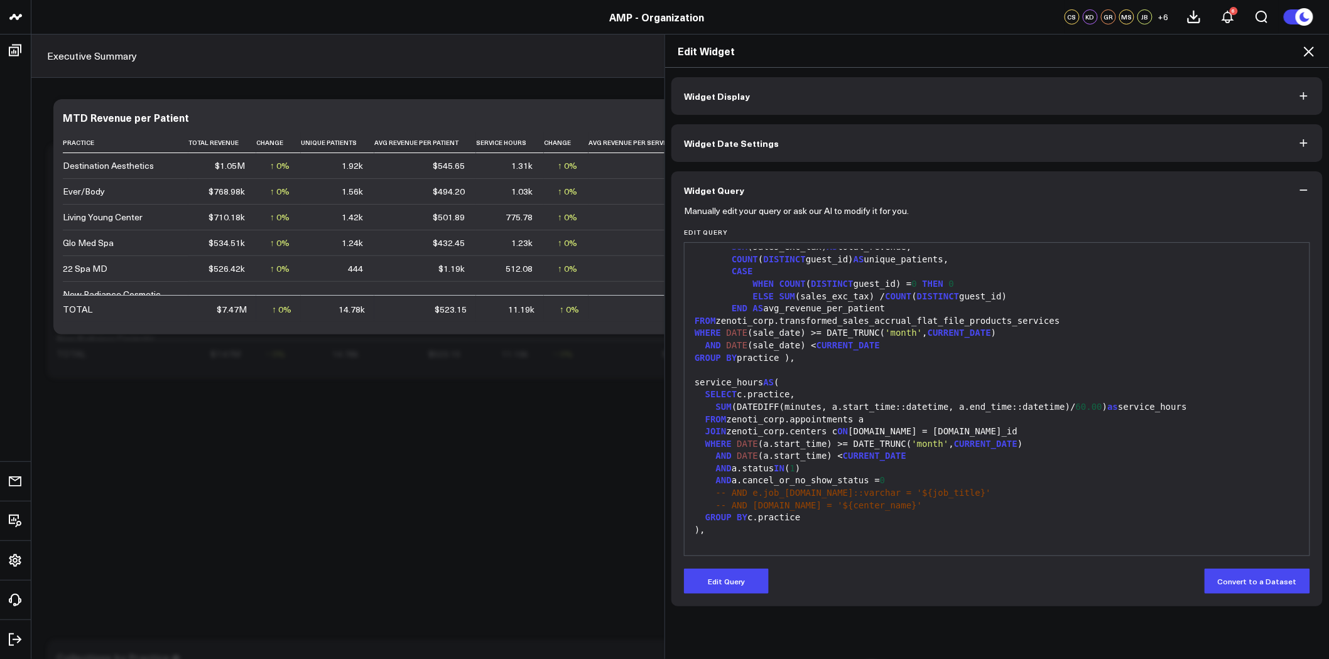
scroll to position [0, 0]
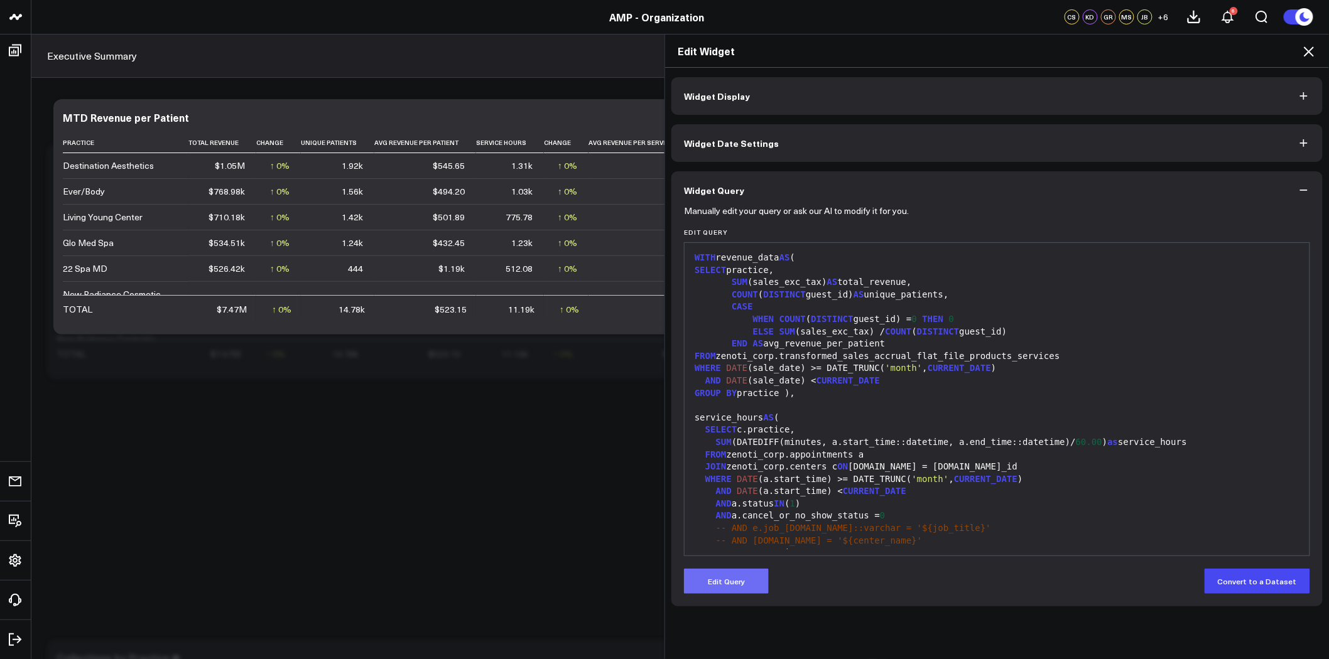
click at [733, 584] on button "Edit Query" at bounding box center [726, 581] width 85 height 25
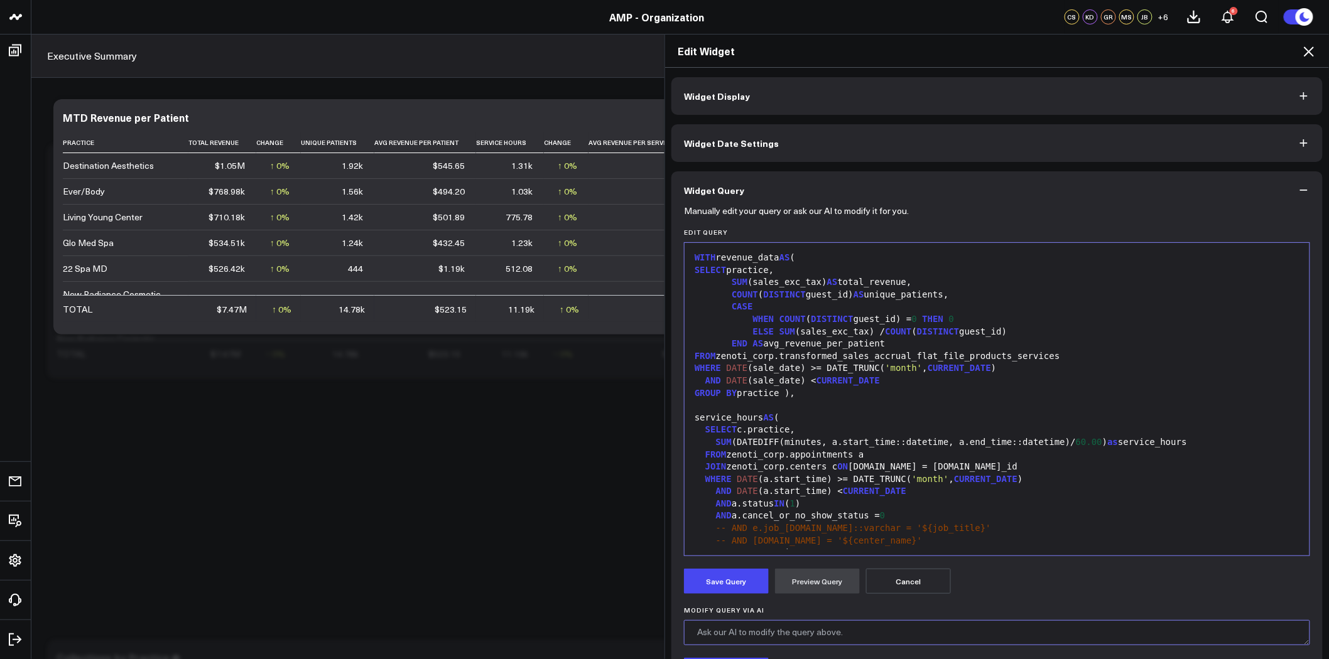
click at [780, 636] on textarea "Modify Query via AI" at bounding box center [997, 632] width 626 height 25
type textarea "w"
type textarea "can you please remove MTD filter on table?"
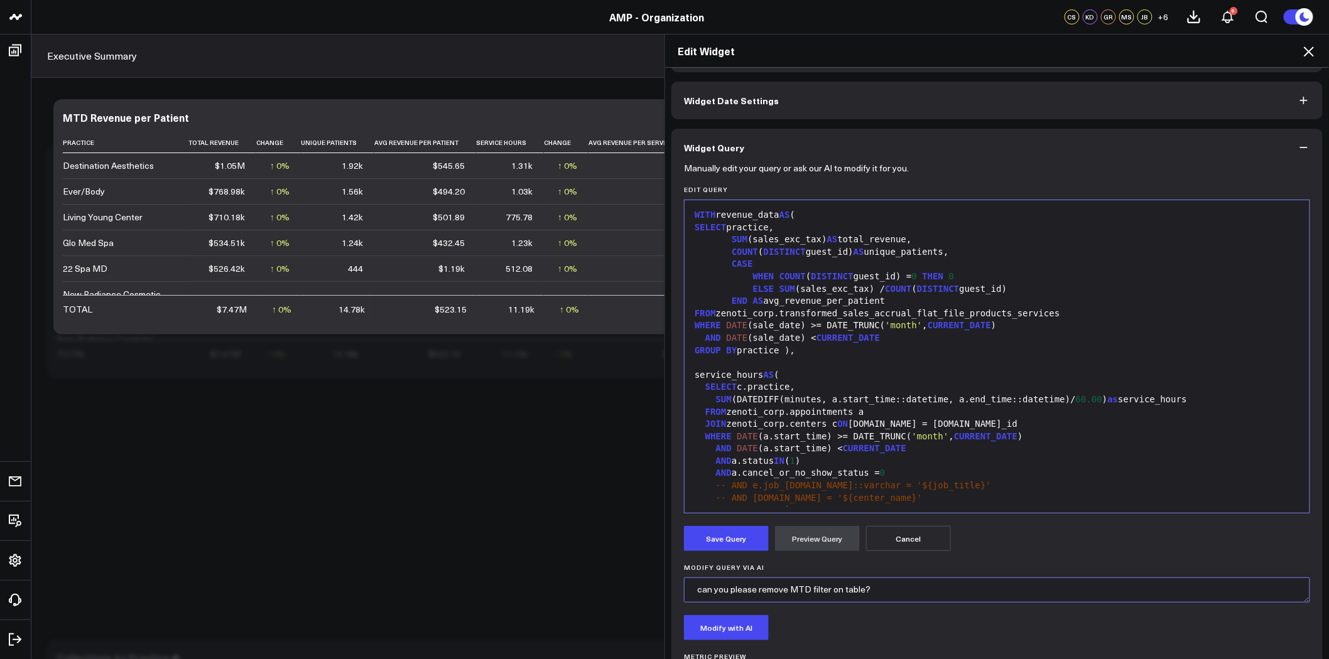
scroll to position [209, 0]
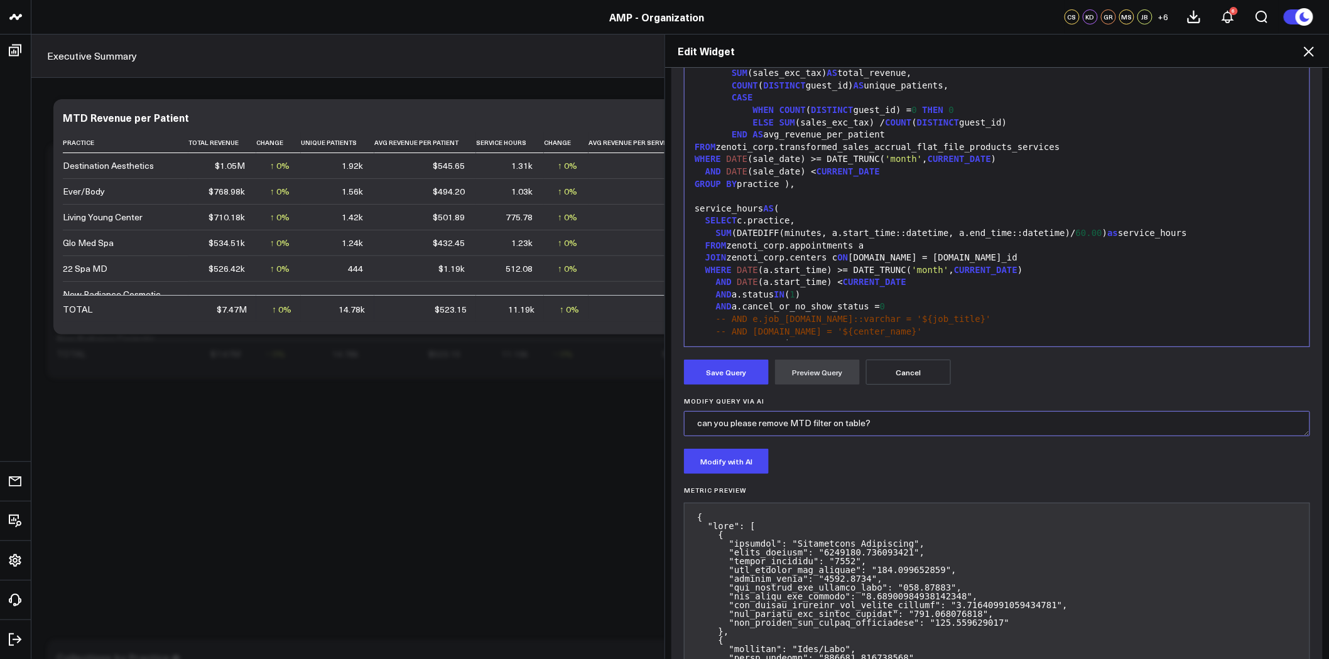
drag, startPoint x: 676, startPoint y: 422, endPoint x: 534, endPoint y: 415, distance: 142.7
click at [534, 415] on div "Edit Widget Widget Display Widget Date Settings Widget Query Manually edit your…" at bounding box center [664, 346] width 1329 height 625
click at [713, 378] on button "Save Query" at bounding box center [726, 372] width 85 height 25
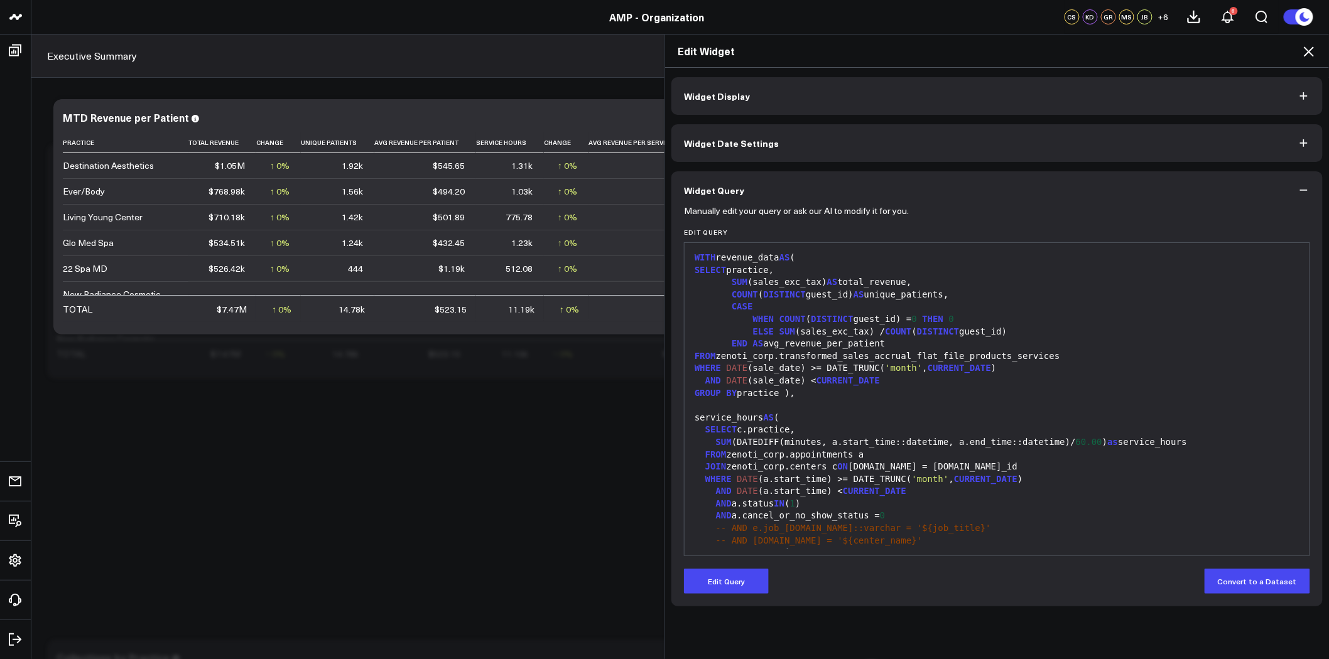
scroll to position [0, 0]
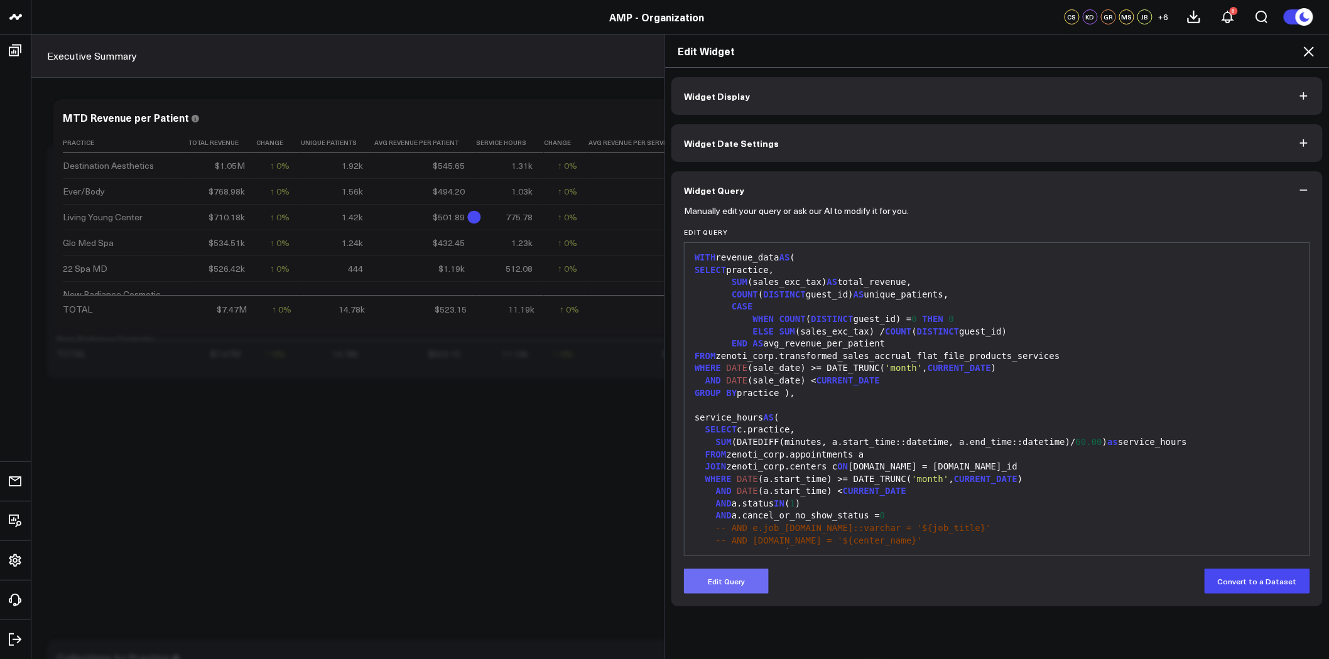
click at [748, 580] on button "Edit Query" at bounding box center [726, 581] width 85 height 25
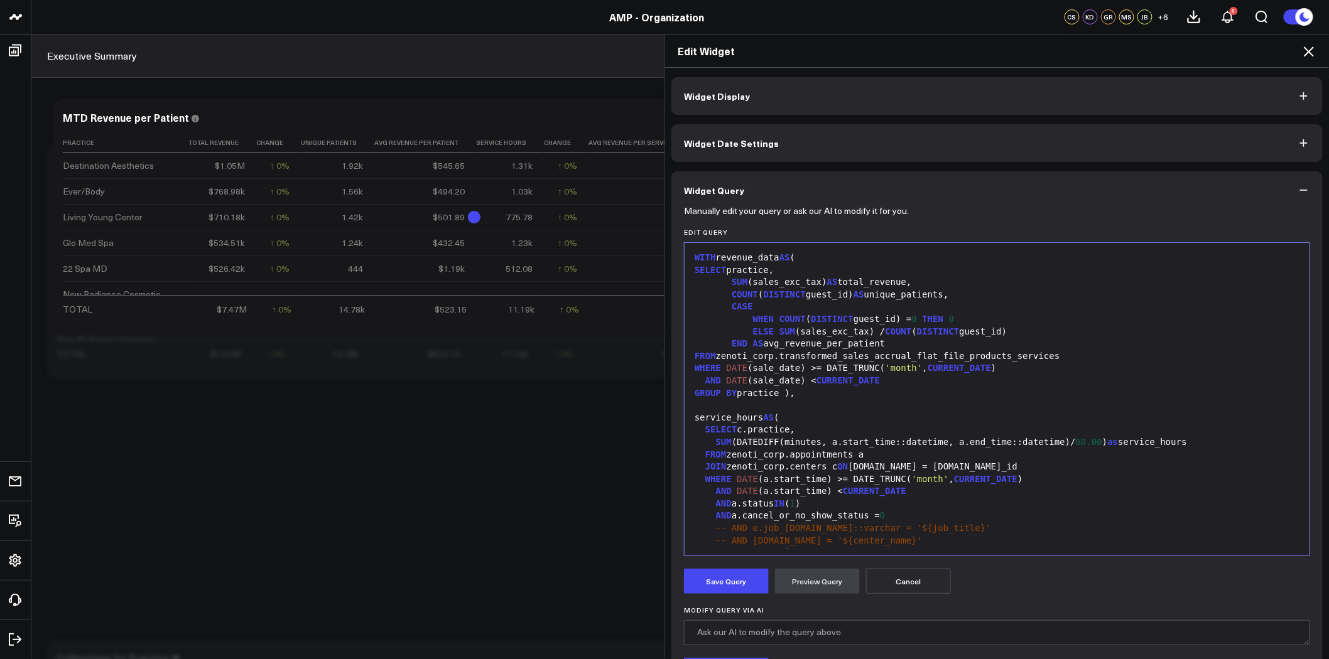
scroll to position [139, 0]
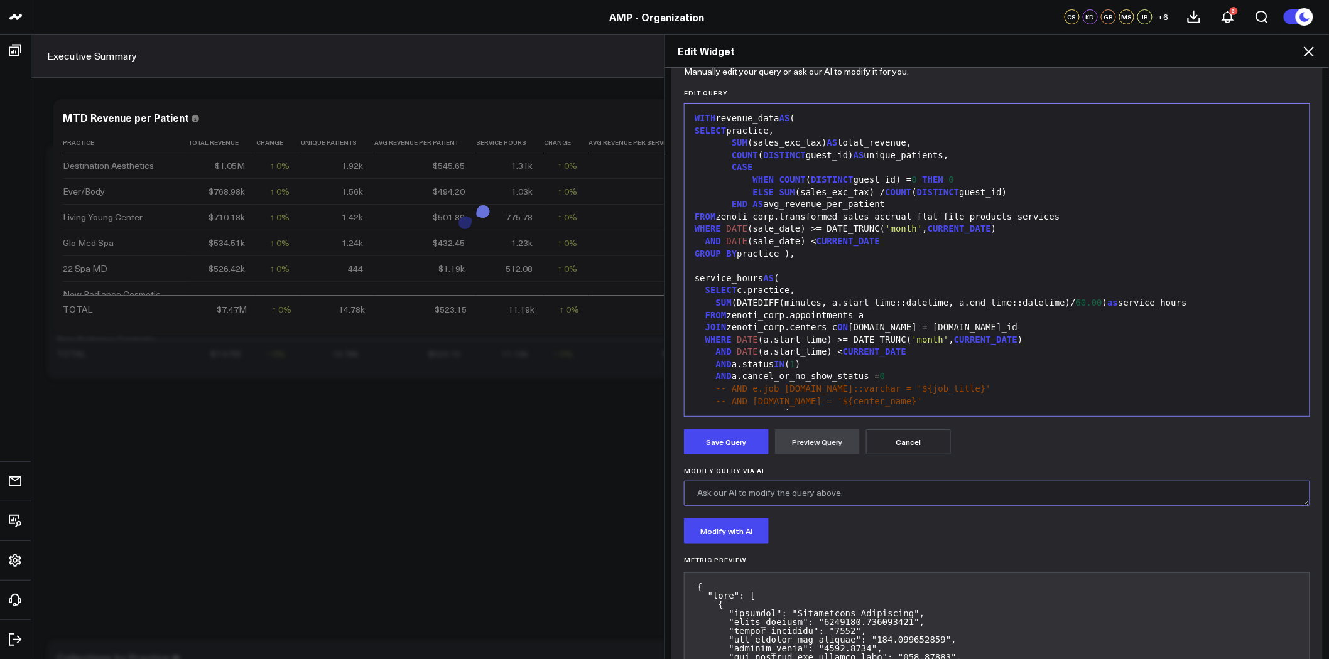
click at [761, 497] on textarea "Modify Query via AI" at bounding box center [997, 493] width 626 height 25
paste textarea "can you please remove MTD filter on table?"
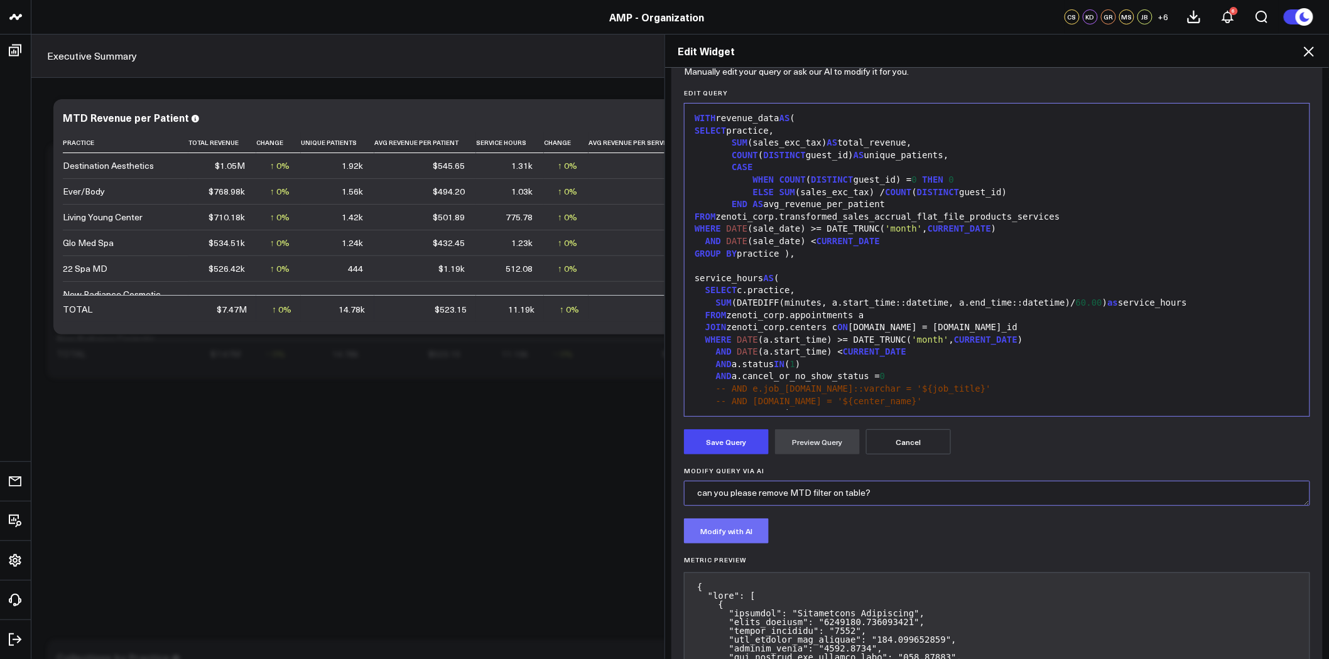
type textarea "can you please remove MTD filter on table?"
click at [745, 536] on button "Modify with AI" at bounding box center [726, 531] width 85 height 25
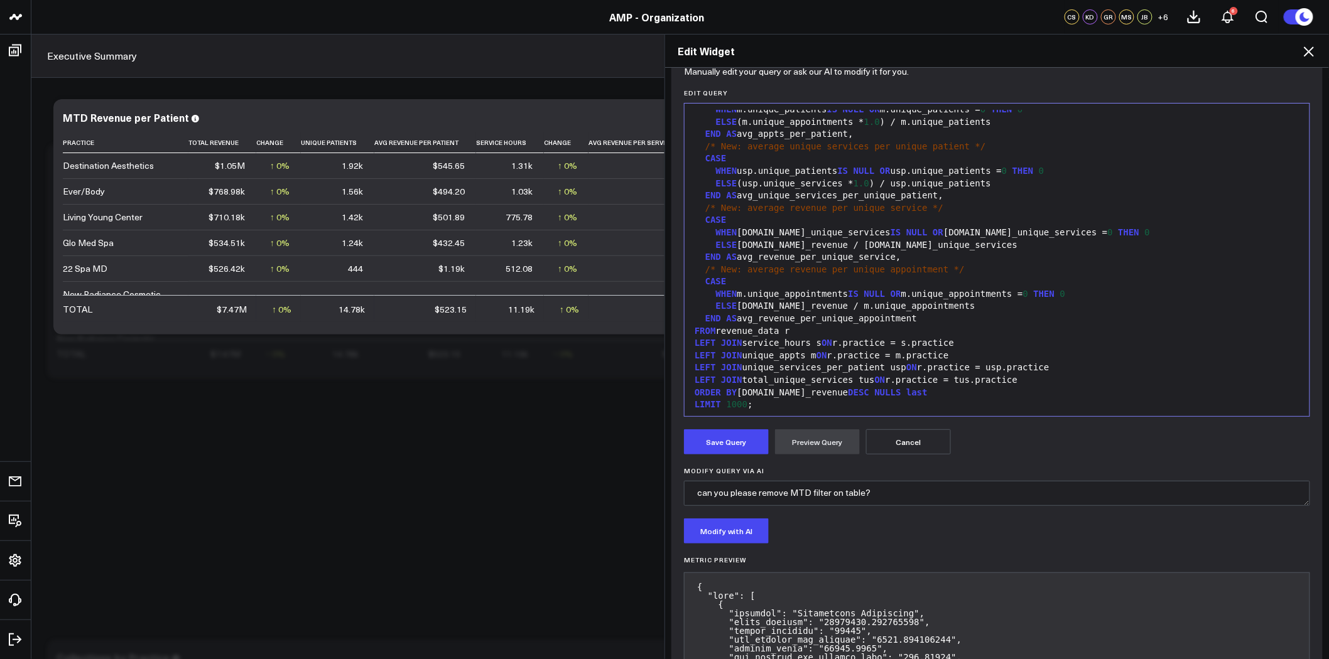
scroll to position [861, 0]
click at [732, 430] on button "Save Query" at bounding box center [726, 442] width 85 height 25
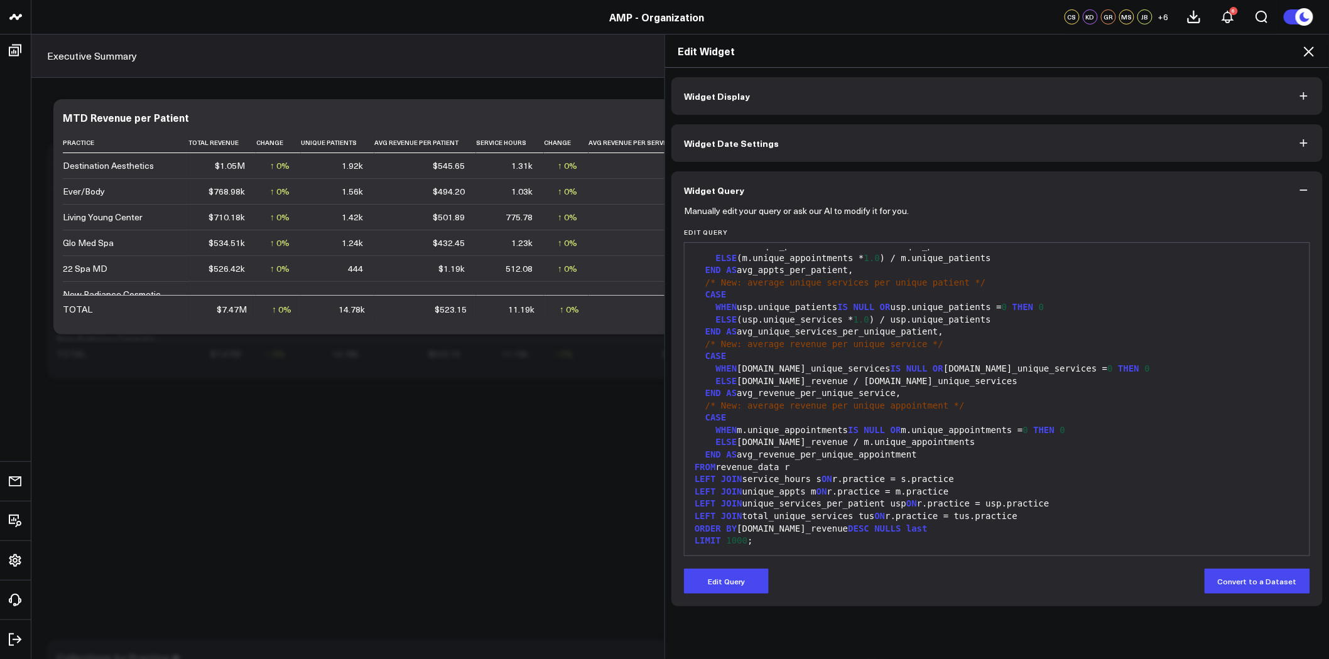
scroll to position [0, 0]
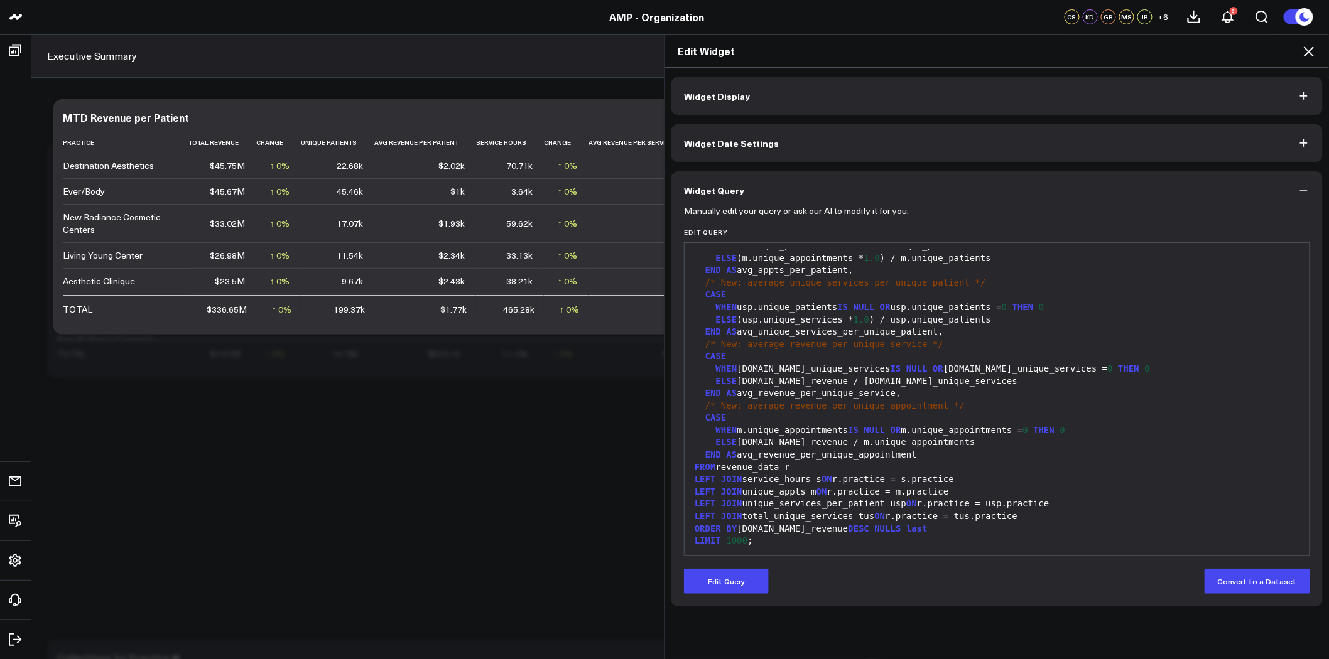
click at [1076, 156] on button "Widget Date Settings" at bounding box center [996, 143] width 651 height 38
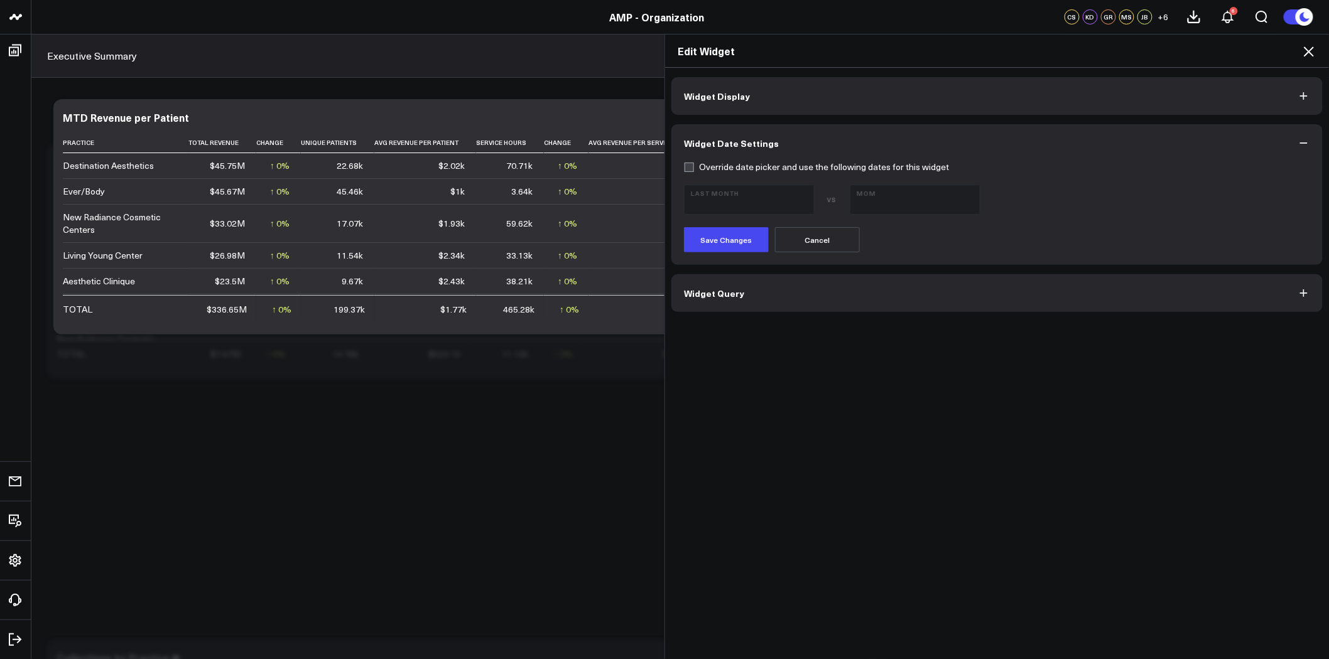
click at [995, 97] on button "Widget Display" at bounding box center [996, 96] width 651 height 38
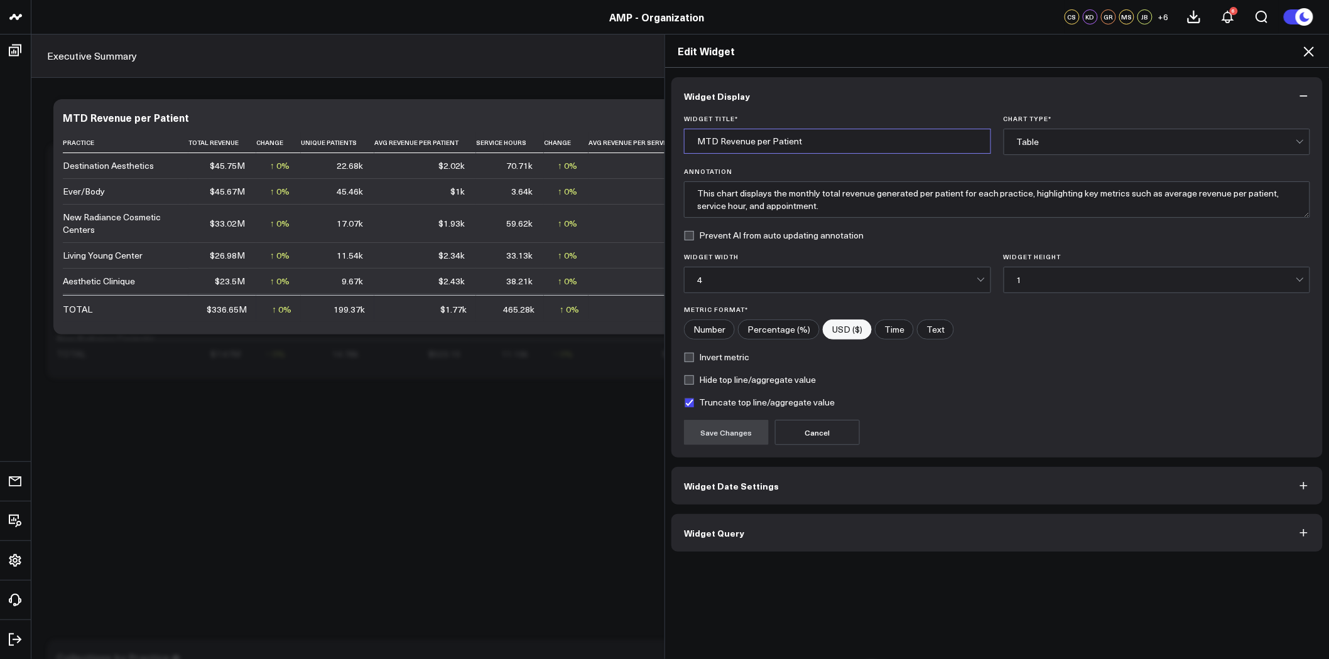
drag, startPoint x: 716, startPoint y: 143, endPoint x: 668, endPoint y: 143, distance: 47.7
click at [671, 143] on div "Widget Title * MTD Revenue per Patient Chart Type * Table Annotation This chart…" at bounding box center [996, 286] width 651 height 343
type input "Revenue per Patient"
click at [734, 429] on button "Save Changes" at bounding box center [726, 432] width 85 height 25
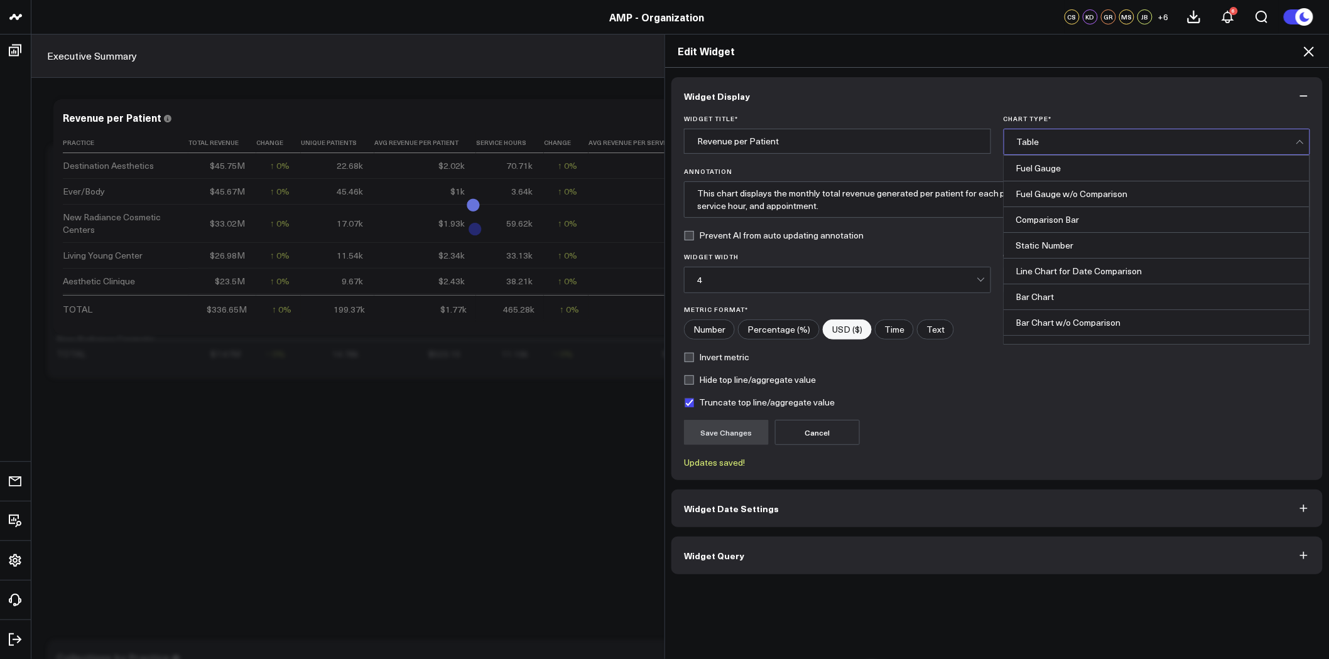
click at [1147, 147] on div "Table" at bounding box center [1156, 141] width 279 height 25
click at [1183, 391] on form "Widget Title * Revenue per Patient Chart Type * Table Annotation This chart dis…" at bounding box center [997, 291] width 626 height 353
click at [1304, 95] on icon "button" at bounding box center [1303, 96] width 13 height 13
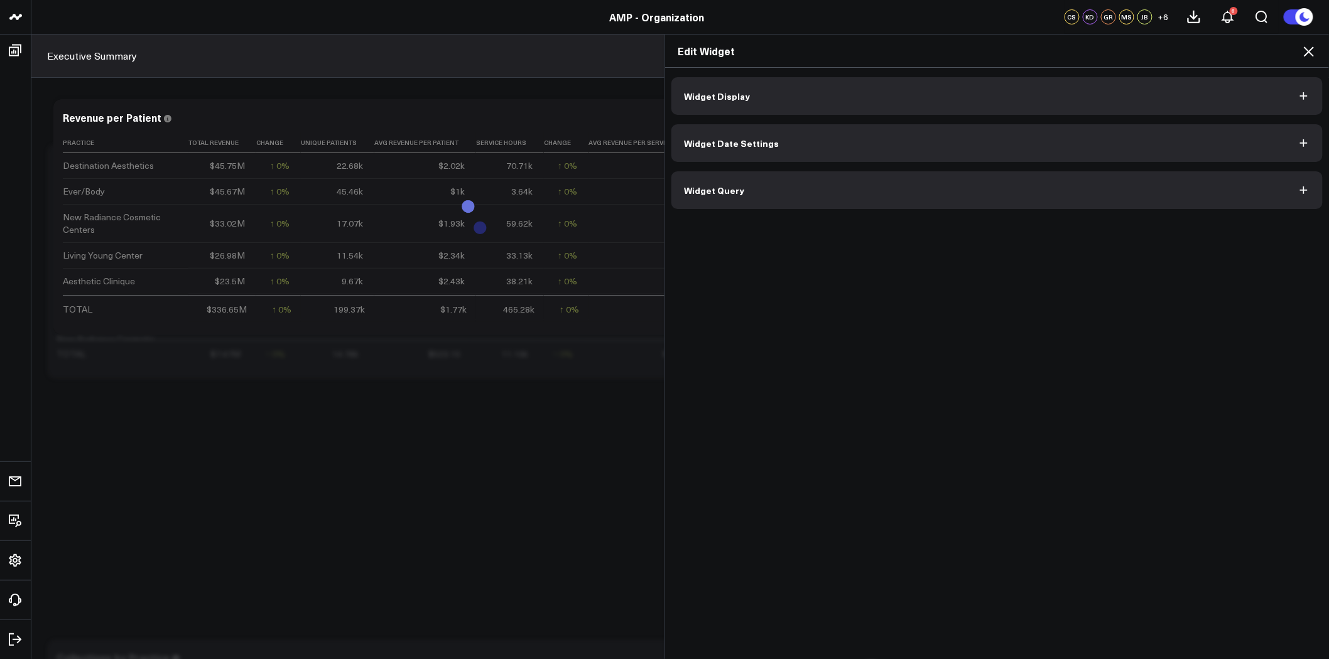
click at [1307, 47] on icon at bounding box center [1308, 51] width 15 height 15
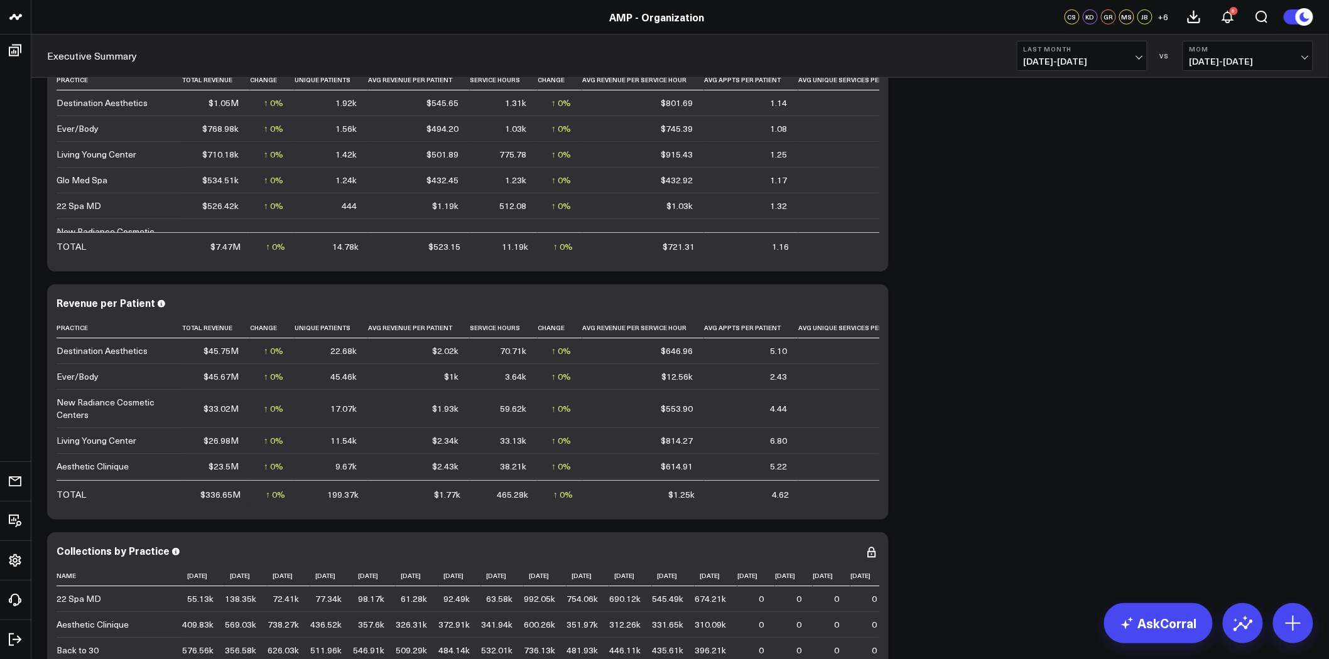
scroll to position [139, 0]
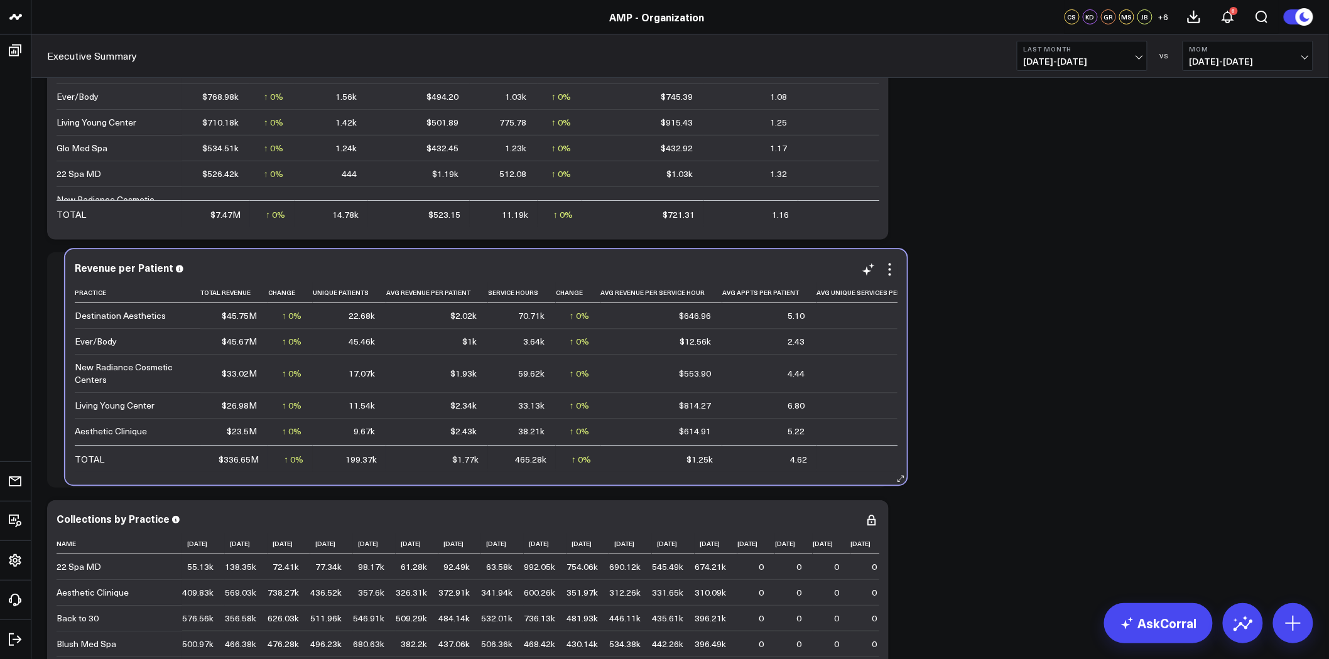
drag, startPoint x: 563, startPoint y: 475, endPoint x: 579, endPoint y: 473, distance: 16.4
click at [579, 473] on td "↑ 0% Previous 30.82k" at bounding box center [578, 483] width 45 height 26
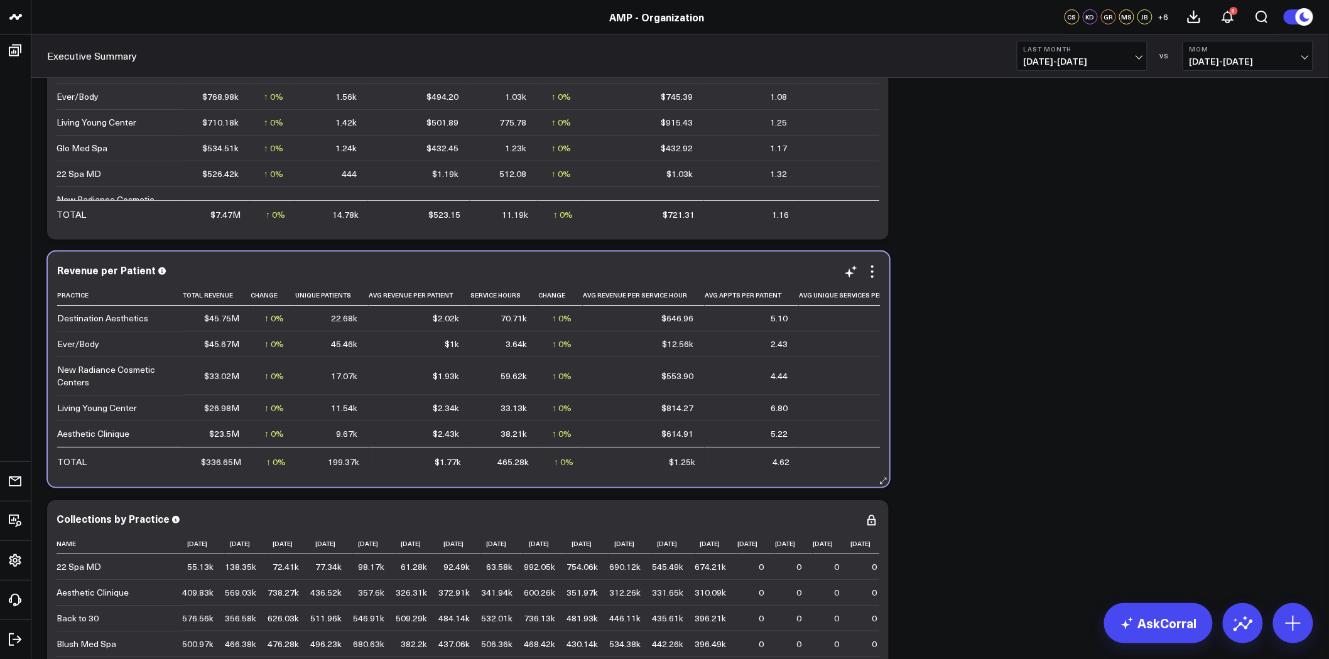
click at [543, 474] on td "↑ 0% Previous 30.82k" at bounding box center [560, 485] width 45 height 26
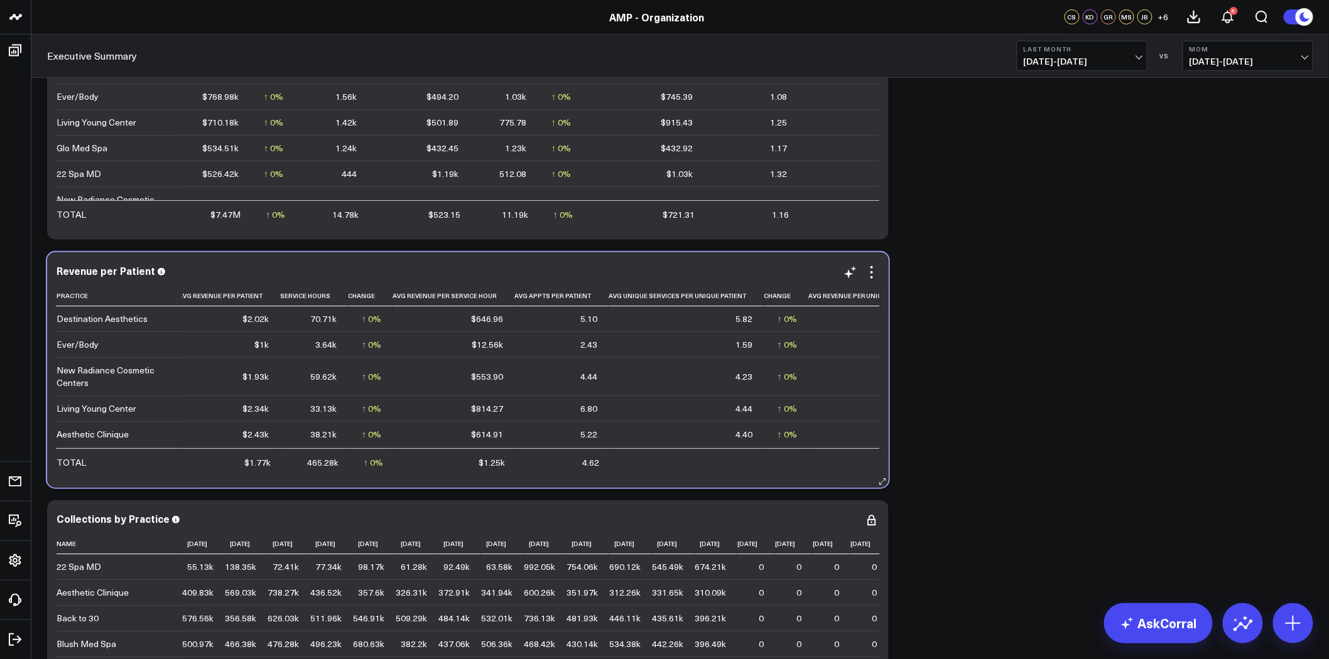
scroll to position [0, 191]
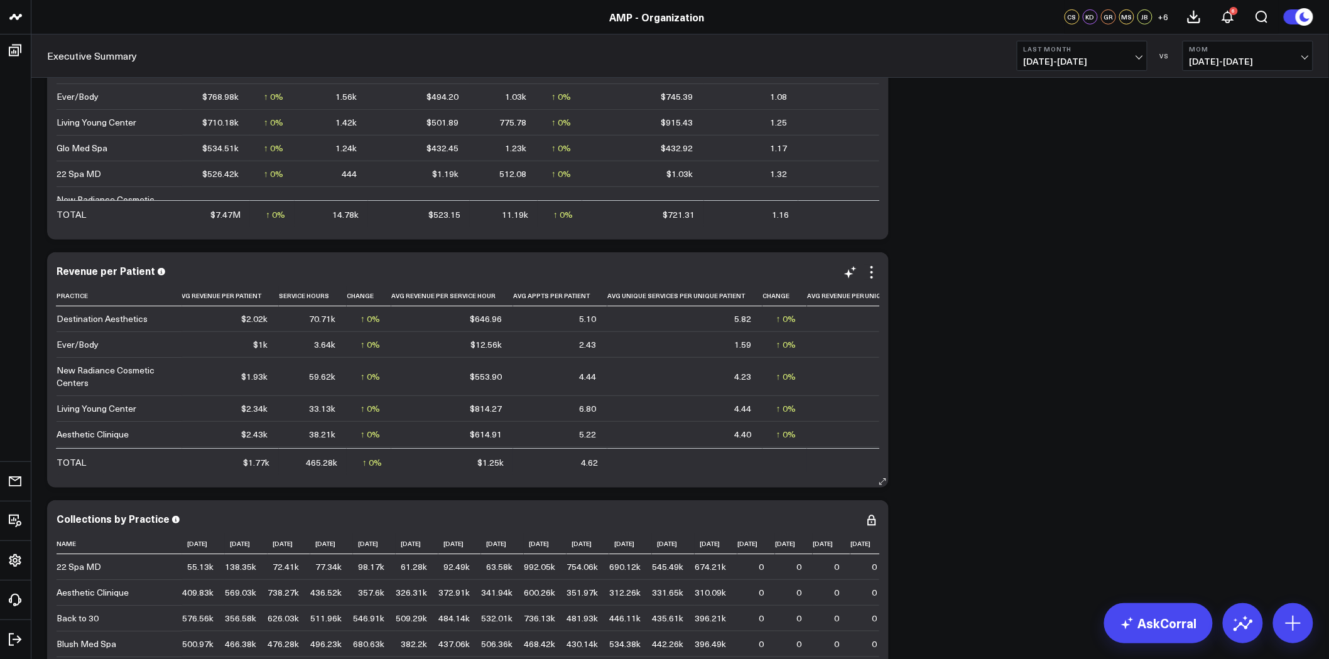
click at [880, 274] on div "Revenue per Patient Practice Total Revenue Change Unique Patients Avg Revenue P…" at bounding box center [468, 370] width 842 height 236
click at [877, 274] on div "Revenue per Patient Practice Total Revenue Change Unique Patients Avg Revenue P…" at bounding box center [468, 370] width 842 height 236
click at [867, 273] on icon at bounding box center [871, 272] width 15 height 15
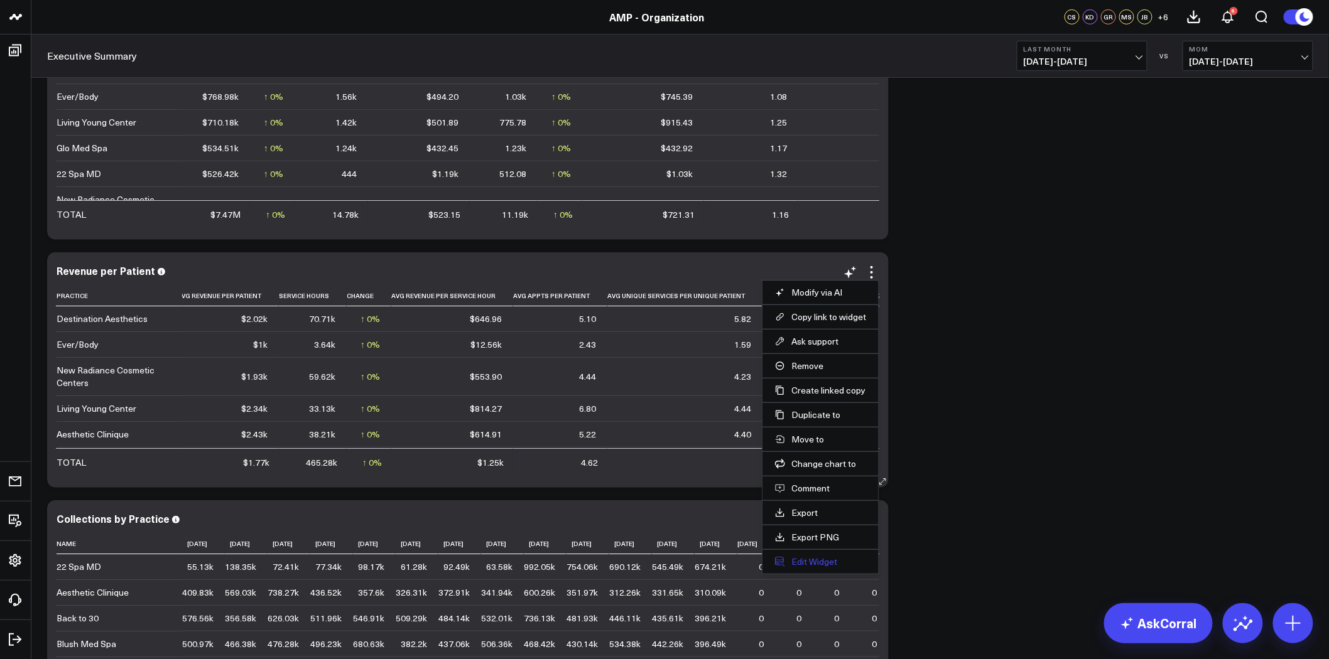
click at [801, 561] on button "Edit Widget" at bounding box center [820, 561] width 91 height 11
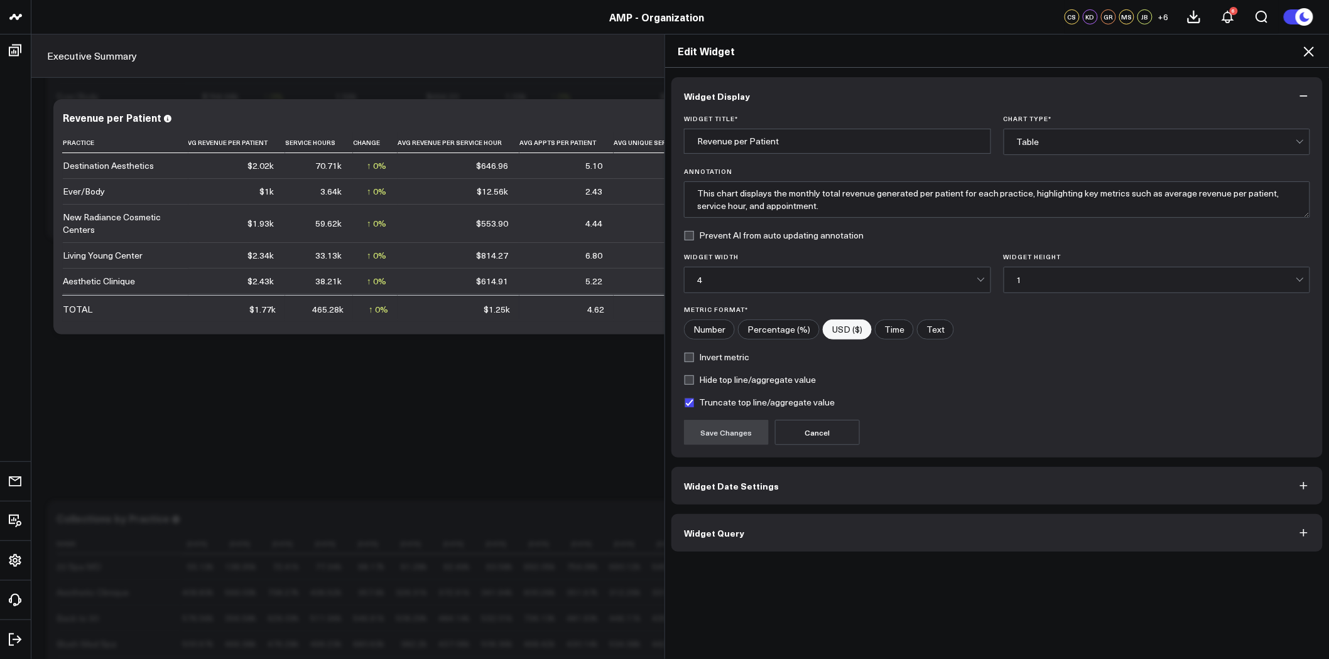
click at [834, 534] on button "Widget Query" at bounding box center [996, 533] width 651 height 38
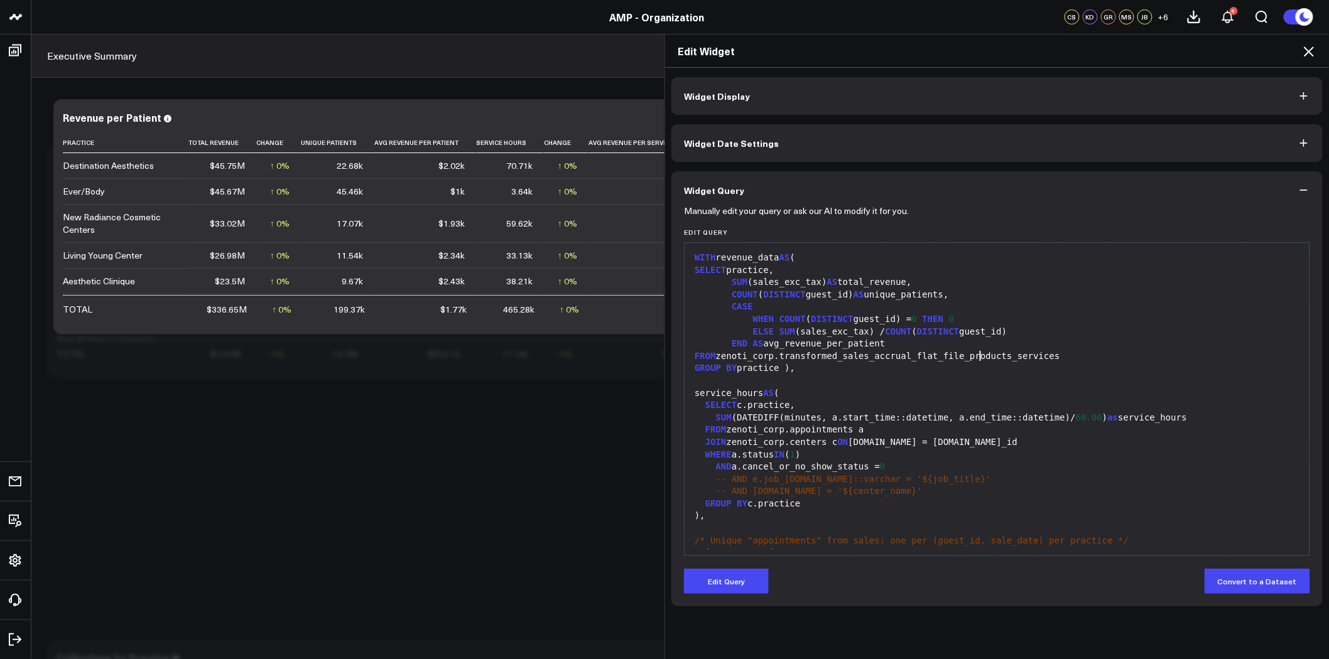
click at [973, 353] on div "FROM zenoti_corp.transformed_sales_accrual_flat_file_products_services" at bounding box center [997, 356] width 612 height 13
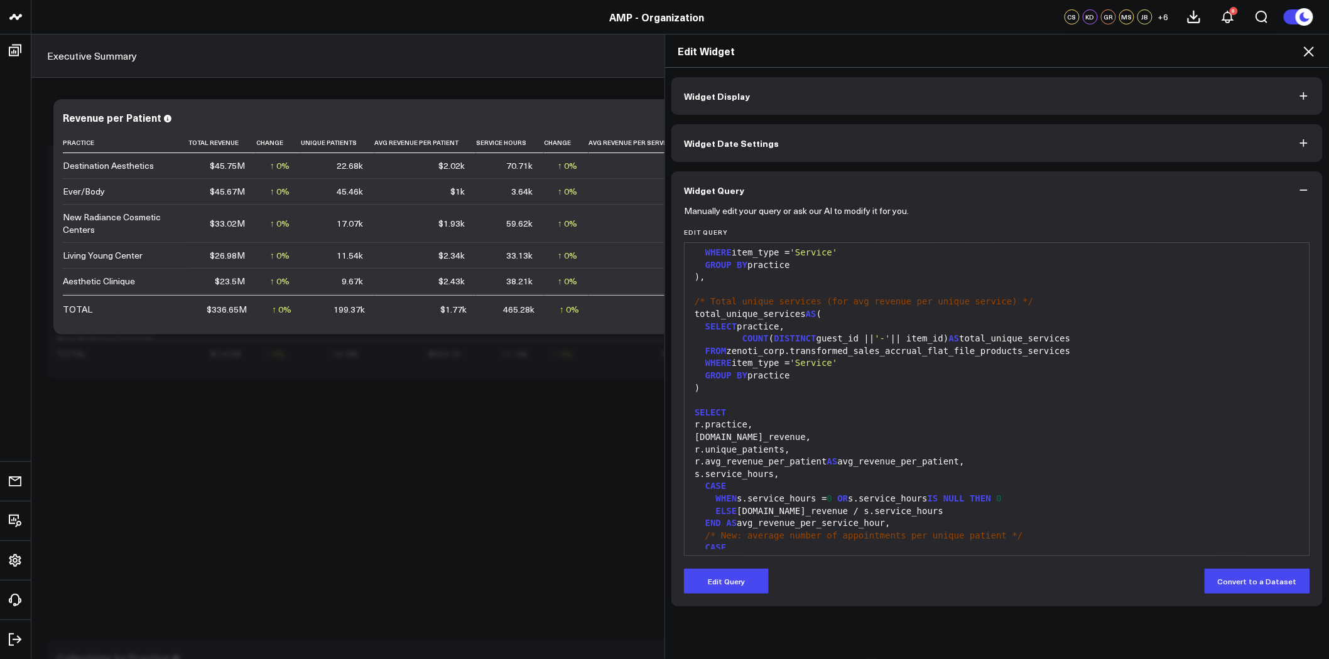
scroll to position [512, 0]
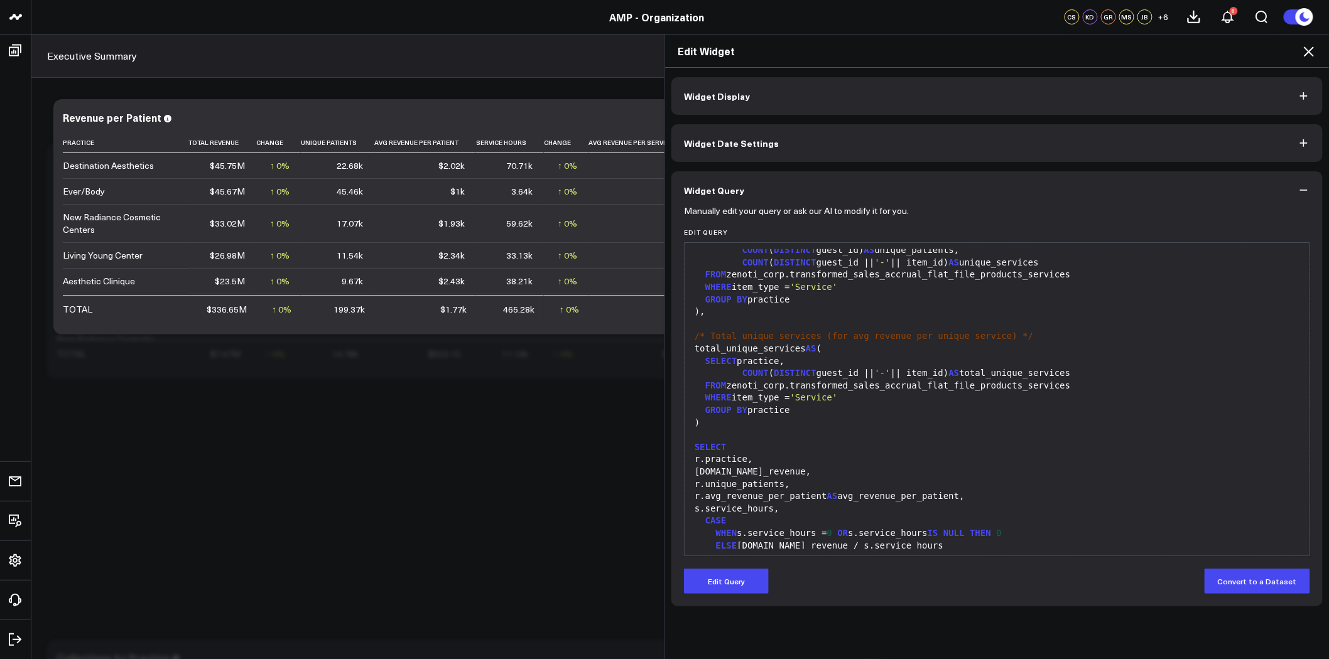
click at [1311, 50] on icon at bounding box center [1308, 51] width 15 height 15
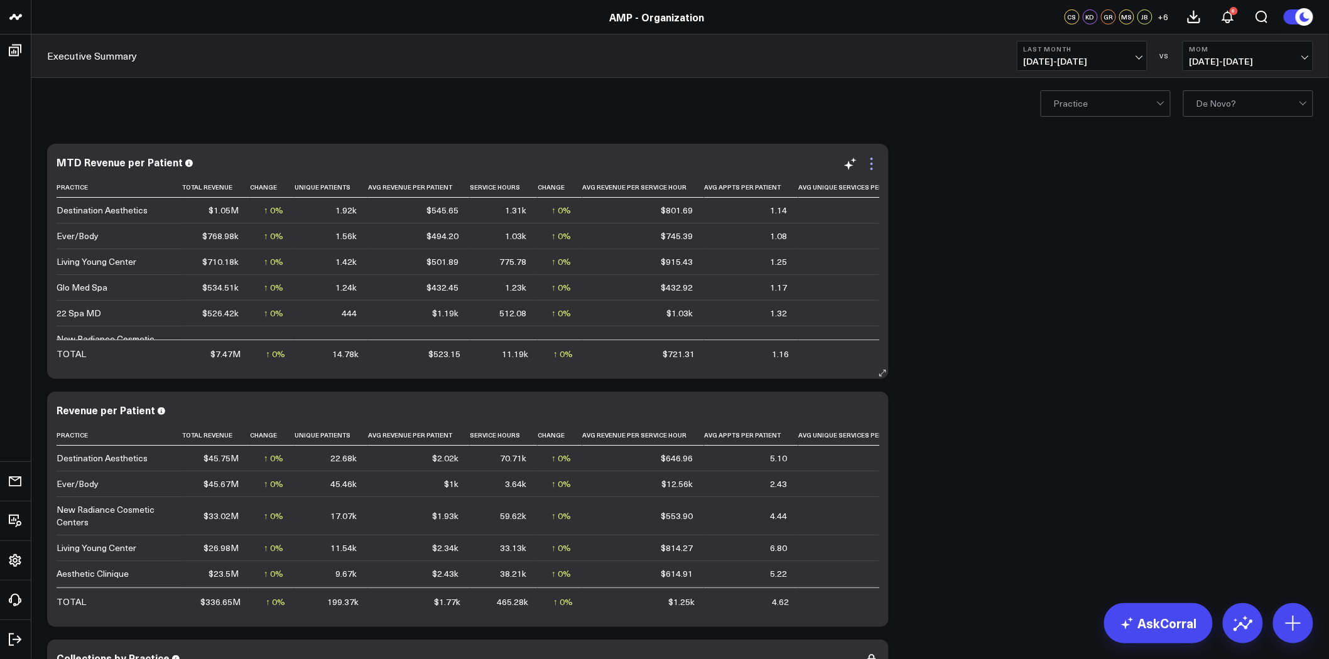
click at [874, 163] on icon at bounding box center [871, 163] width 15 height 15
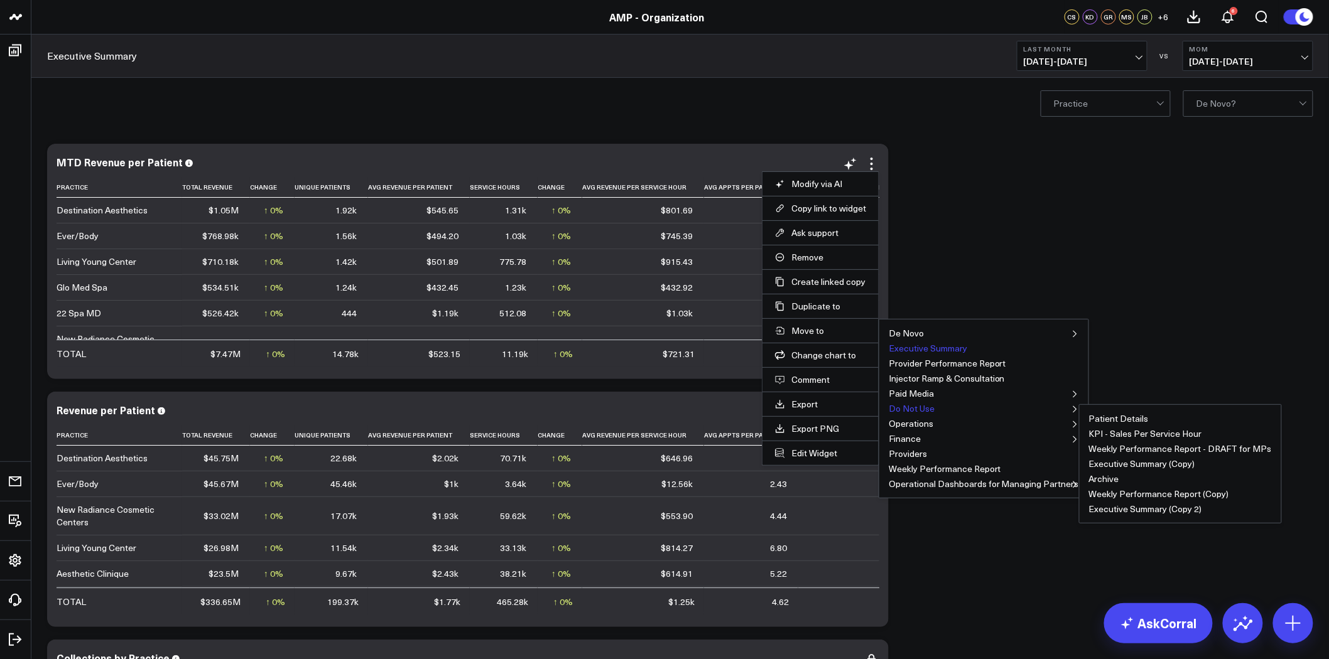
click at [926, 410] on button "Do Not Use" at bounding box center [912, 408] width 46 height 9
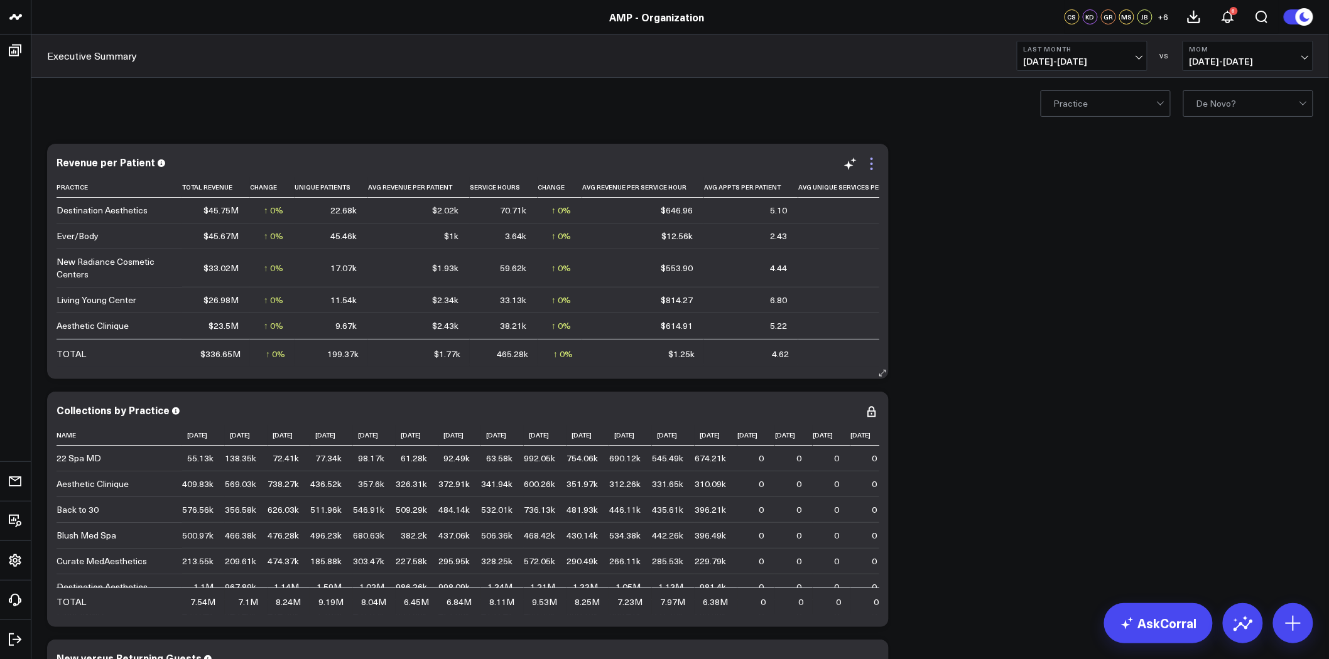
click at [869, 165] on icon at bounding box center [871, 163] width 15 height 15
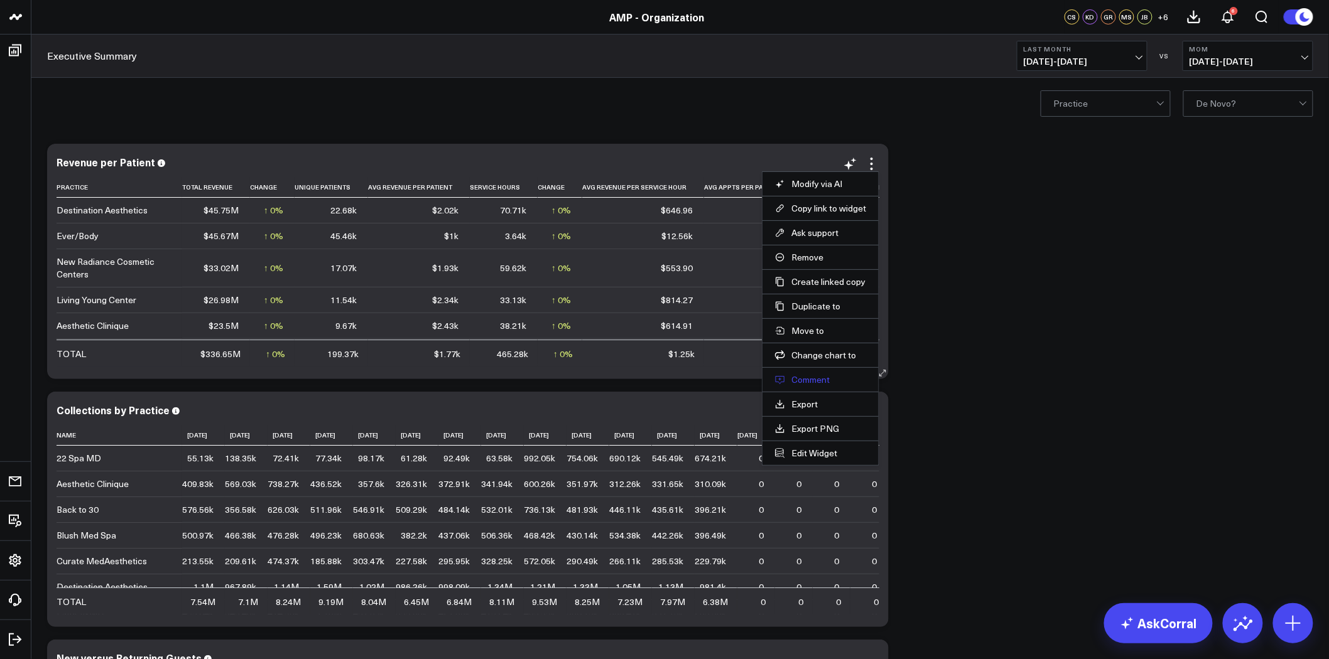
click at [817, 380] on button "Comment" at bounding box center [820, 379] width 91 height 11
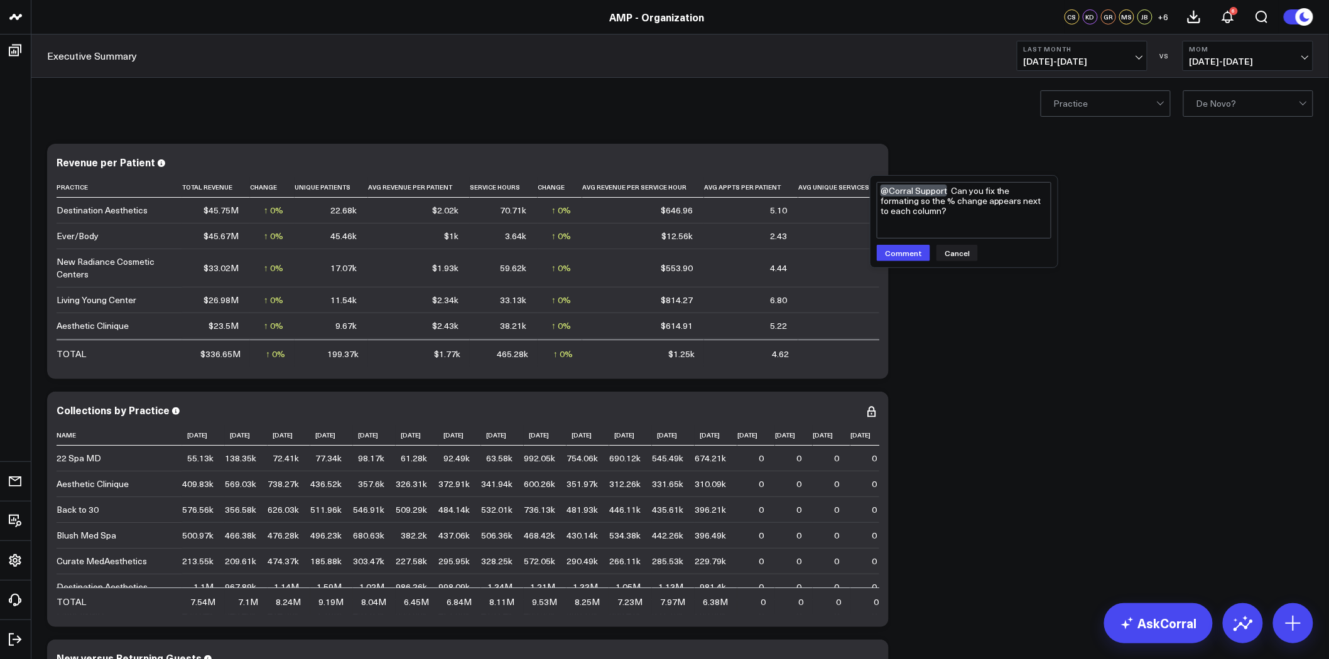
click at [902, 203] on textarea "@Corral Support Can you fix the formating so the % change appears next to each …" at bounding box center [964, 210] width 175 height 57
type textarea "@Corral Support Can you fix the formating so the % change appears next to each …"
click at [909, 259] on button "Comment" at bounding box center [903, 253] width 53 height 16
click at [875, 161] on icon at bounding box center [871, 163] width 15 height 15
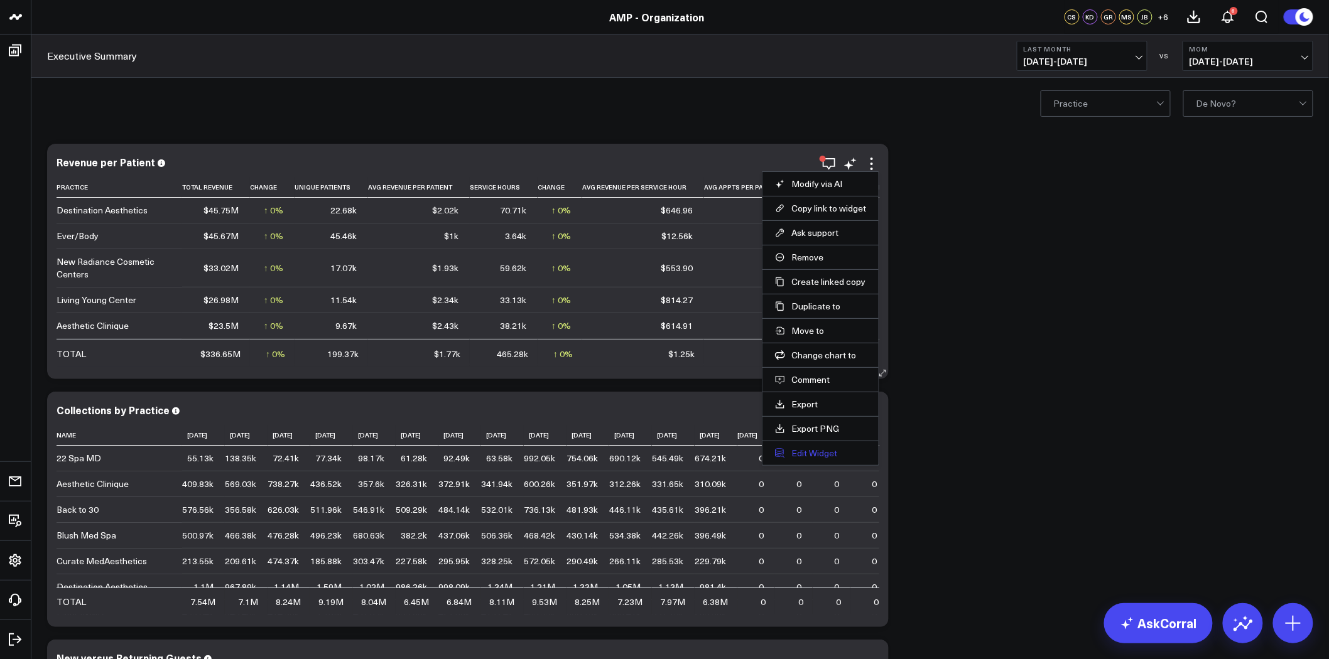
click at [809, 454] on button "Edit Widget" at bounding box center [820, 453] width 91 height 11
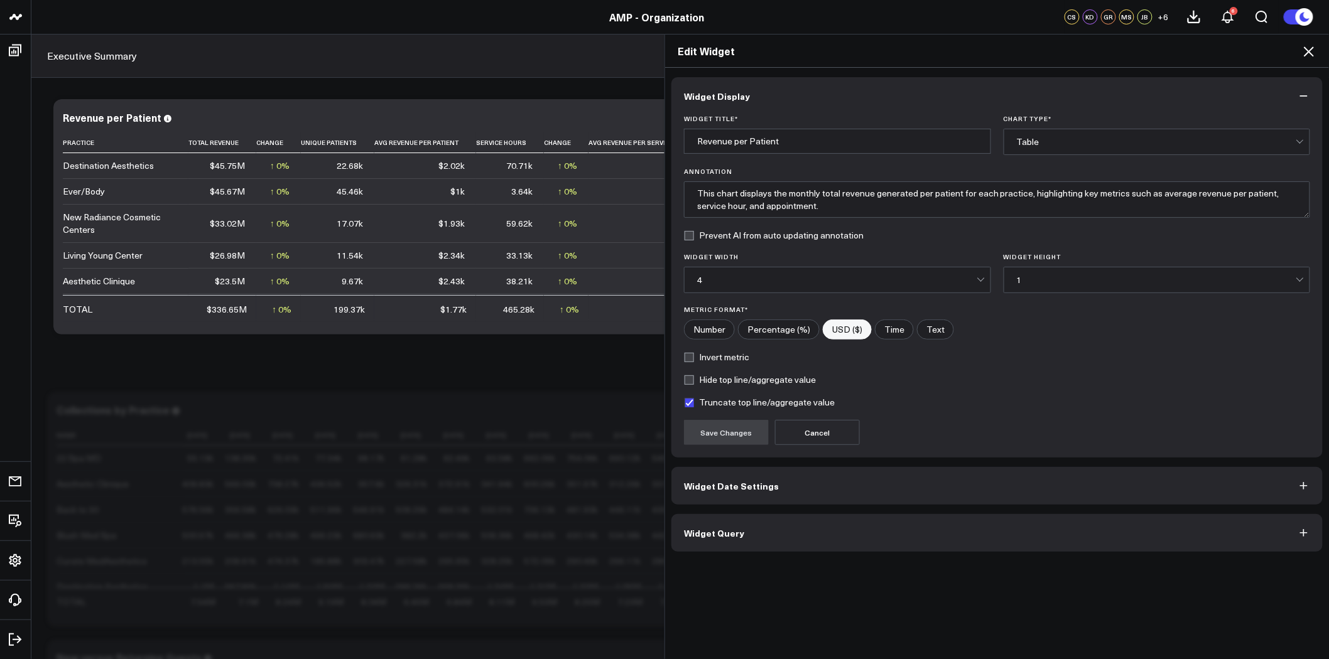
click at [773, 280] on div "4" at bounding box center [836, 280] width 279 height 10
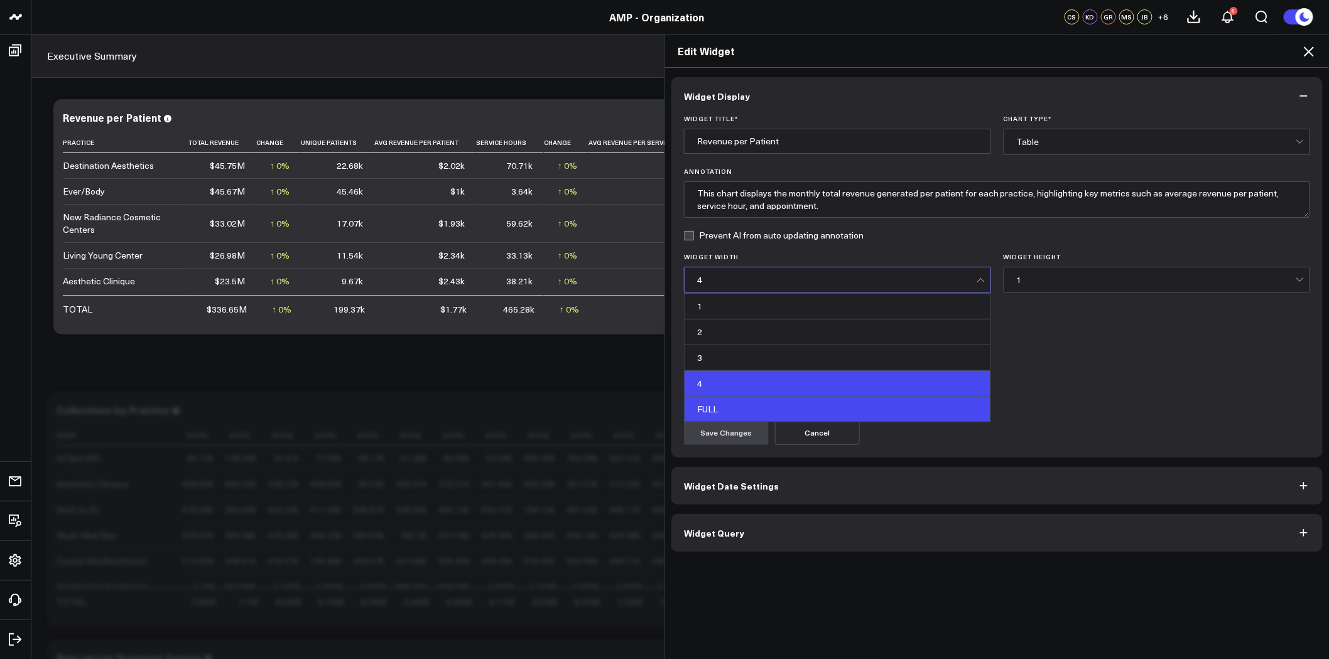
click at [761, 421] on div "FULL" at bounding box center [838, 409] width 306 height 25
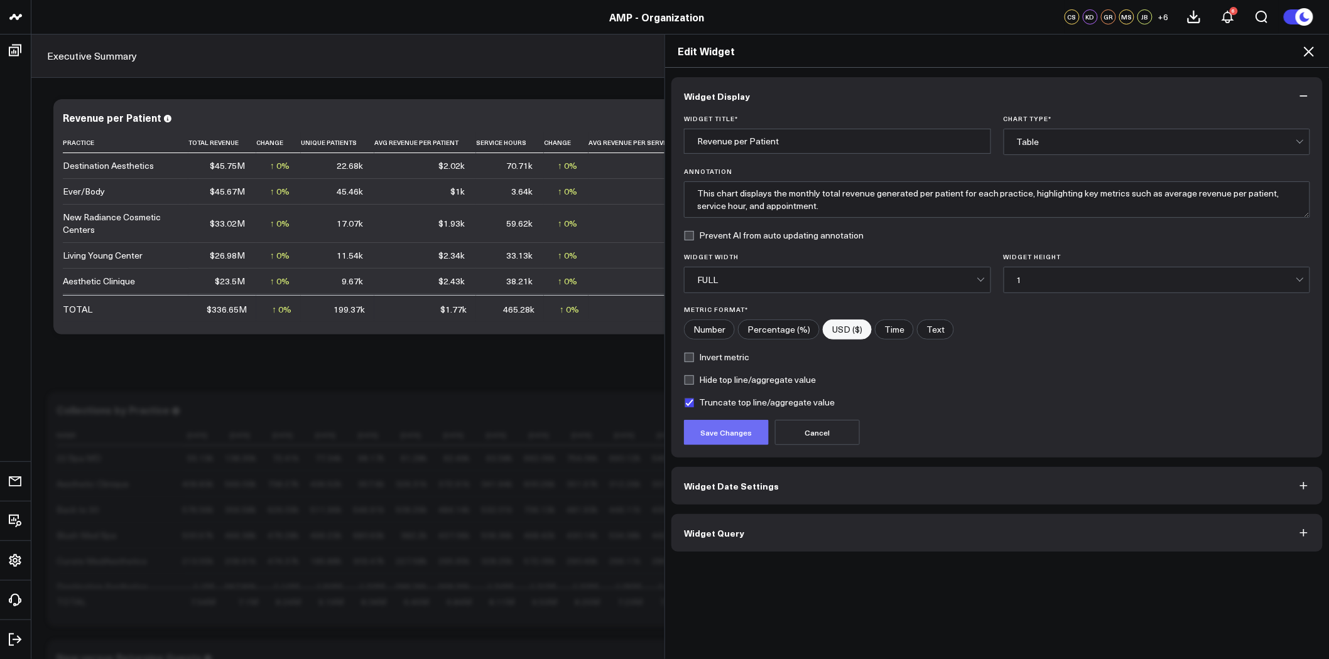
click at [743, 436] on button "Save Changes" at bounding box center [726, 432] width 85 height 25
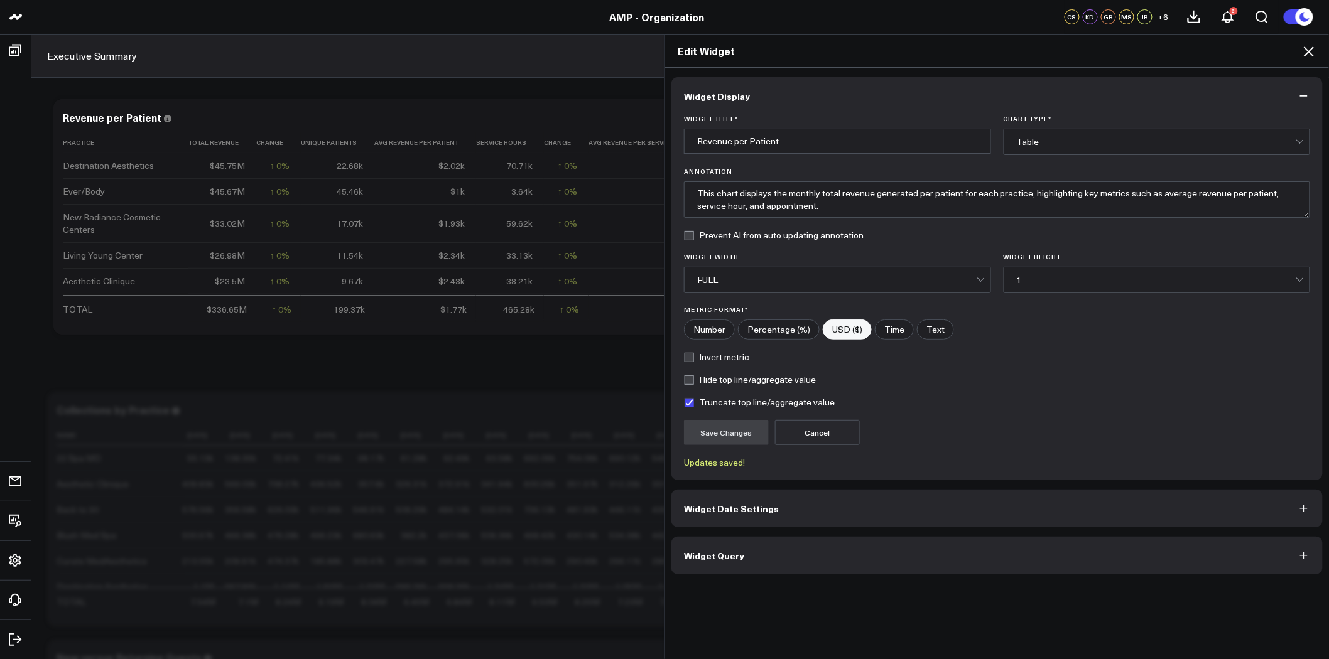
click at [1309, 46] on icon at bounding box center [1308, 51] width 15 height 15
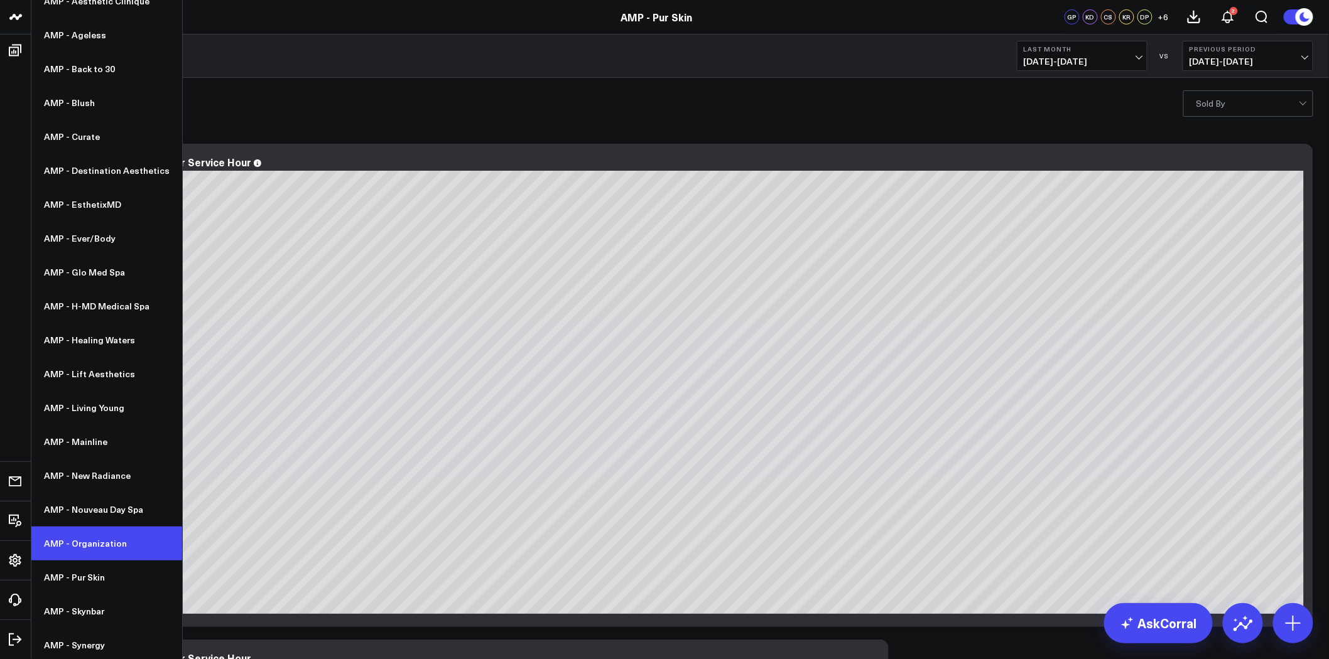
scroll to position [116, 0]
click at [104, 537] on link "AMP - Organization" at bounding box center [106, 541] width 151 height 34
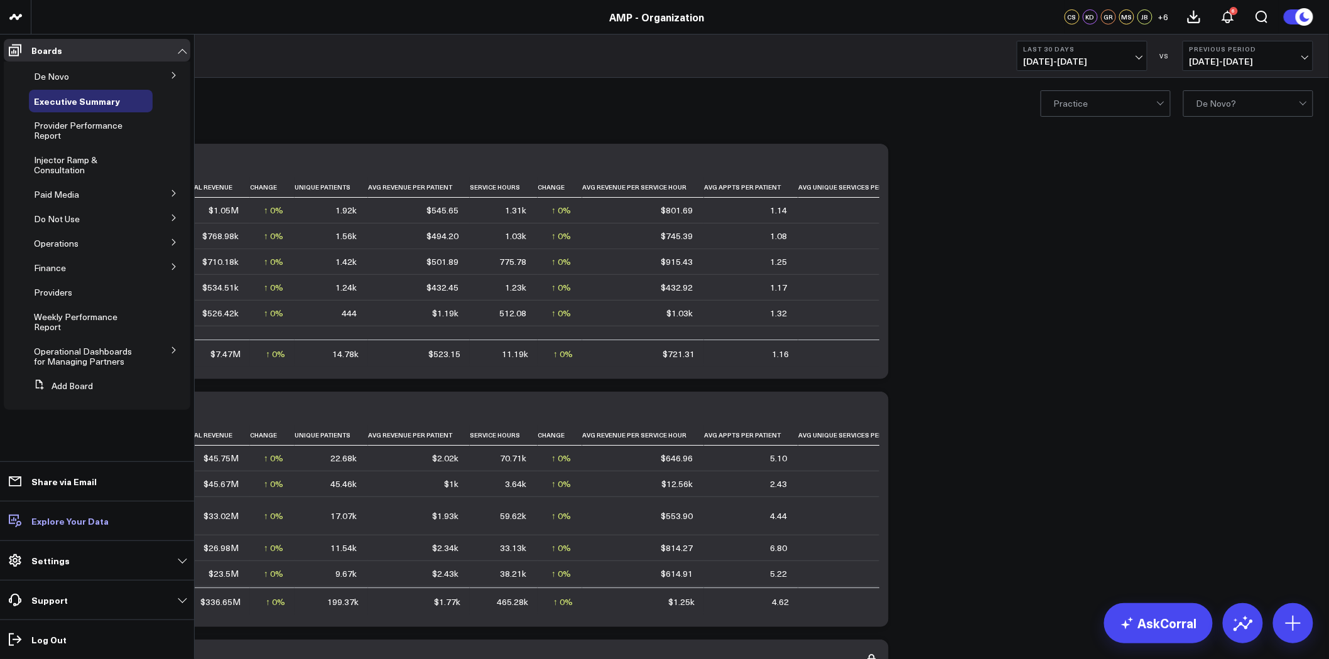
click at [85, 521] on p "Explore Your Data" at bounding box center [69, 521] width 77 height 10
